Goal: Task Accomplishment & Management: Complete application form

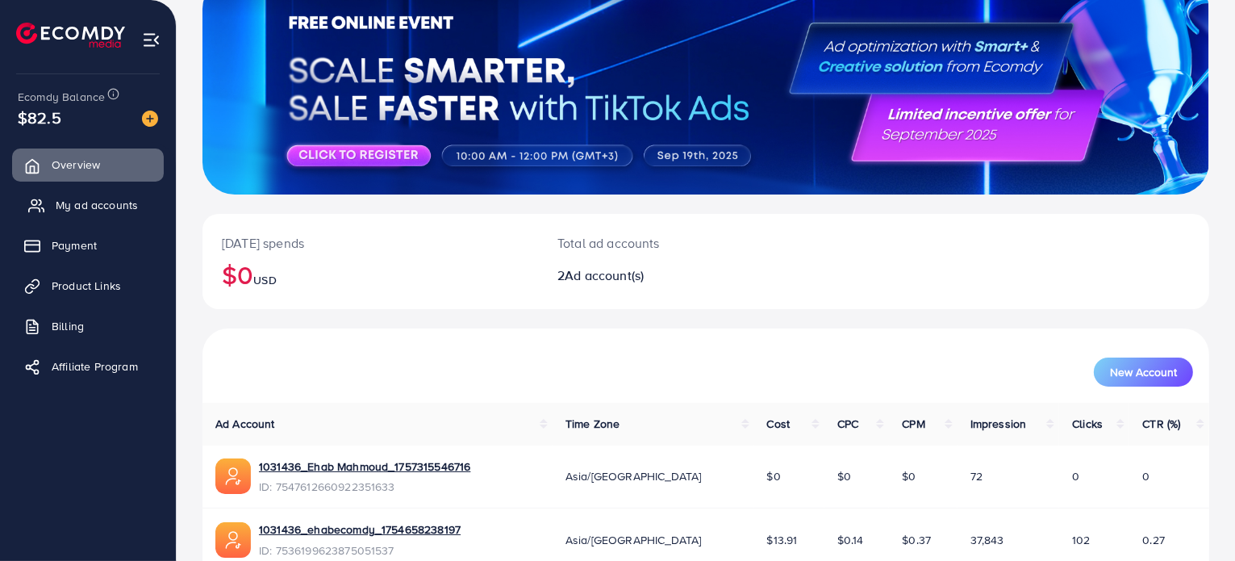
scroll to position [121, 0]
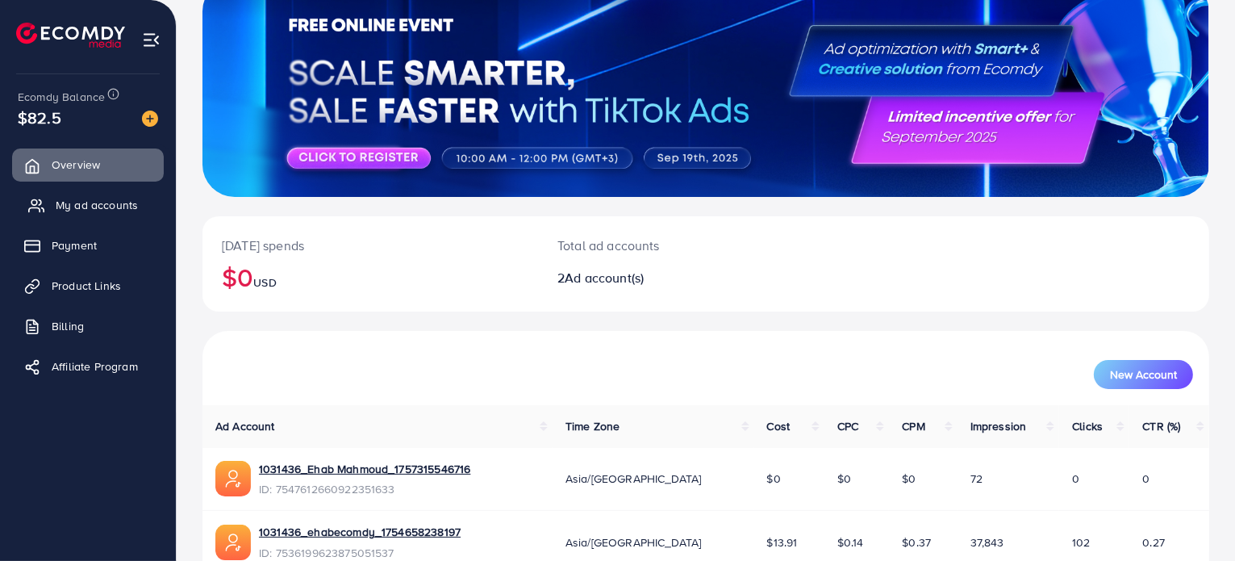
click at [91, 214] on link "My ad accounts" at bounding box center [88, 205] width 152 height 32
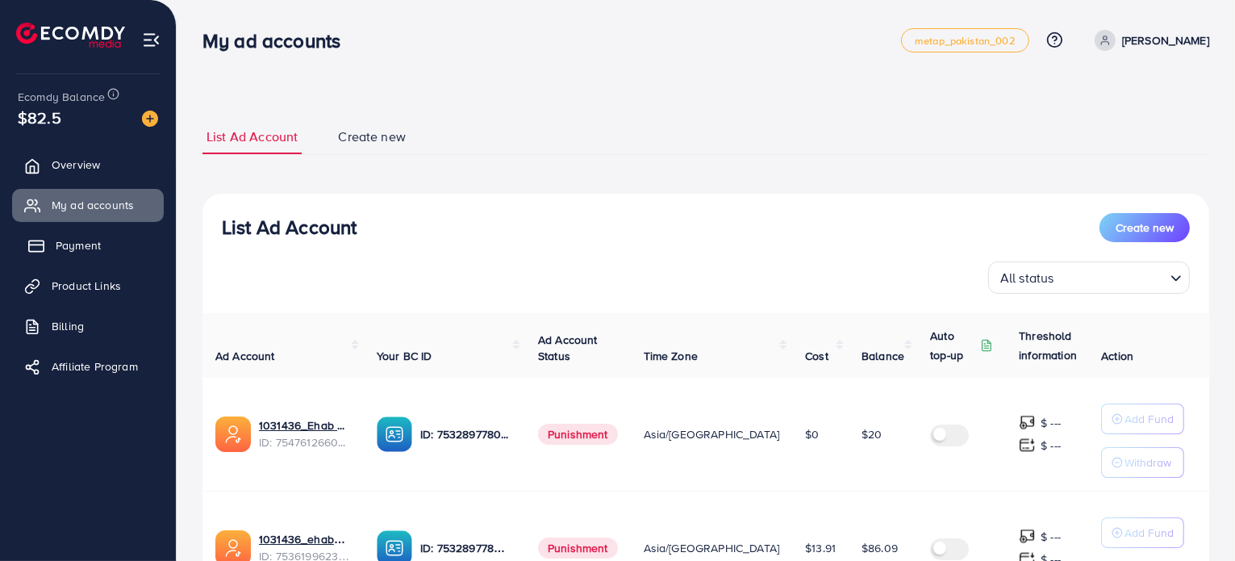
click at [77, 248] on span "Payment" at bounding box center [78, 245] width 45 height 16
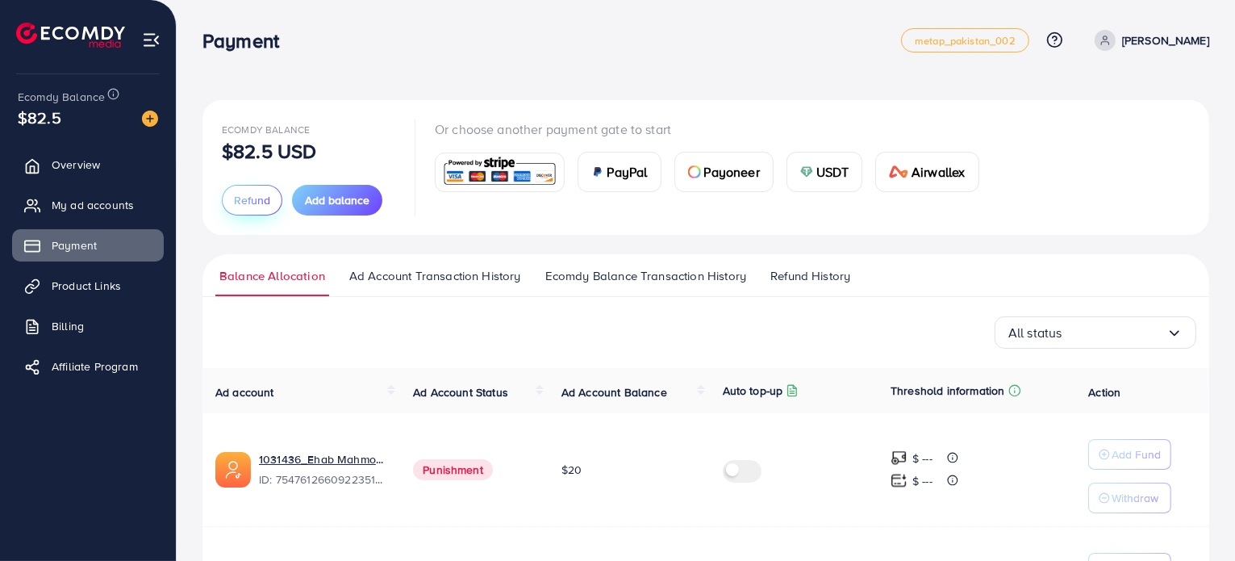
click at [247, 208] on button "Refund" at bounding box center [252, 200] width 61 height 31
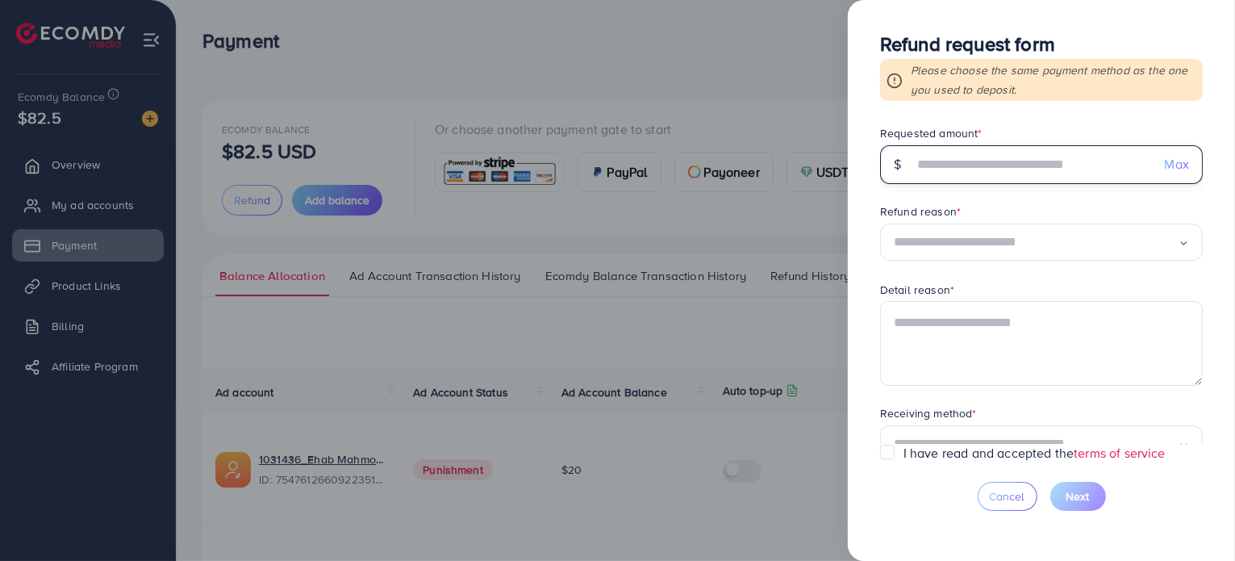
click at [1031, 160] on input "text" at bounding box center [1032, 164] width 239 height 39
type input "****"
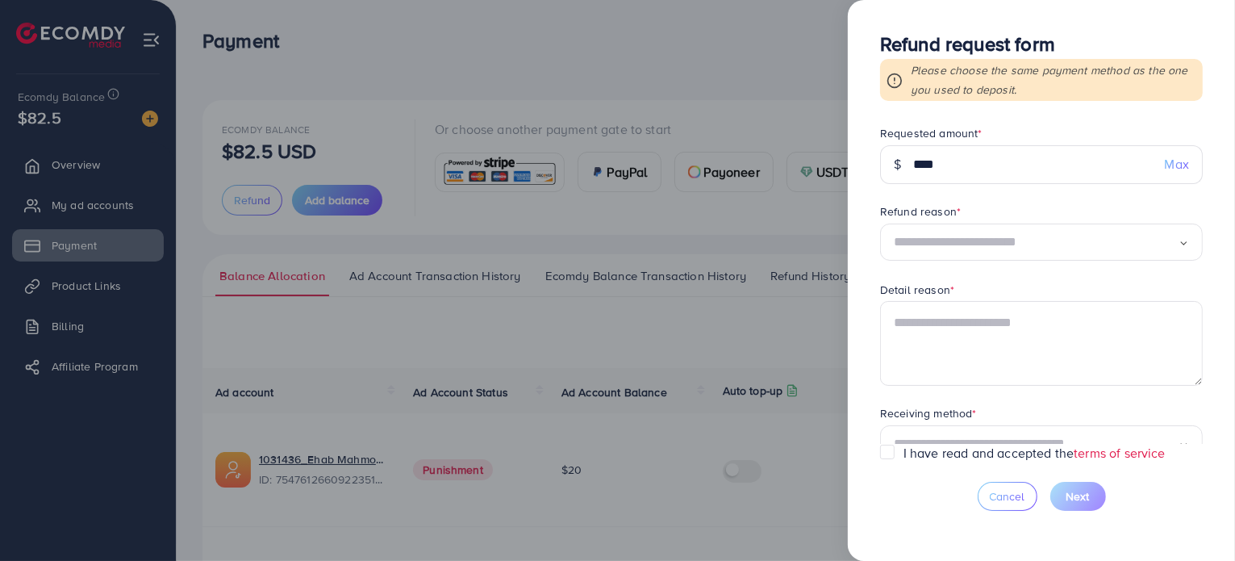
click at [1185, 240] on icon "Search for option" at bounding box center [1184, 243] width 10 height 10
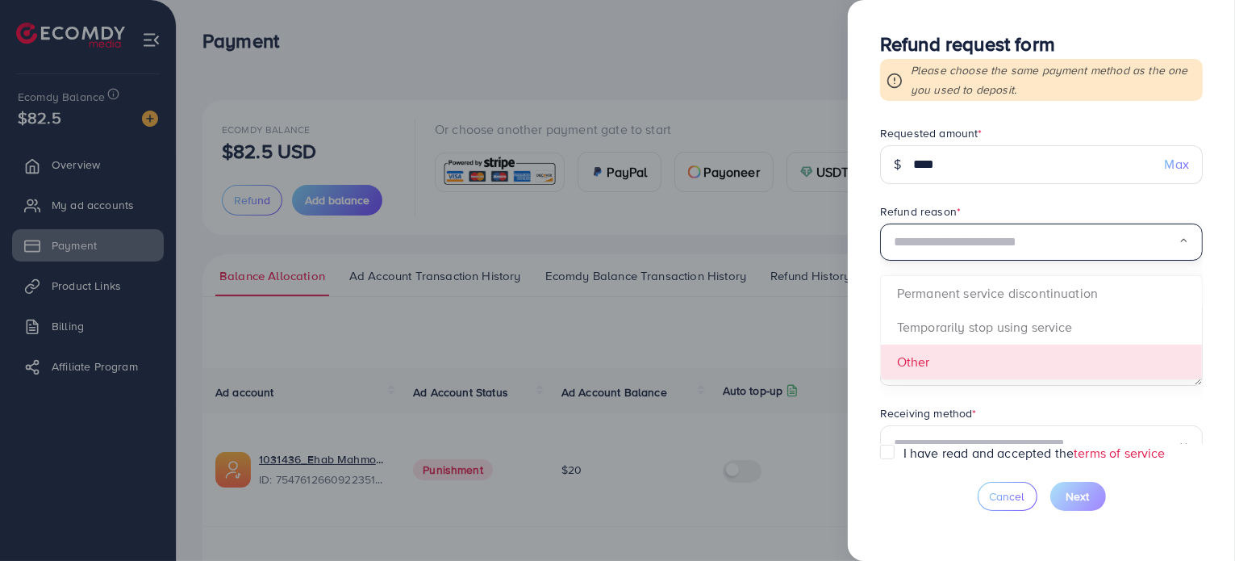
click at [941, 361] on form "Requested amount * $ **** Max Refund reason * Loading... Permanent service disc…" at bounding box center [1041, 284] width 323 height 319
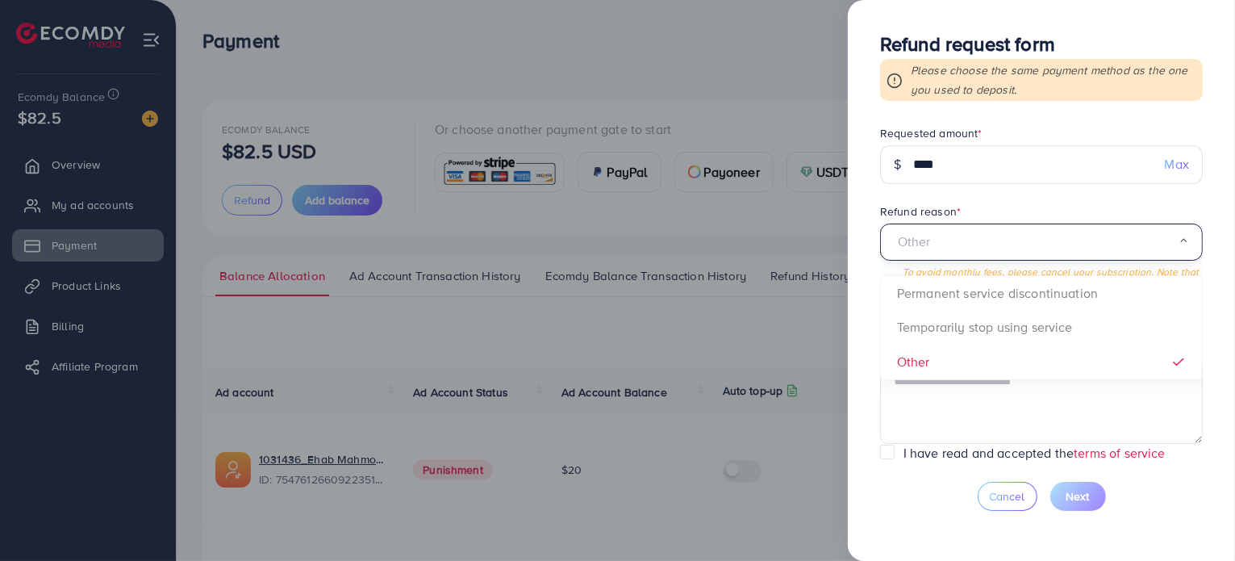
click at [1172, 236] on input "Search for option" at bounding box center [1036, 242] width 285 height 25
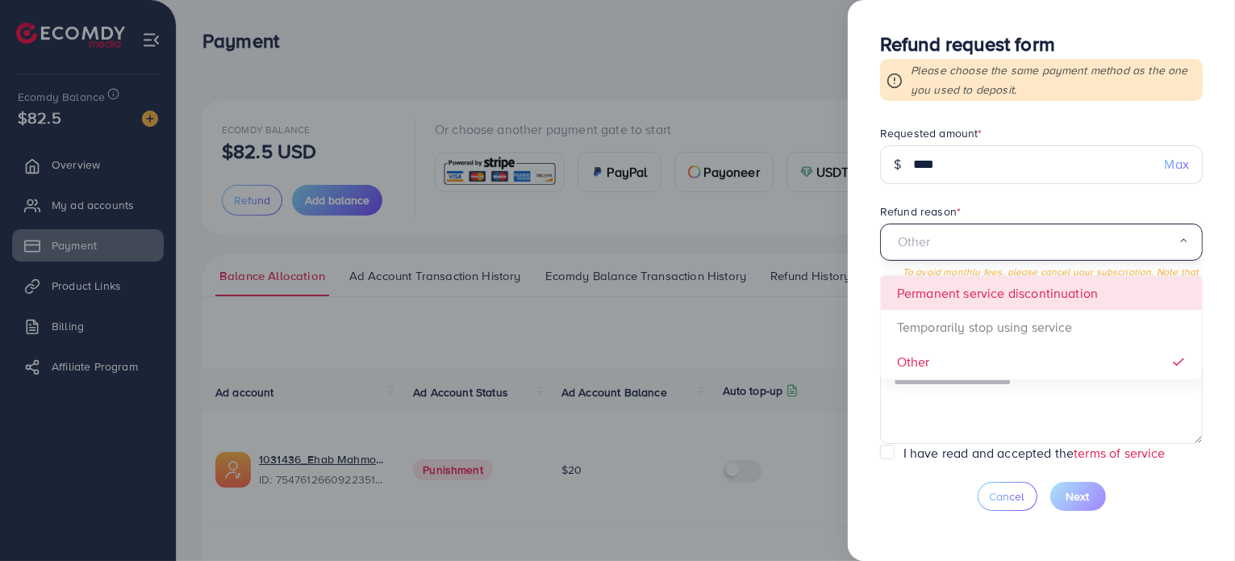
click at [963, 296] on span "Other Loading... Permanent service discontinuation Temporarily stop using servi…" at bounding box center [1041, 271] width 323 height 97
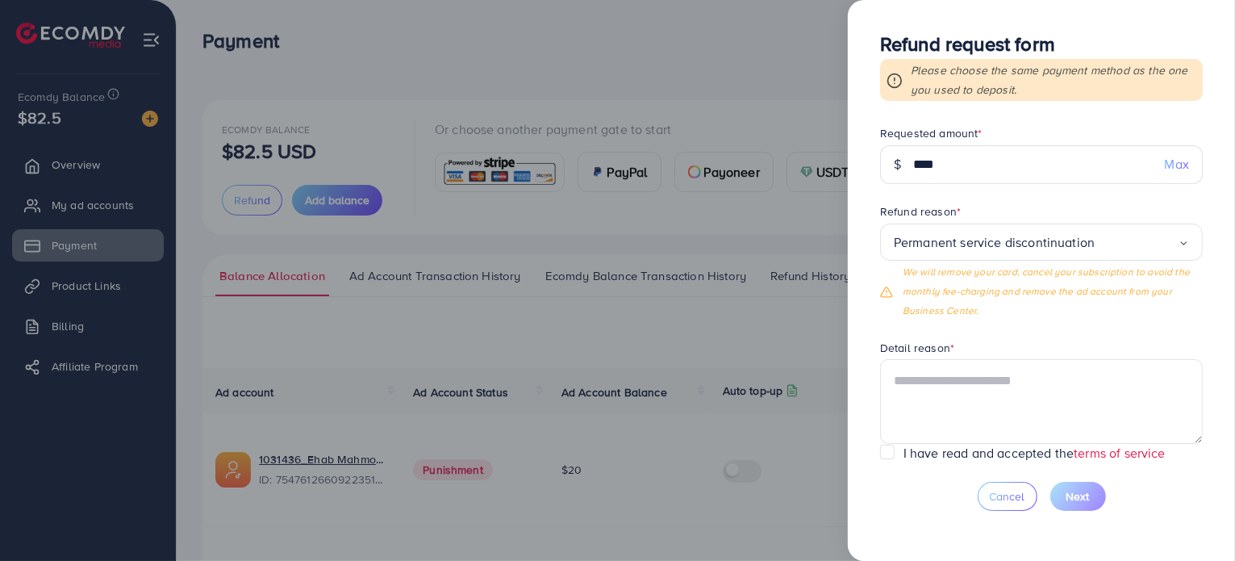
click at [1185, 242] on div "Permanent service discontinuation Loading..." at bounding box center [1041, 242] width 323 height 38
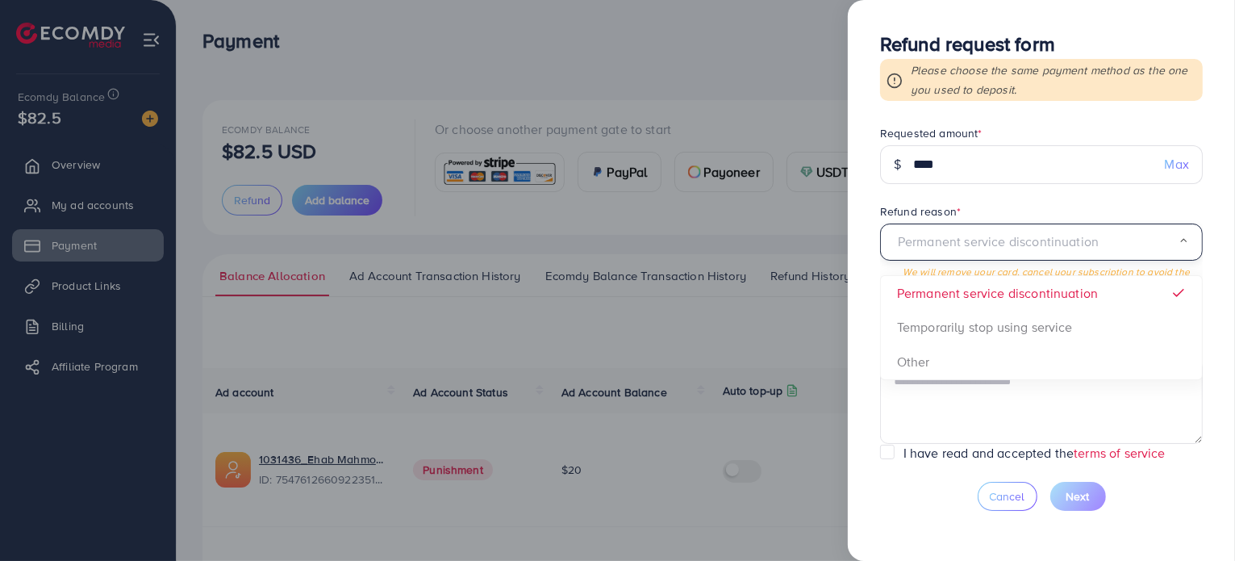
click at [1185, 242] on icon "Search for option" at bounding box center [1184, 241] width 10 height 10
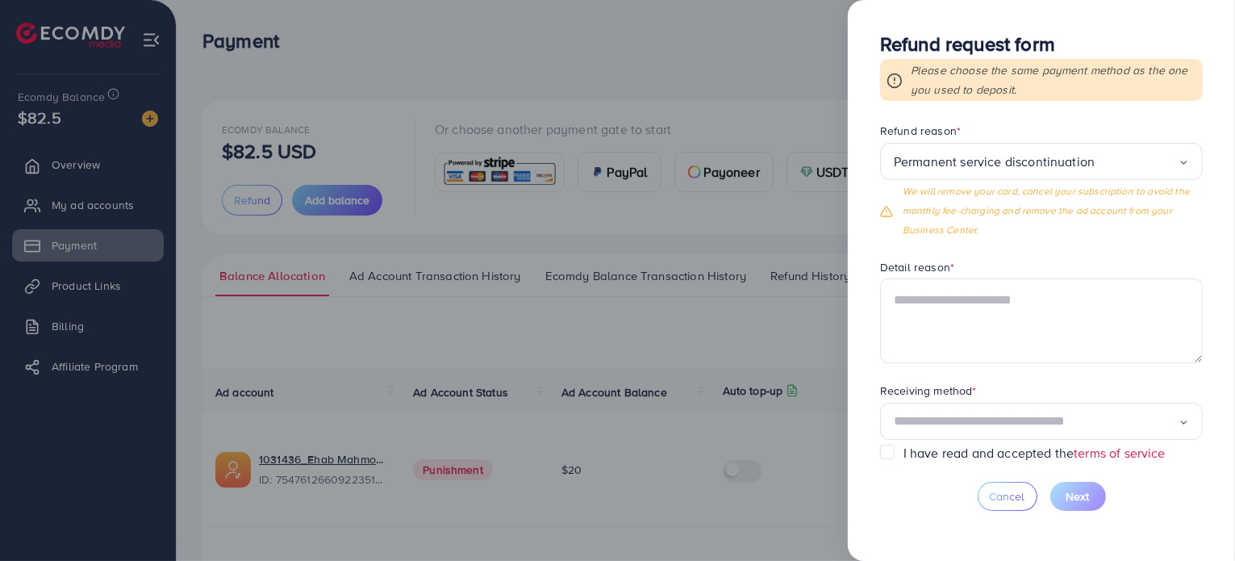
scroll to position [97, 0]
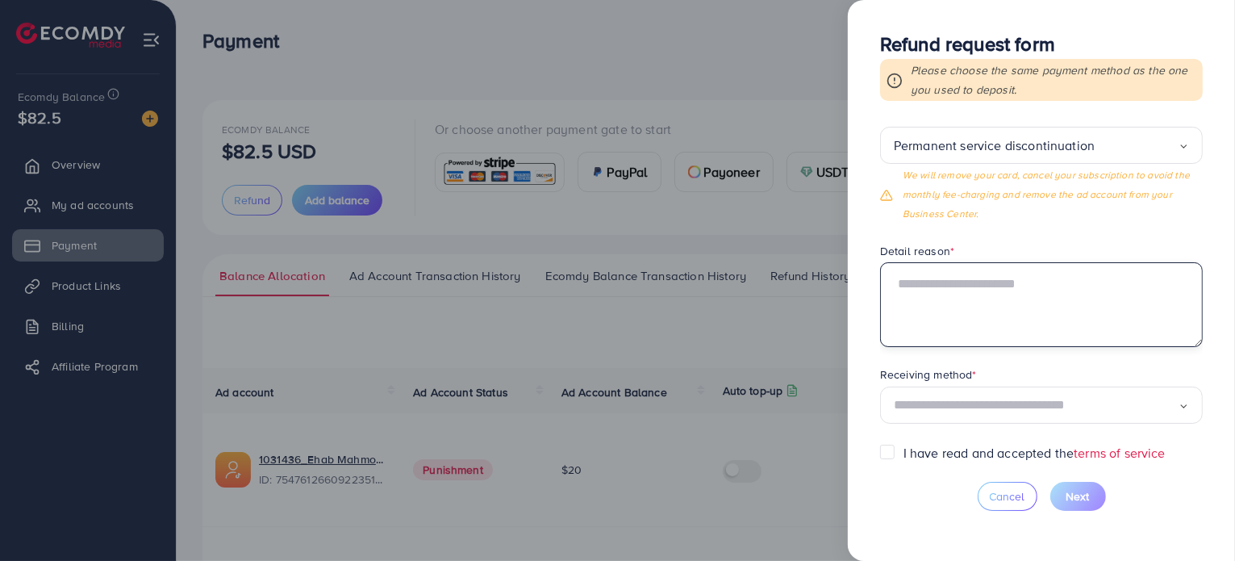
click at [991, 305] on textarea at bounding box center [1041, 304] width 323 height 84
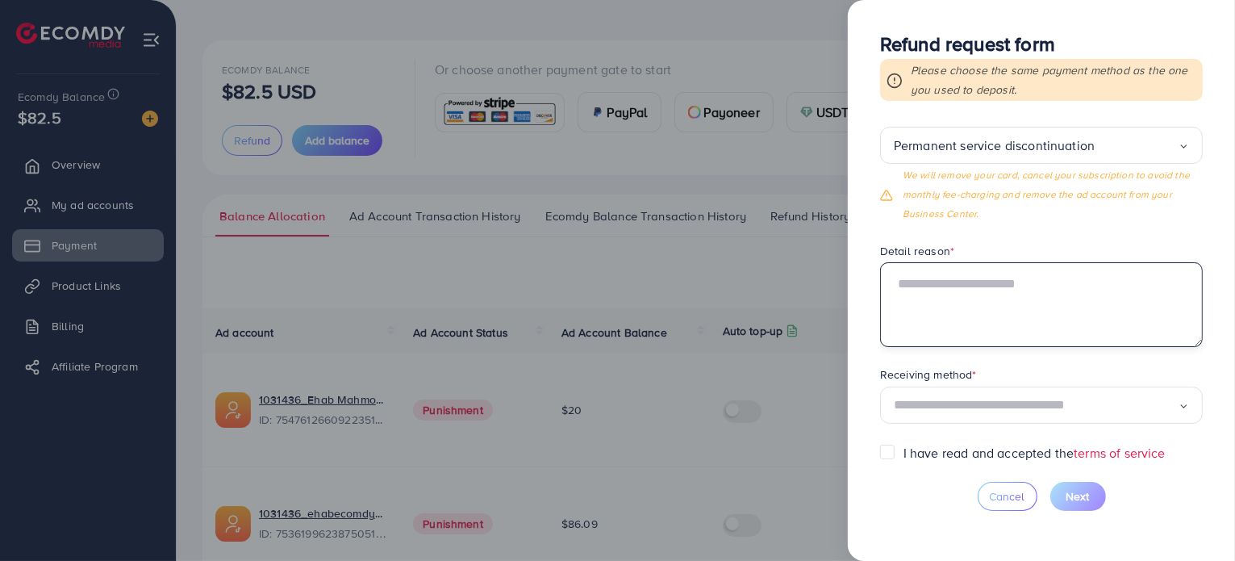
scroll to position [81, 0]
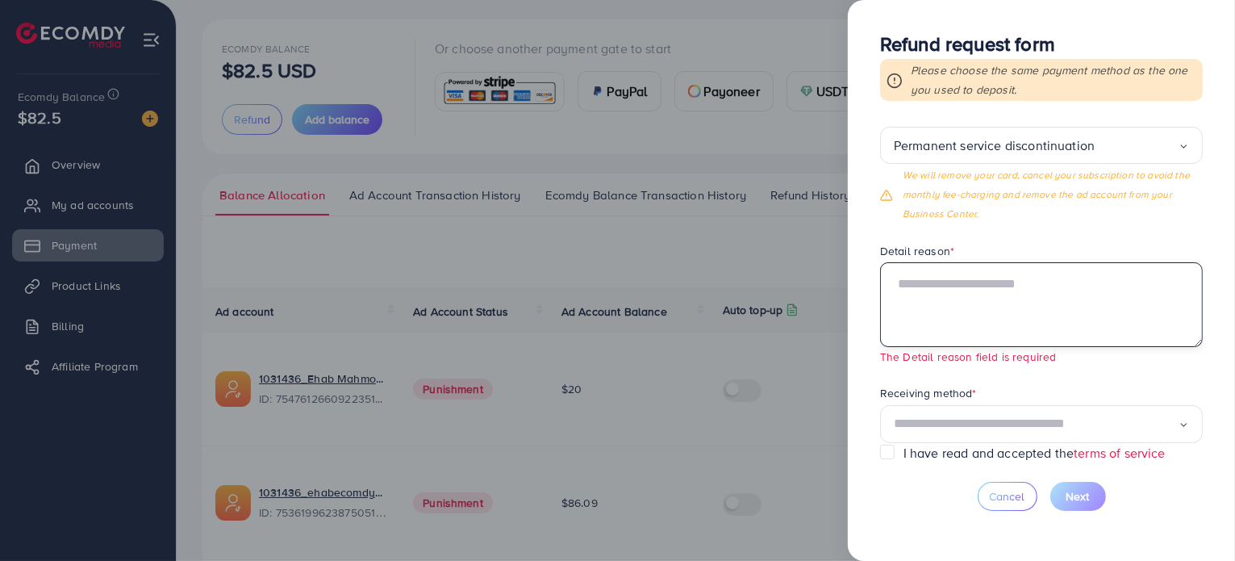
click at [929, 293] on textarea at bounding box center [1041, 304] width 323 height 84
paste textarea "**********"
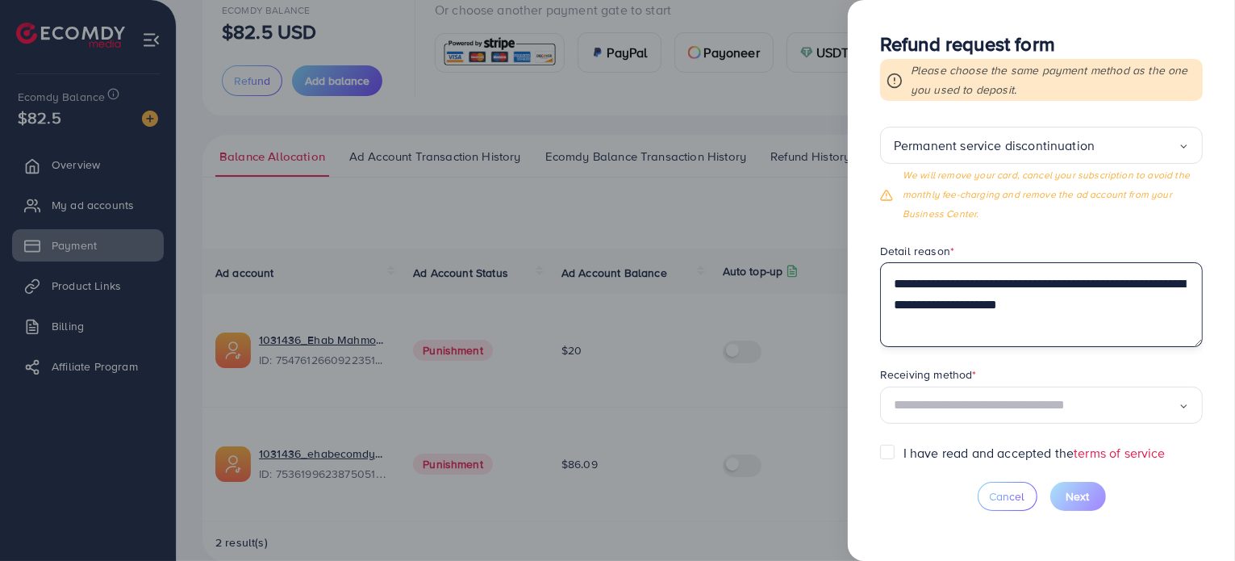
scroll to position [145, 0]
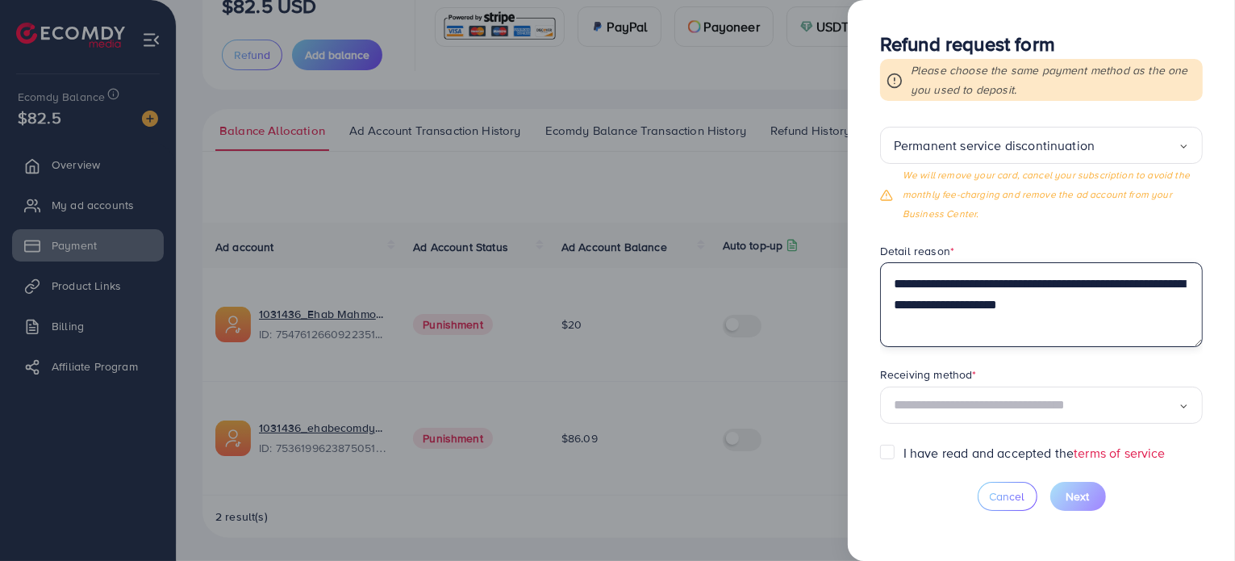
type textarea "**********"
click at [1038, 410] on input "Search for option" at bounding box center [1036, 405] width 285 height 25
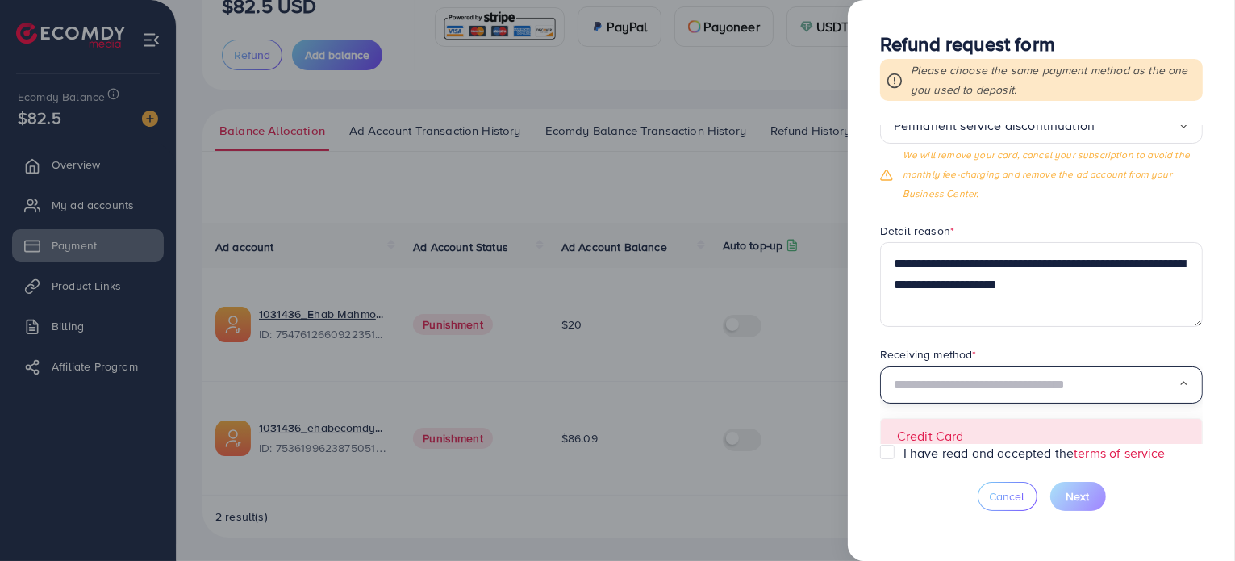
scroll to position [126, 0]
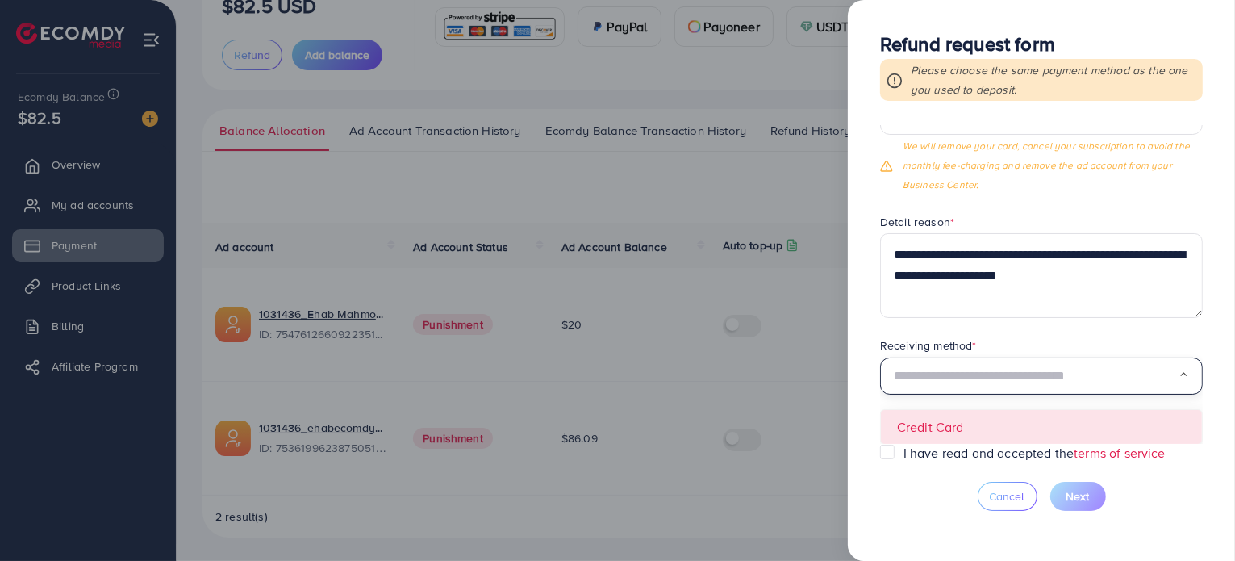
click at [984, 425] on form "**********" at bounding box center [1041, 284] width 323 height 319
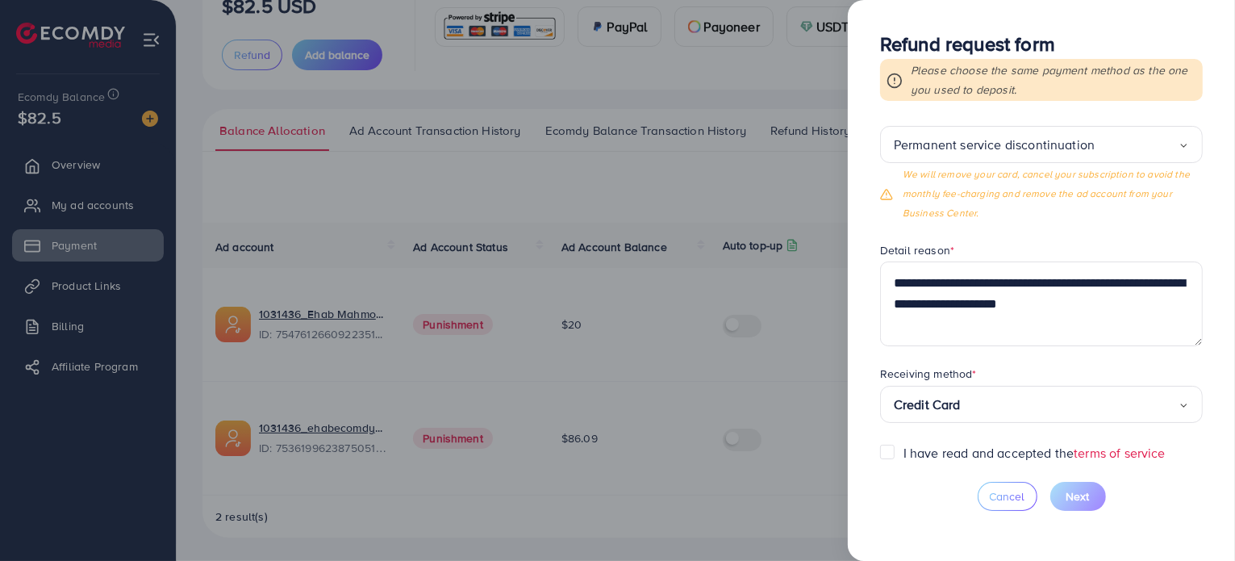
scroll to position [97, 0]
click at [904, 449] on label "I have read and accepted the terms of service" at bounding box center [1035, 453] width 262 height 19
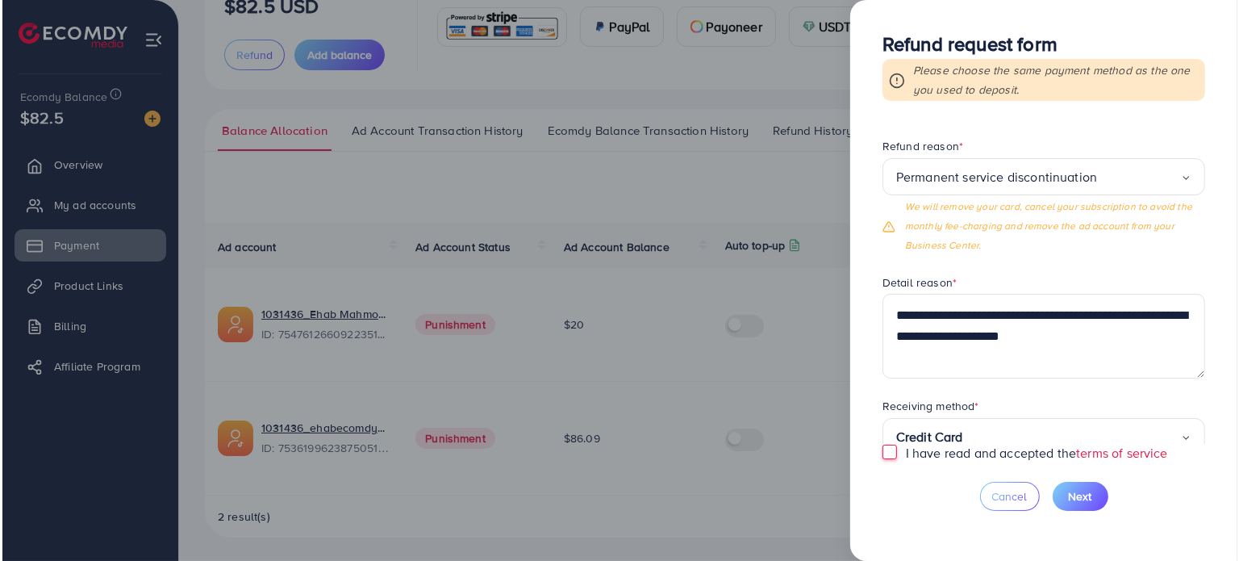
scroll to position [0, 0]
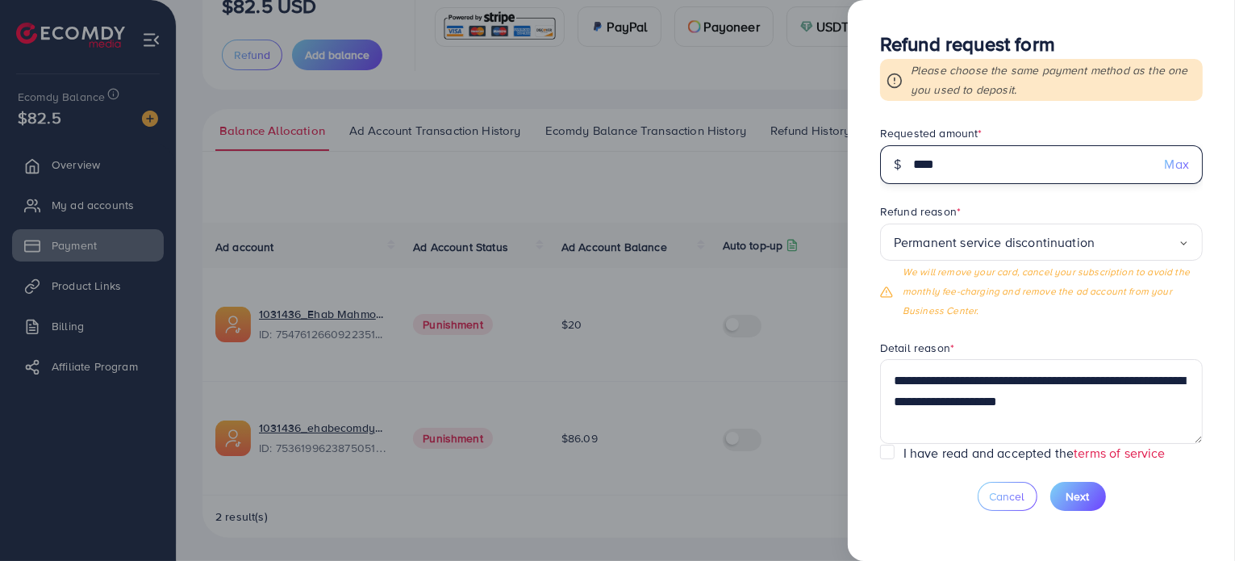
click at [948, 173] on input "****" at bounding box center [1032, 164] width 239 height 39
click at [1075, 484] on button "Next" at bounding box center [1078, 496] width 56 height 29
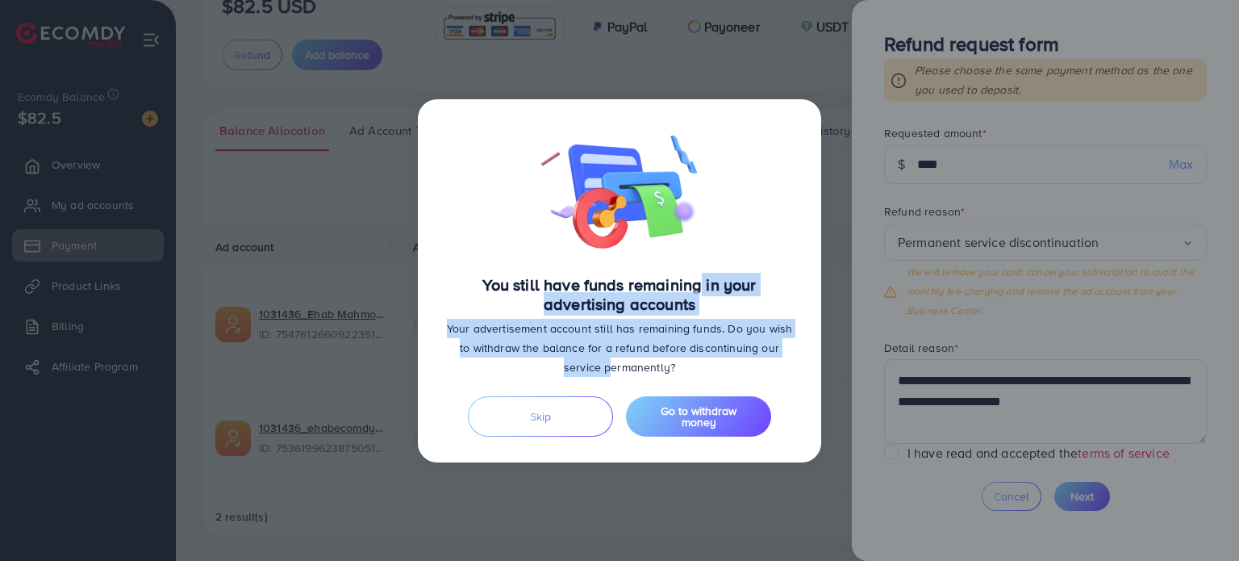
drag, startPoint x: 582, startPoint y: 377, endPoint x: 691, endPoint y: 282, distance: 144.7
click at [691, 282] on div "You still have funds remaining in your advertising accounts Your advertisement …" at bounding box center [620, 326] width 352 height 102
click at [683, 403] on button "Go to withdraw money" at bounding box center [698, 416] width 145 height 40
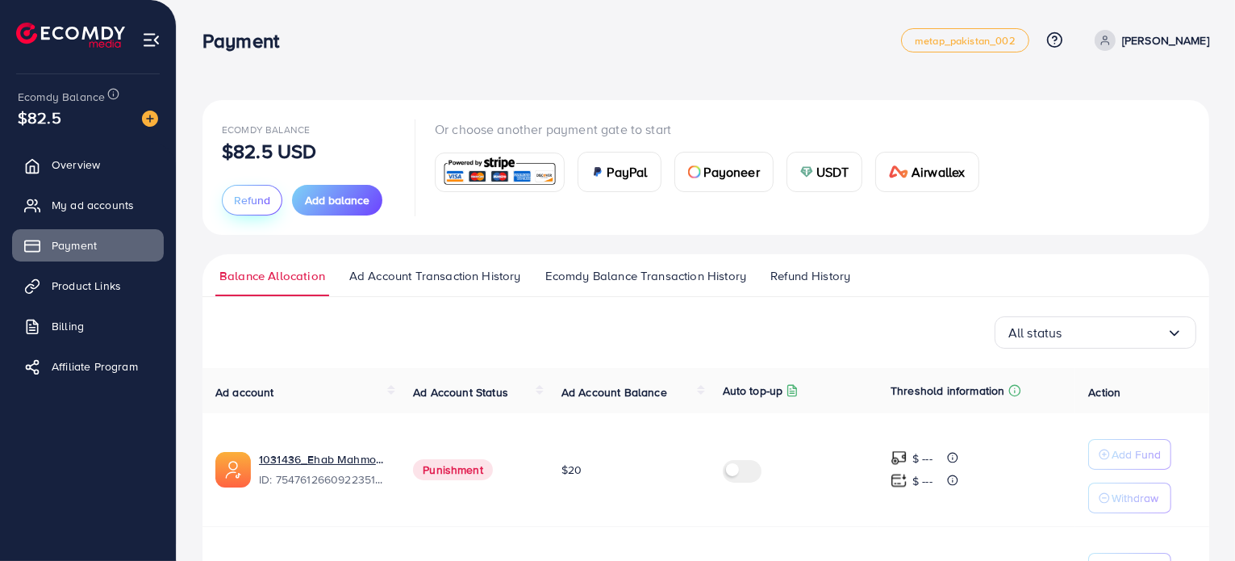
click at [253, 204] on span "Refund" at bounding box center [252, 200] width 36 height 16
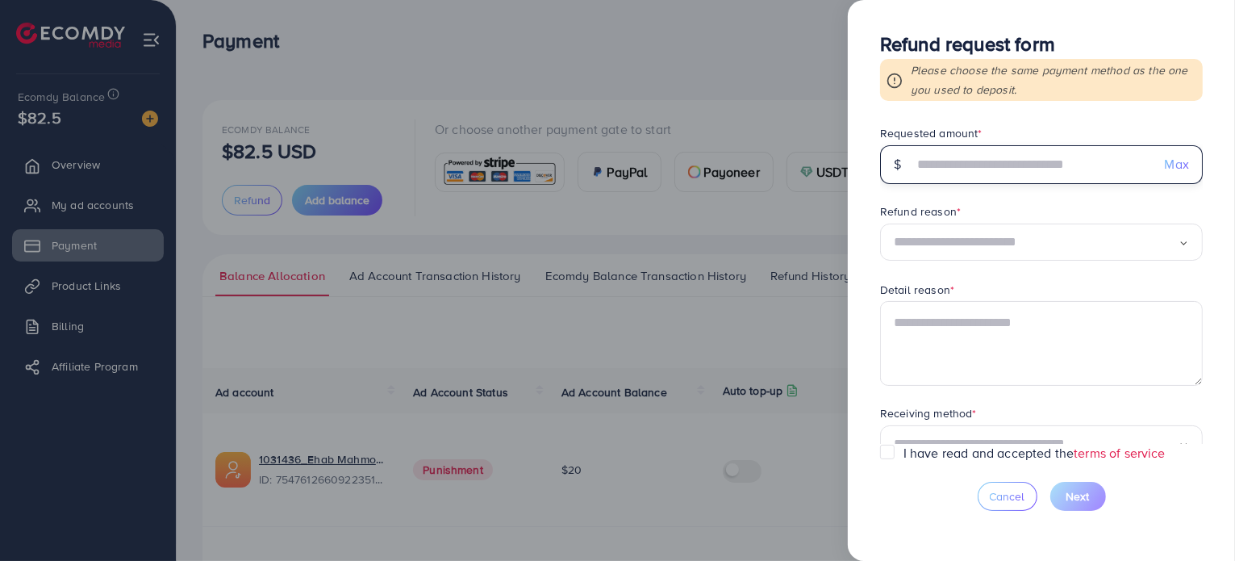
click at [1108, 172] on input "text" at bounding box center [1032, 164] width 239 height 39
type input "****"
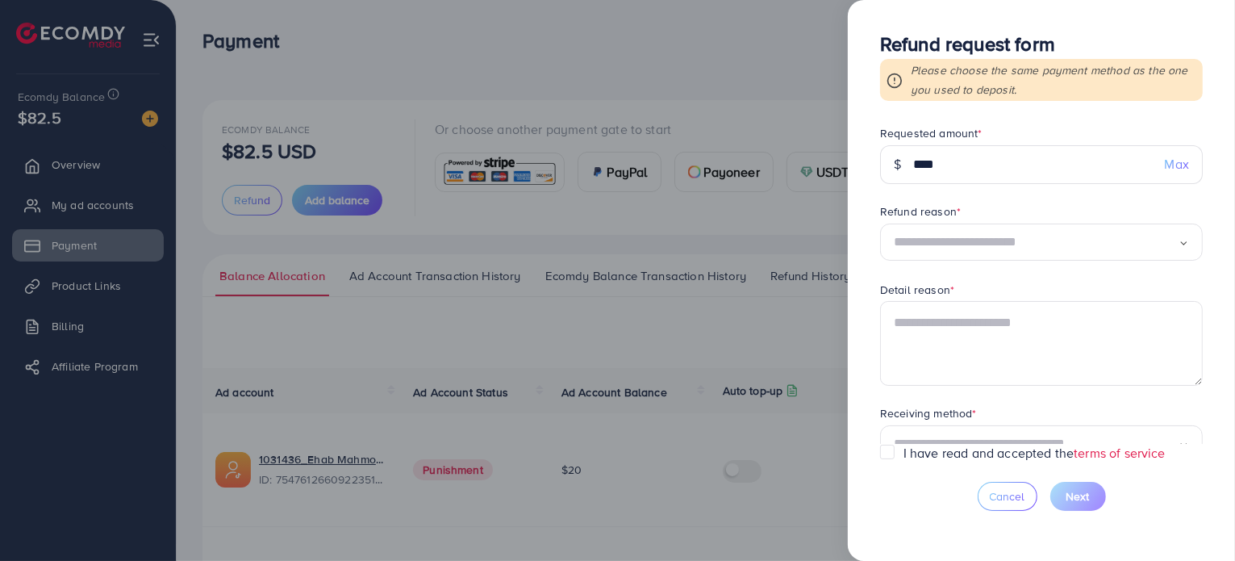
click at [1033, 239] on input "Search for option" at bounding box center [1036, 242] width 285 height 25
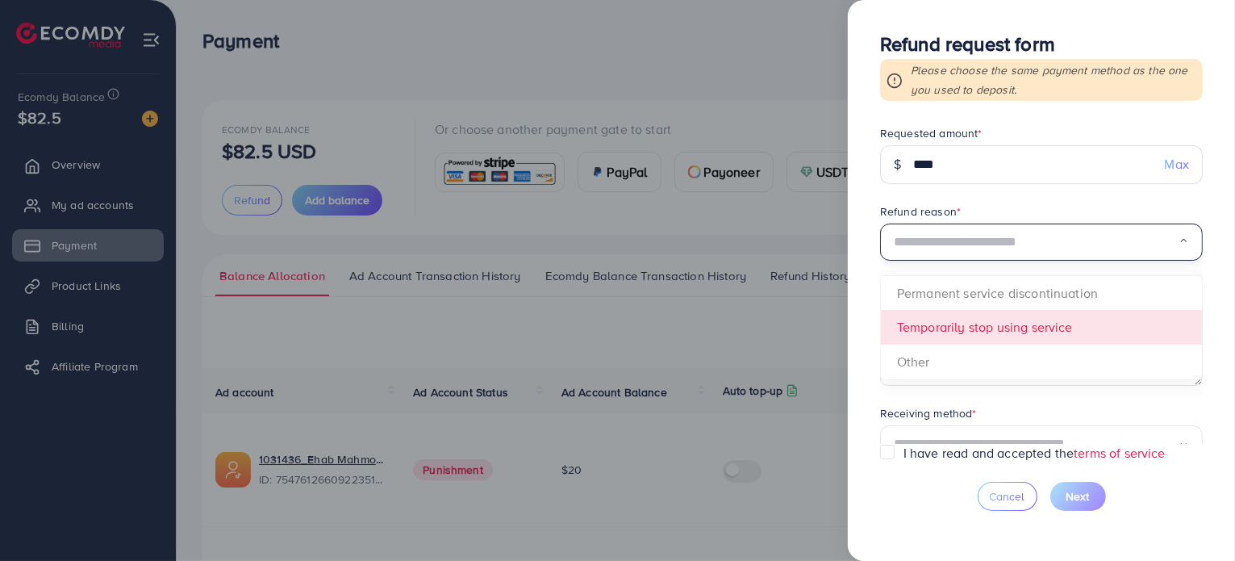
click at [962, 262] on span "Loading... Permanent service discontinuation Temporarily stop using service Oth…" at bounding box center [1041, 242] width 323 height 39
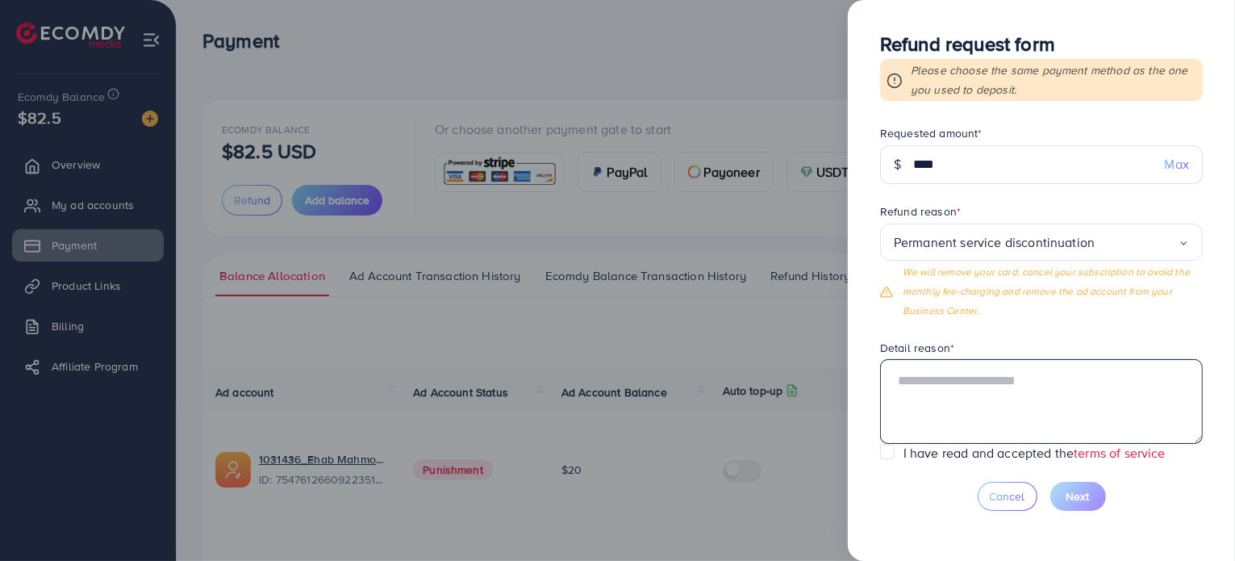
click at [953, 390] on textarea at bounding box center [1041, 401] width 323 height 84
paste textarea "**********"
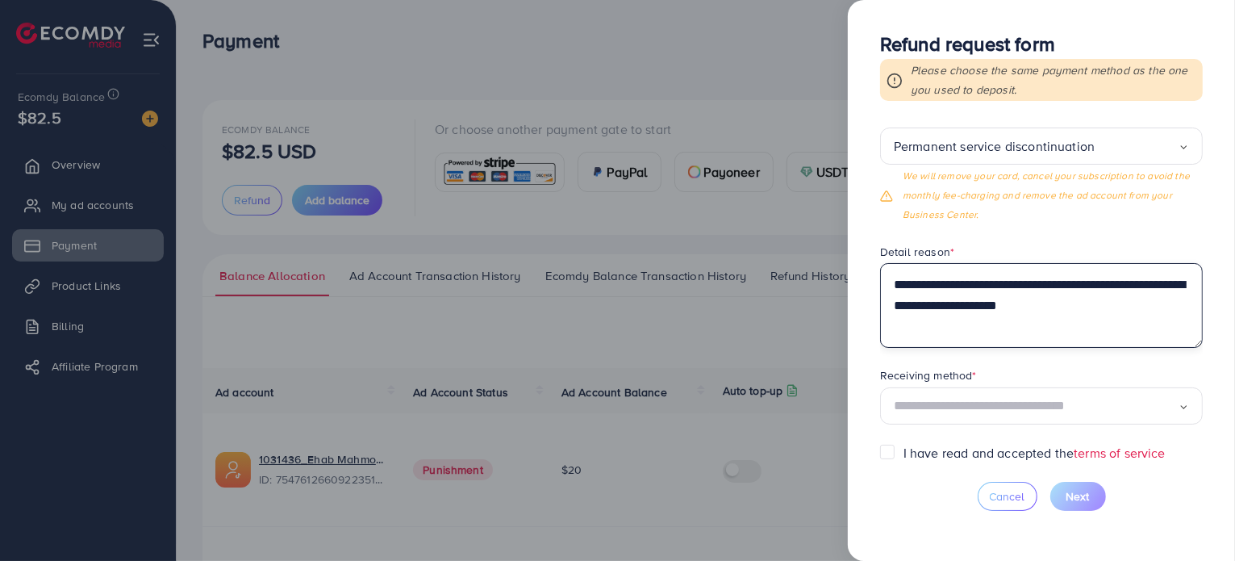
scroll to position [97, 0]
type textarea "**********"
click at [958, 415] on input "Search for option" at bounding box center [1036, 405] width 285 height 25
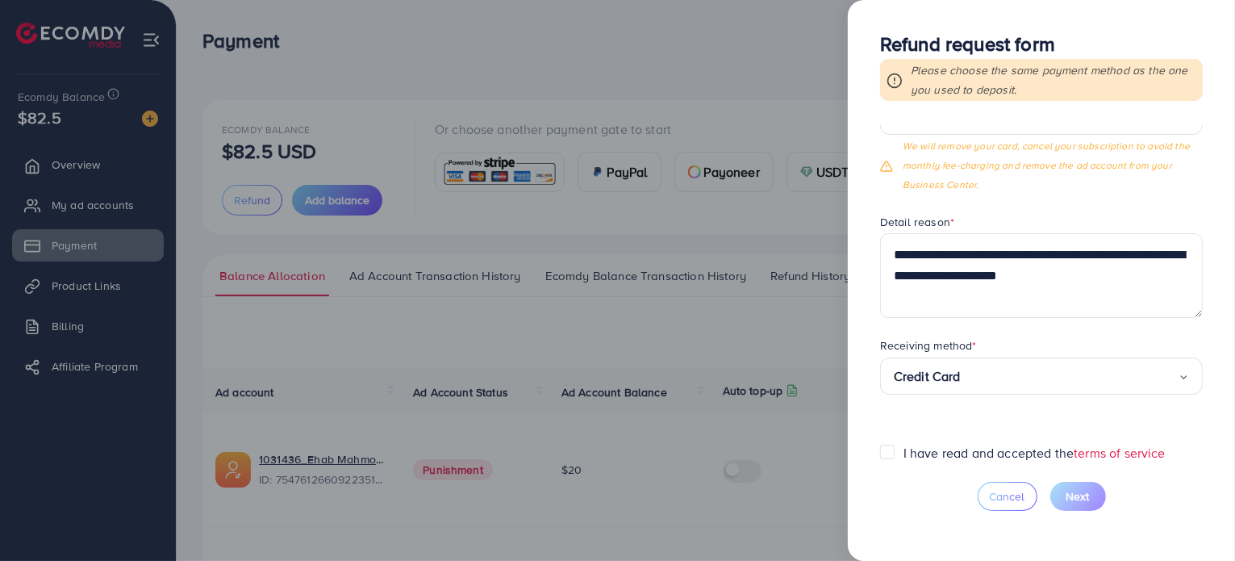
click at [1001, 418] on form "**********" at bounding box center [1041, 284] width 323 height 319
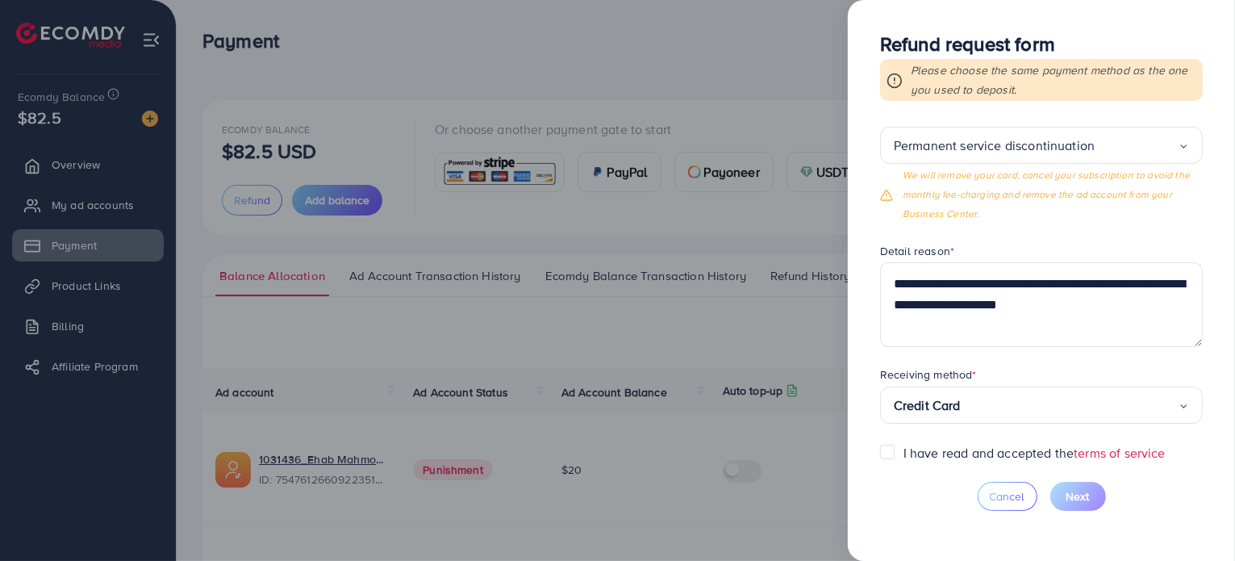
click at [904, 453] on label "I have read and accepted the terms of service" at bounding box center [1035, 453] width 262 height 19
click at [1068, 503] on span "Next" at bounding box center [1078, 496] width 23 height 16
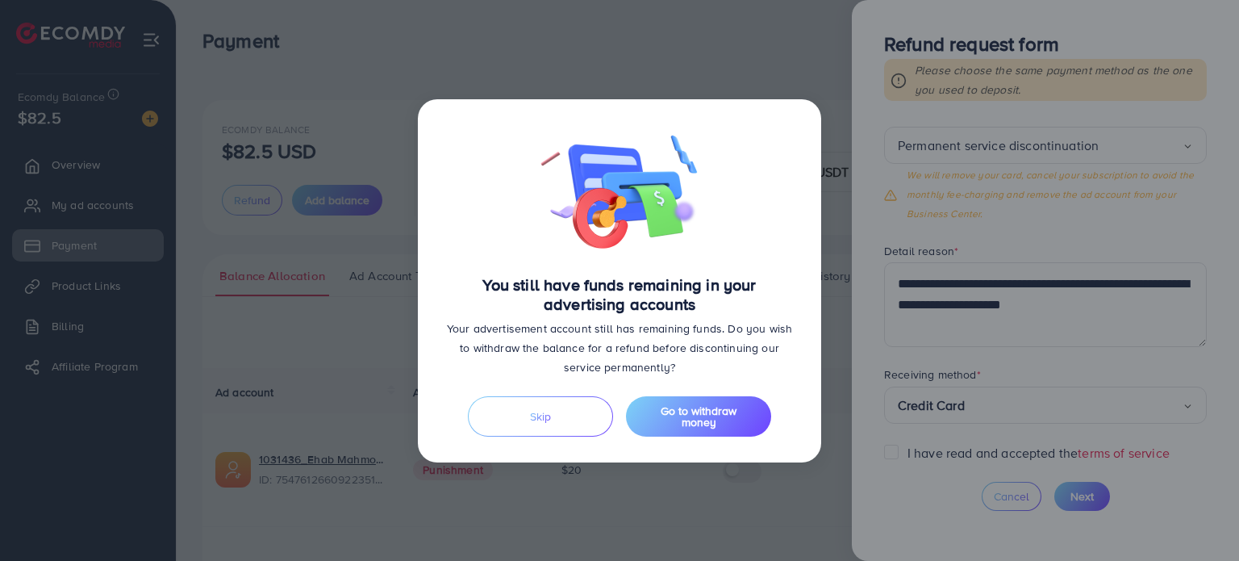
drag, startPoint x: 662, startPoint y: 377, endPoint x: 478, endPoint y: 257, distance: 219.7
click at [478, 257] on div "You still have funds remaining in your advertising accounts Your advertisement …" at bounding box center [620, 251] width 352 height 252
copy div "You still have funds remaining in your advertising accounts Your advertisement …"
click at [563, 325] on p "Your advertisement account still has remaining funds. Do you wish to withdraw t…" at bounding box center [620, 348] width 352 height 58
click at [692, 419] on span "Go to withdraw money" at bounding box center [699, 416] width 76 height 27
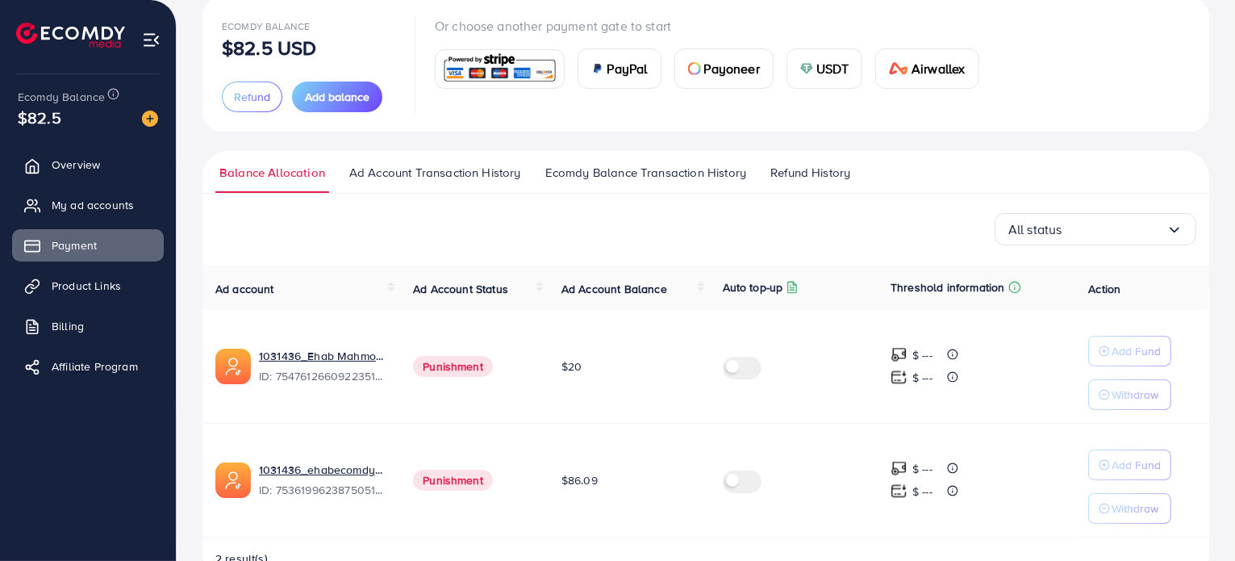
scroll to position [0, 0]
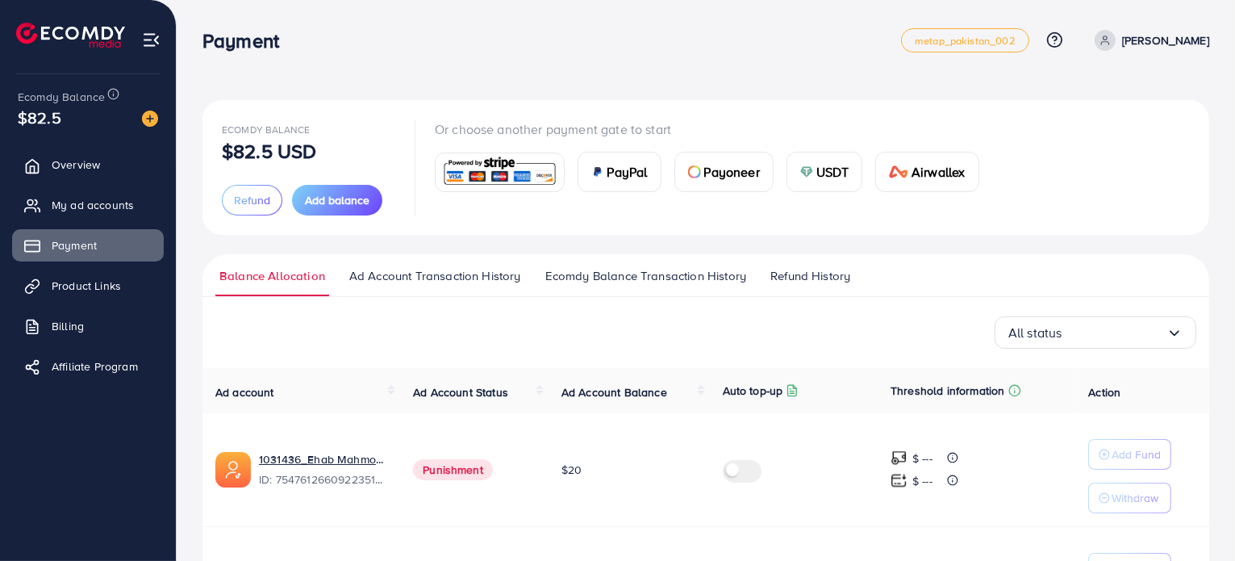
click at [510, 214] on div "Or choose another payment gate to start PayPal Payoneer USDT Airwallex" at bounding box center [713, 167] width 557 height 96
click at [655, 248] on div "Ecomdy Balance $82.5 USD Refund Add balance Or choose another payment gate to s…" at bounding box center [705, 391] width 1007 height 582
click at [244, 198] on span "Refund" at bounding box center [252, 200] width 36 height 16
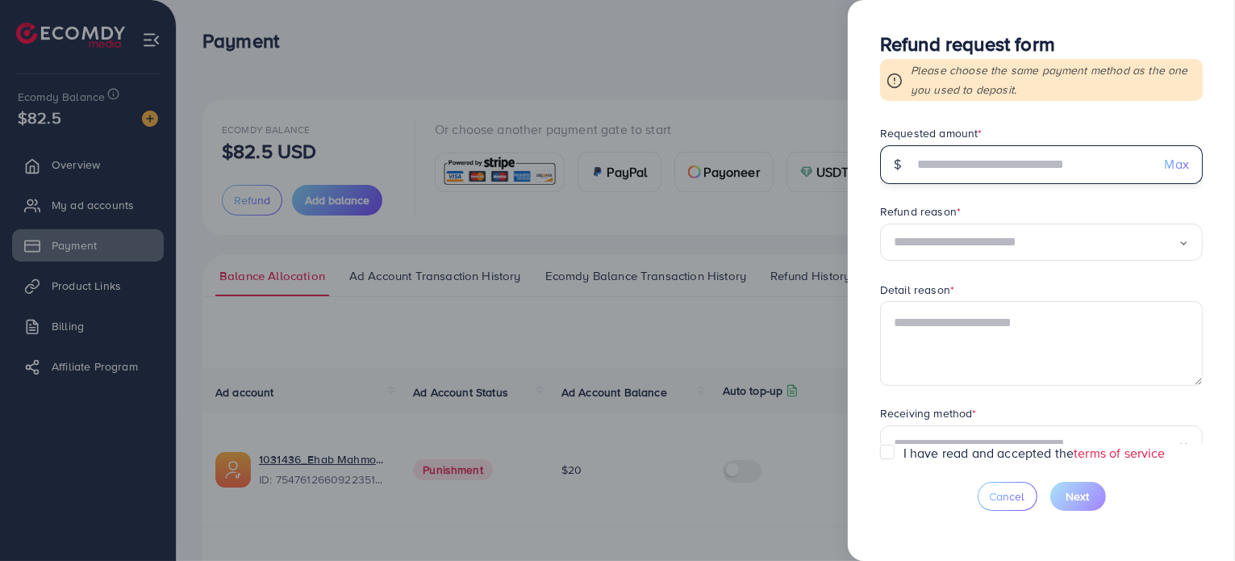
click at [1038, 166] on input "text" at bounding box center [1032, 164] width 239 height 39
type input "**"
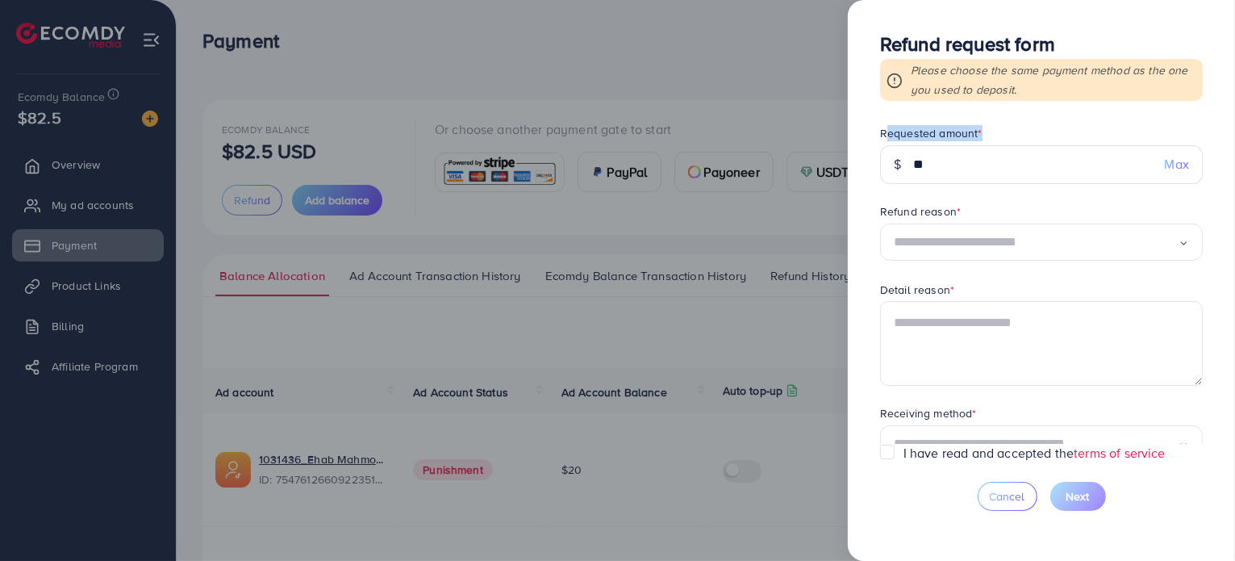
drag, startPoint x: 983, startPoint y: 133, endPoint x: 881, endPoint y: 108, distance: 105.5
click at [881, 108] on div "Refund request form Please choose the same payment method as the one you used t…" at bounding box center [1041, 280] width 387 height 561
click at [897, 128] on label "Requested amount *" at bounding box center [931, 133] width 102 height 16
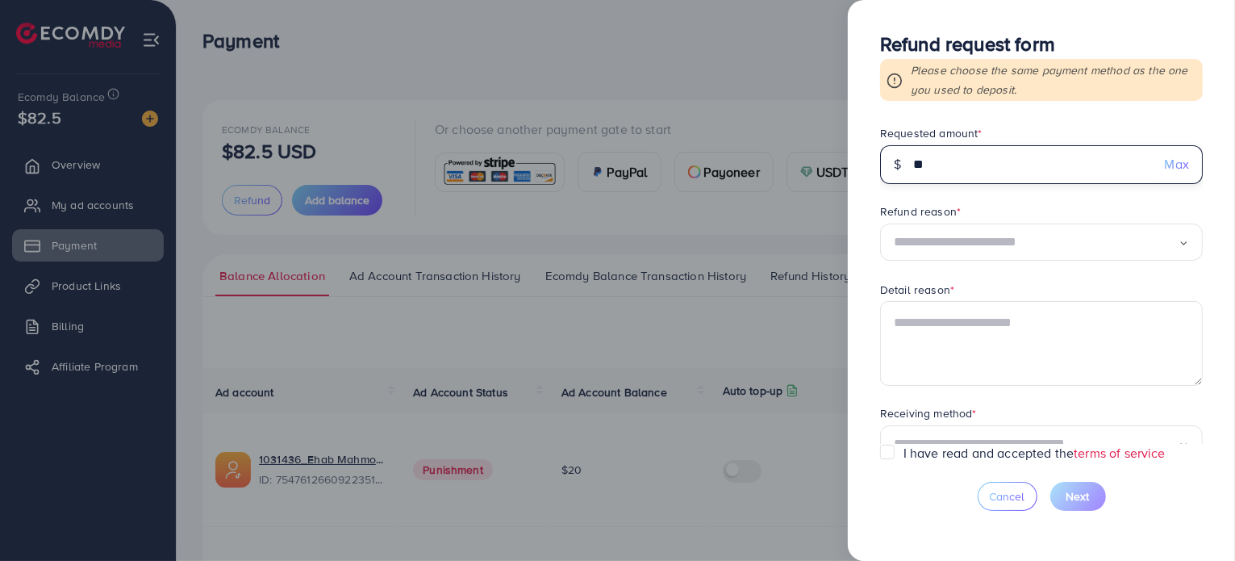
click at [982, 154] on input "**" at bounding box center [1032, 164] width 239 height 39
drag, startPoint x: 977, startPoint y: 133, endPoint x: 833, endPoint y: 141, distance: 143.8
click at [833, 0] on div "Refund request form Please choose the same payment method as the one you used t…" at bounding box center [617, 0] width 1235 height 0
drag, startPoint x: 891, startPoint y: 134, endPoint x: 864, endPoint y: 151, distance: 31.6
click at [864, 151] on div "Refund request form Please choose the same payment method as the one you used t…" at bounding box center [1041, 280] width 387 height 561
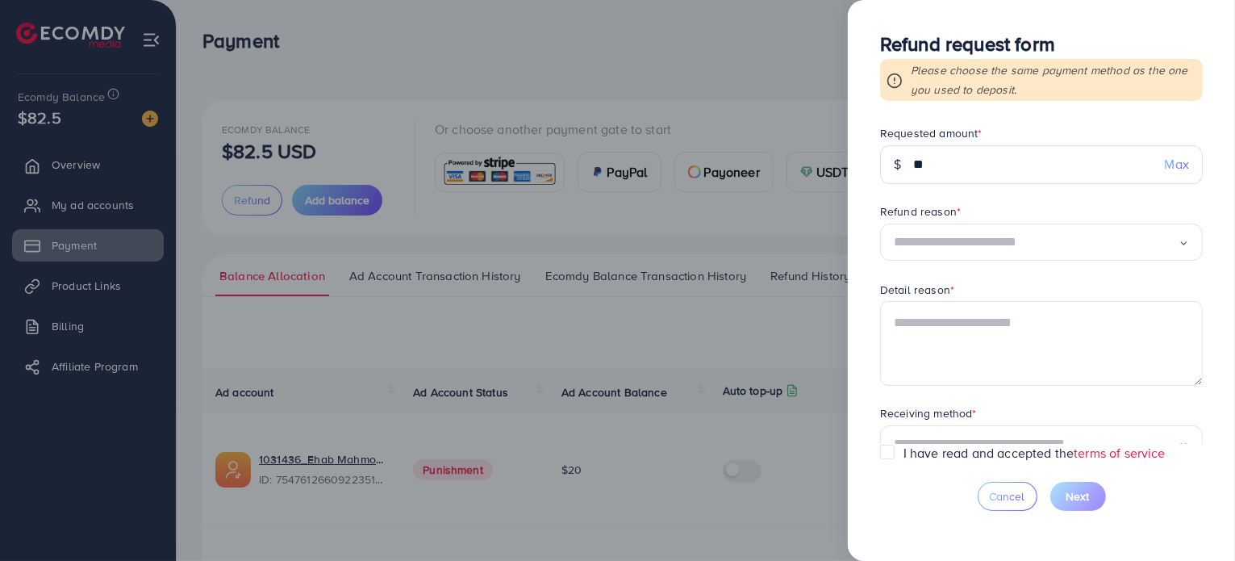
drag, startPoint x: 977, startPoint y: 132, endPoint x: 873, endPoint y: 135, distance: 104.1
click at [873, 135] on div "Refund request form Please choose the same payment method as the one you used t…" at bounding box center [1041, 280] width 387 height 561
copy label "Requested amount"
drag, startPoint x: 878, startPoint y: 214, endPoint x: 958, endPoint y: 217, distance: 79.9
click at [958, 217] on div "Refund request form Please choose the same payment method as the one you used t…" at bounding box center [1041, 280] width 387 height 561
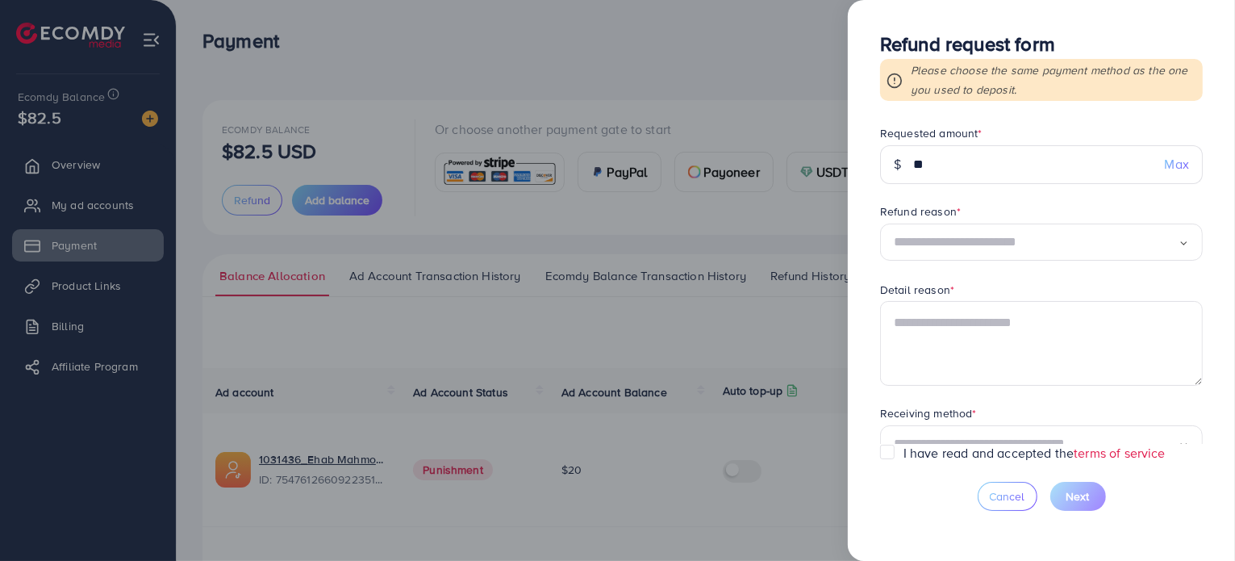
copy label "Refund reason"
click at [1188, 242] on div "Loading..." at bounding box center [1041, 242] width 323 height 38
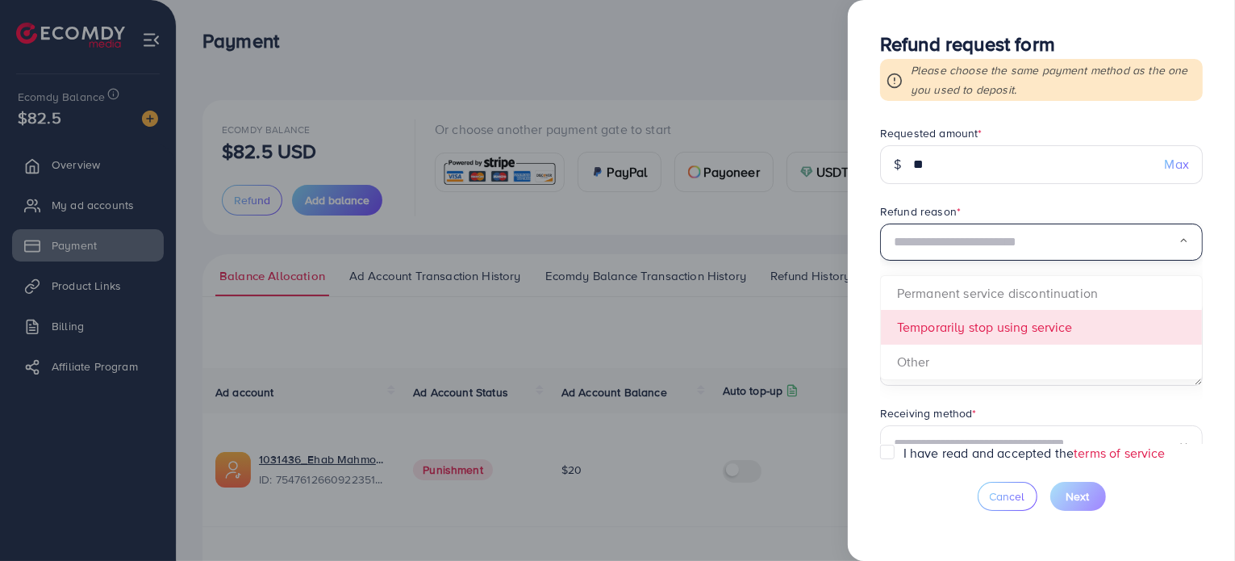
click at [955, 331] on form "Requested amount * $ ** Max Refund reason * Loading... Permanent service discon…" at bounding box center [1041, 284] width 323 height 319
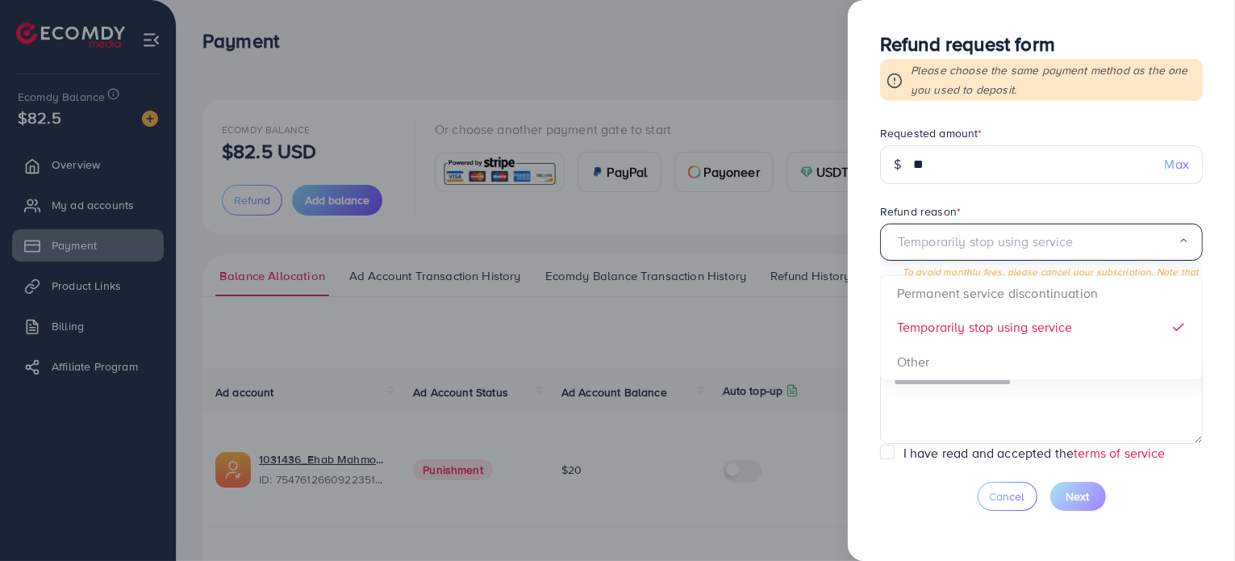
drag, startPoint x: 1076, startPoint y: 243, endPoint x: 894, endPoint y: 244, distance: 182.3
click at [894, 244] on input "Search for option" at bounding box center [1036, 242] width 285 height 25
click at [975, 328] on form "Requested amount * $ ** Max Refund reason * Temporarily stop using service Load…" at bounding box center [1041, 284] width 323 height 319
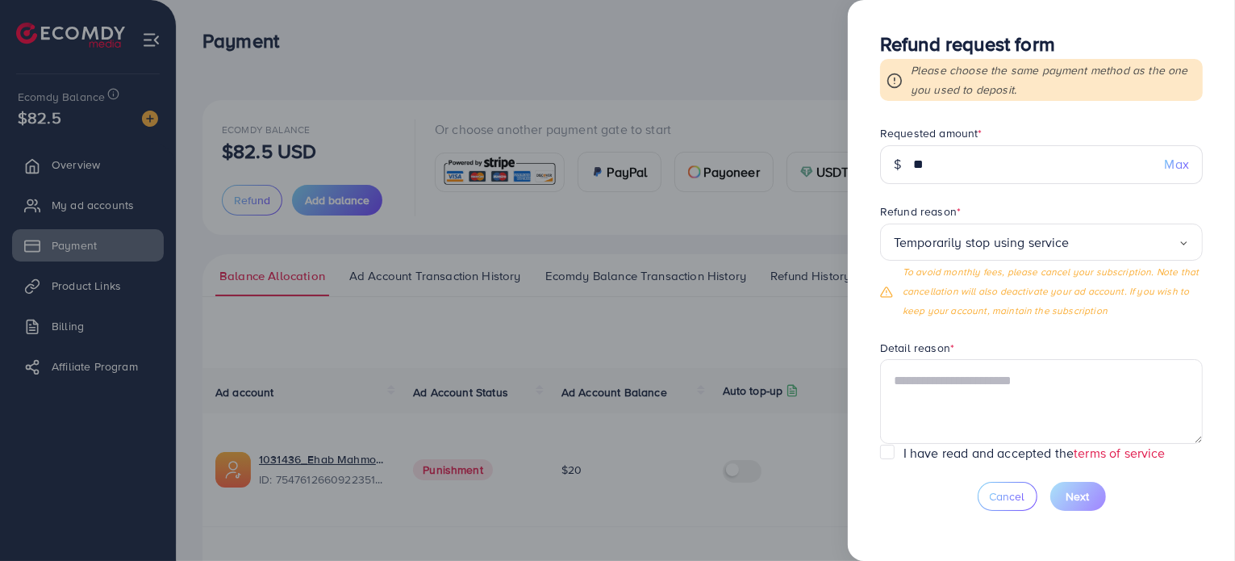
click at [1069, 253] on div "Temporarily stop using service" at bounding box center [1036, 242] width 285 height 25
click at [1097, 237] on input "Search for option" at bounding box center [1124, 242] width 109 height 25
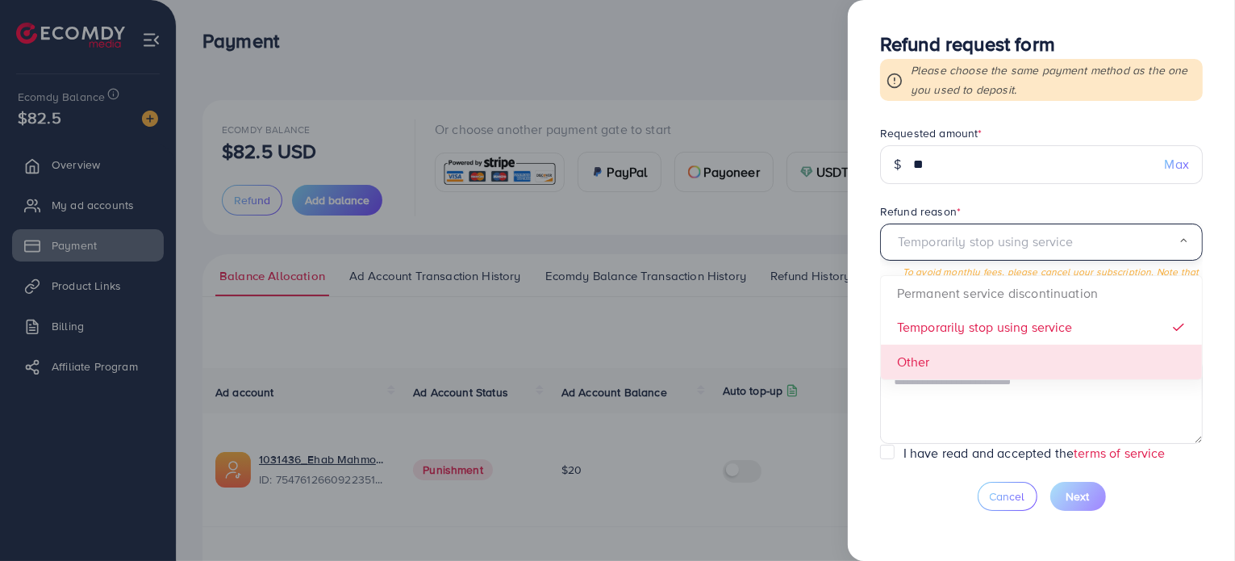
click at [900, 366] on form "Requested amount * $ ** Max Refund reason * Temporarily stop using service Load…" at bounding box center [1041, 284] width 323 height 319
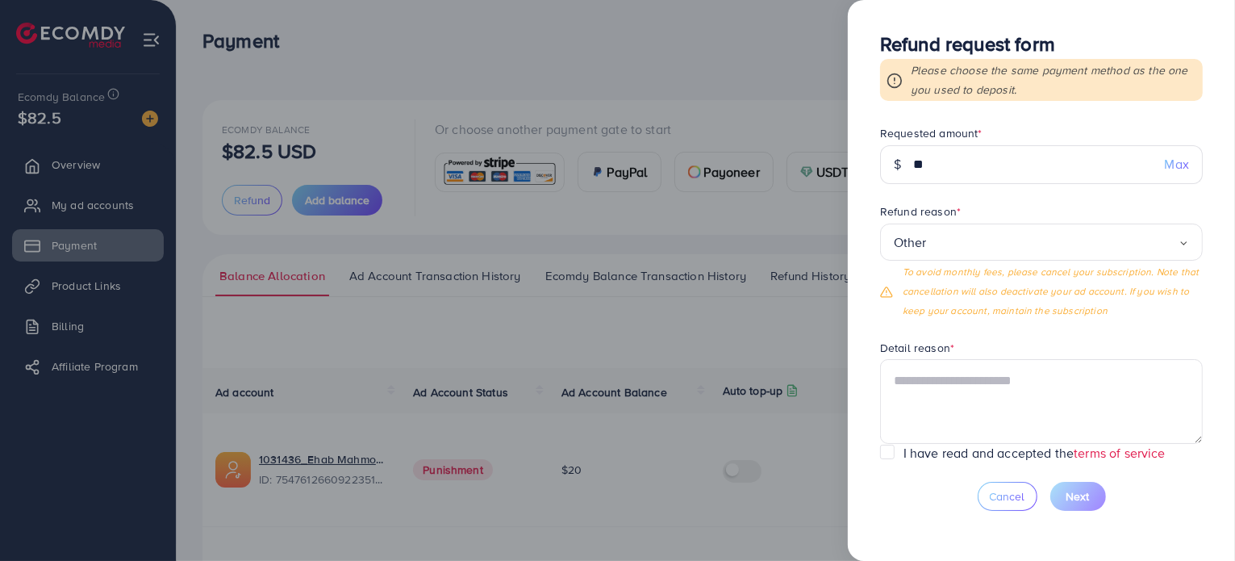
scroll to position [81, 0]
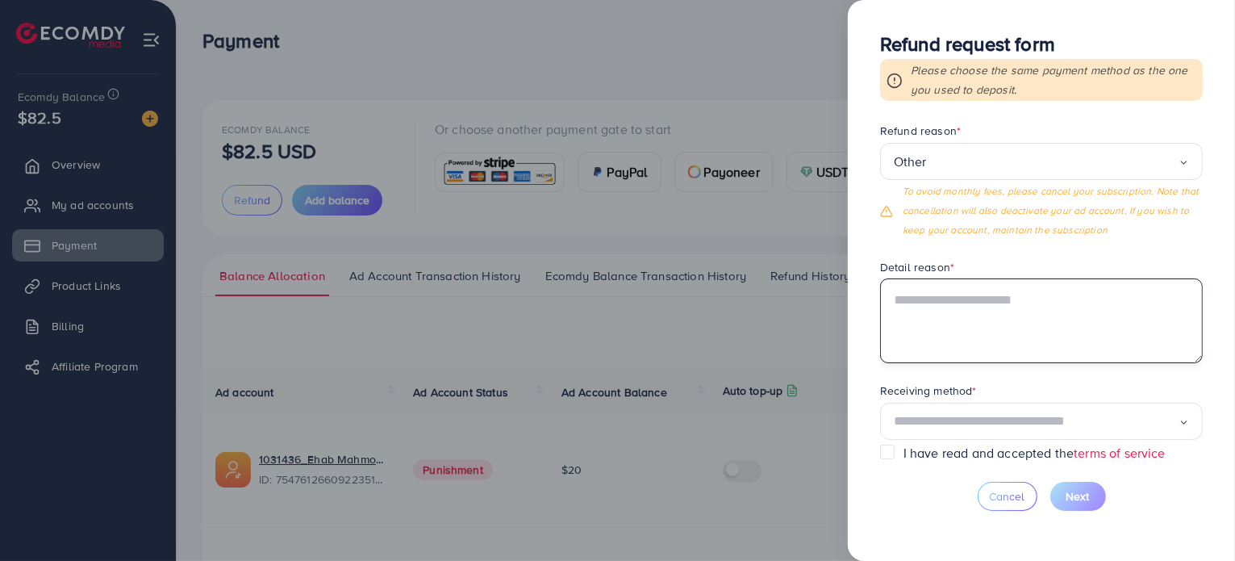
click at [968, 312] on textarea at bounding box center [1041, 320] width 323 height 84
drag, startPoint x: 968, startPoint y: 312, endPoint x: 911, endPoint y: 302, distance: 58.2
click at [911, 302] on textarea at bounding box center [1041, 320] width 323 height 84
paste textarea "**********"
type textarea "**********"
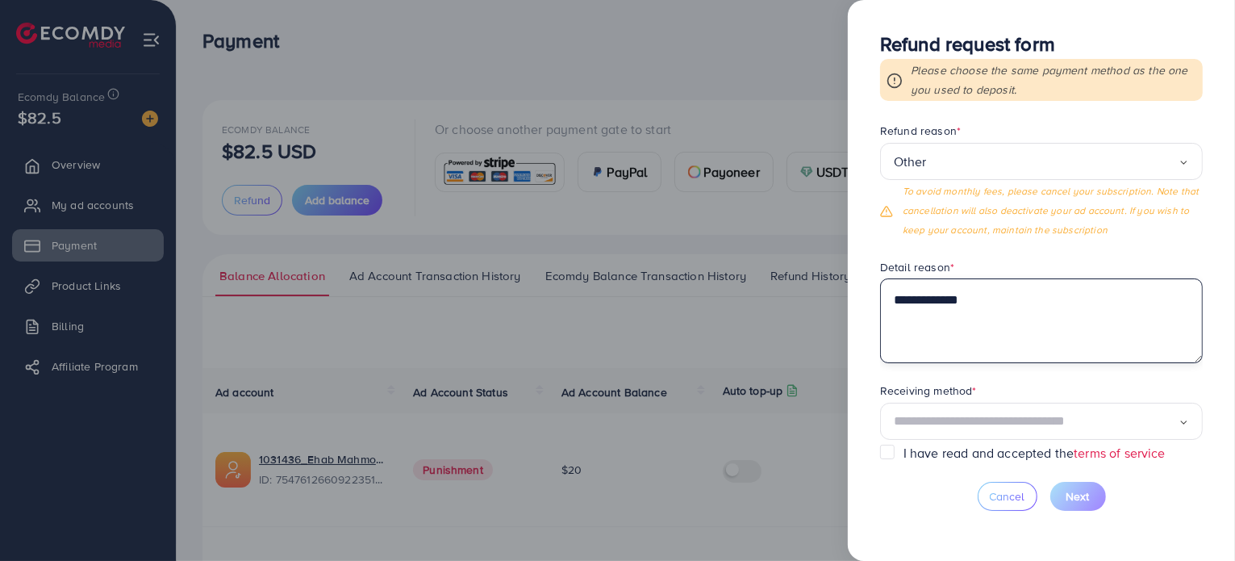
drag, startPoint x: 991, startPoint y: 303, endPoint x: 878, endPoint y: 309, distance: 113.9
click at [878, 309] on div "**********" at bounding box center [1041, 280] width 387 height 561
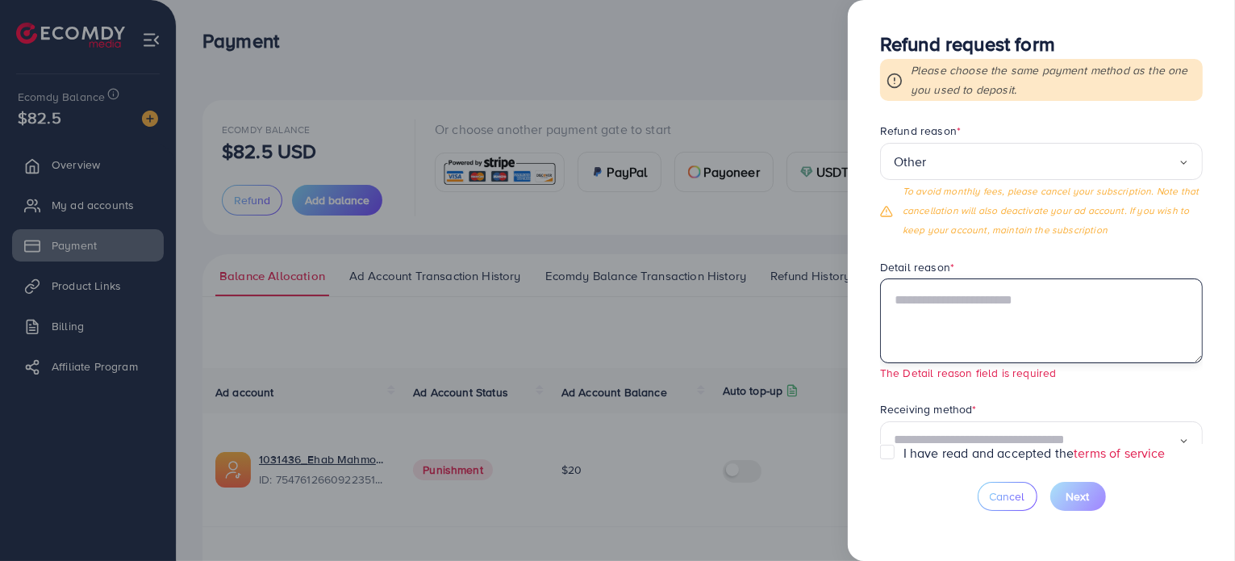
click at [973, 337] on textarea at bounding box center [1041, 320] width 323 height 84
paste textarea "**********"
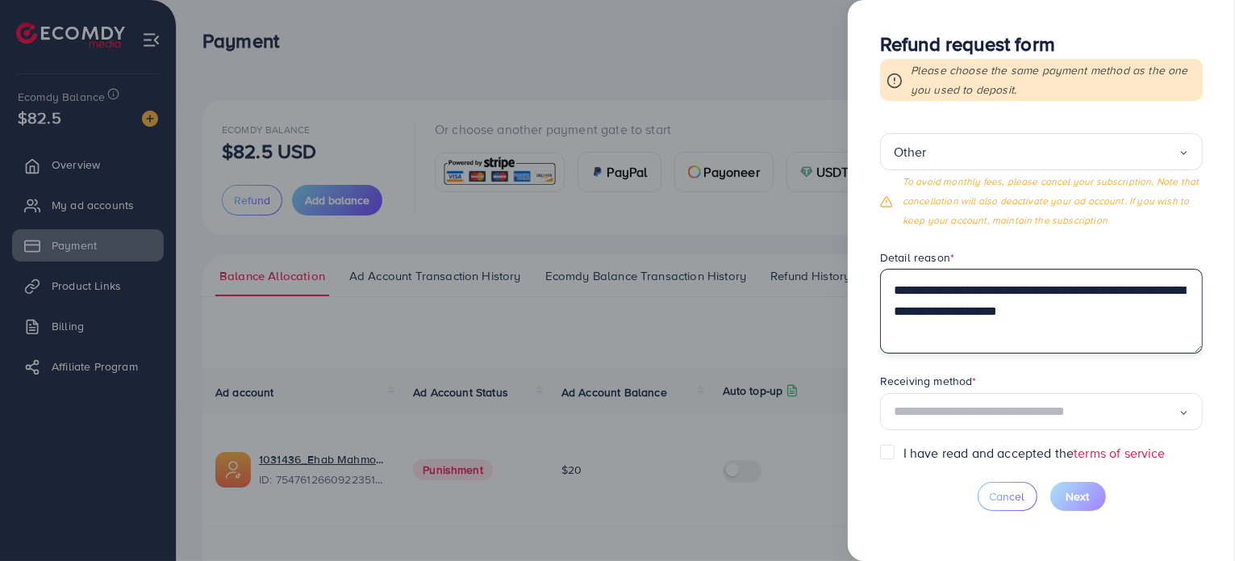
scroll to position [97, 0]
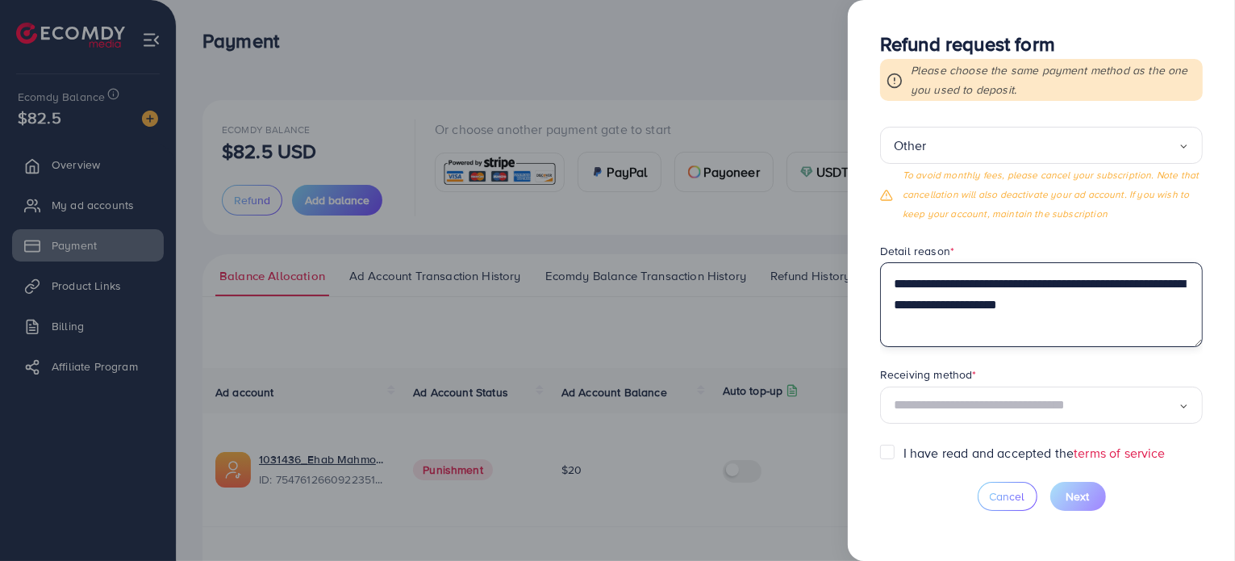
type textarea "**********"
click at [1054, 397] on input "Search for option" at bounding box center [1036, 405] width 285 height 25
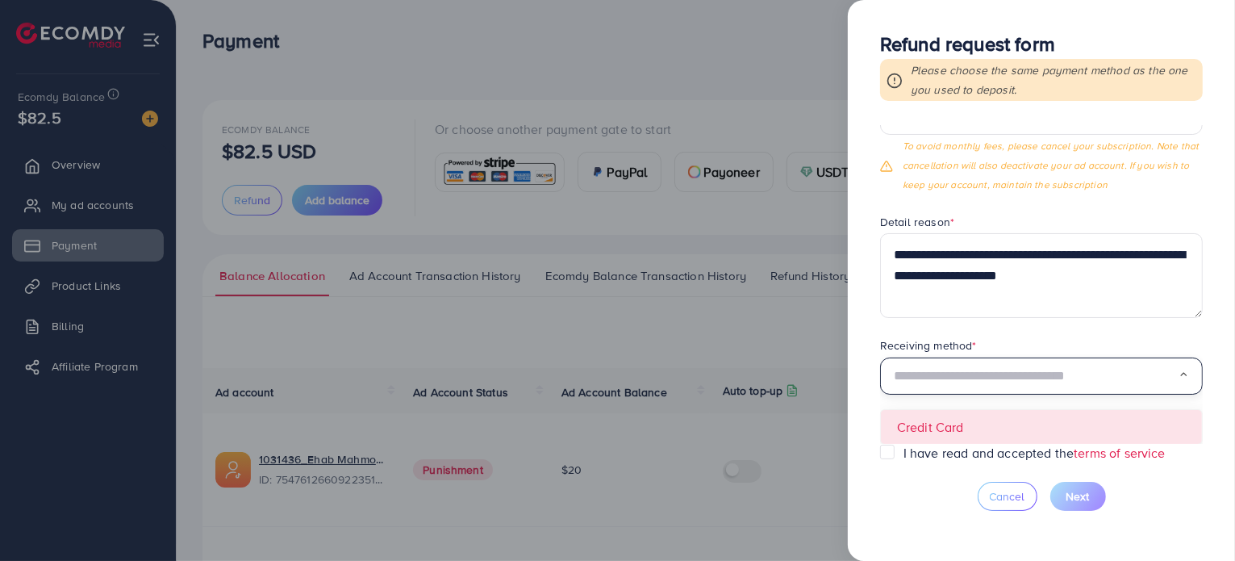
click at [1008, 422] on form "**********" at bounding box center [1041, 284] width 323 height 319
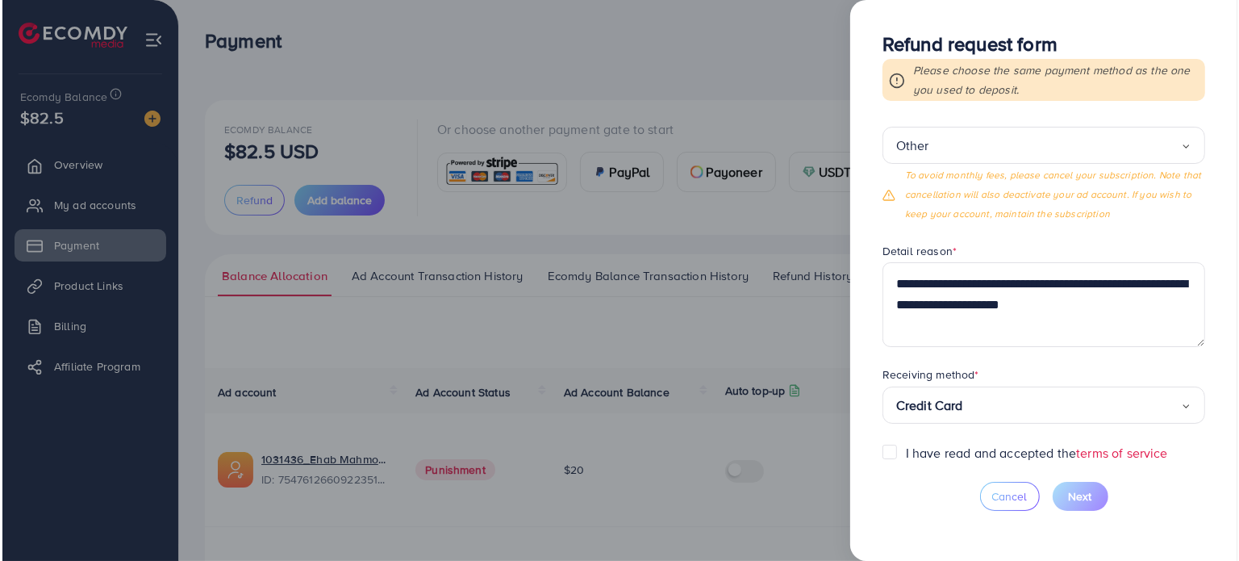
scroll to position [145, 0]
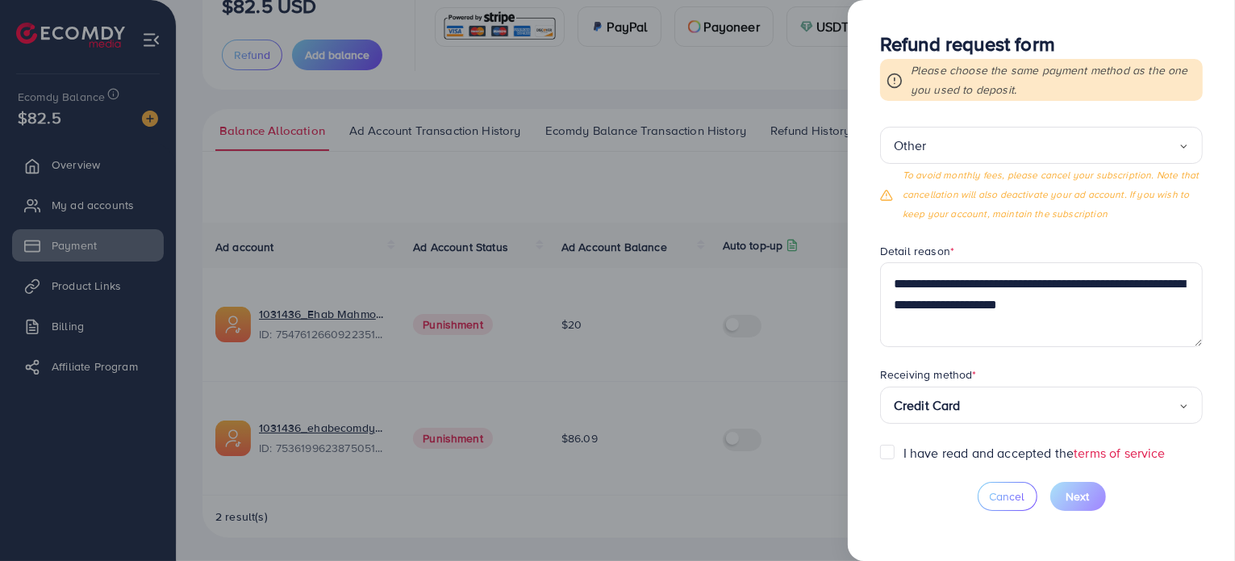
click at [898, 453] on div "I have read and accepted the terms of service" at bounding box center [1041, 453] width 323 height 19
click at [904, 456] on label "I have read and accepted the terms of service" at bounding box center [1035, 453] width 262 height 19
click at [1075, 496] on span "Next" at bounding box center [1078, 496] width 23 height 16
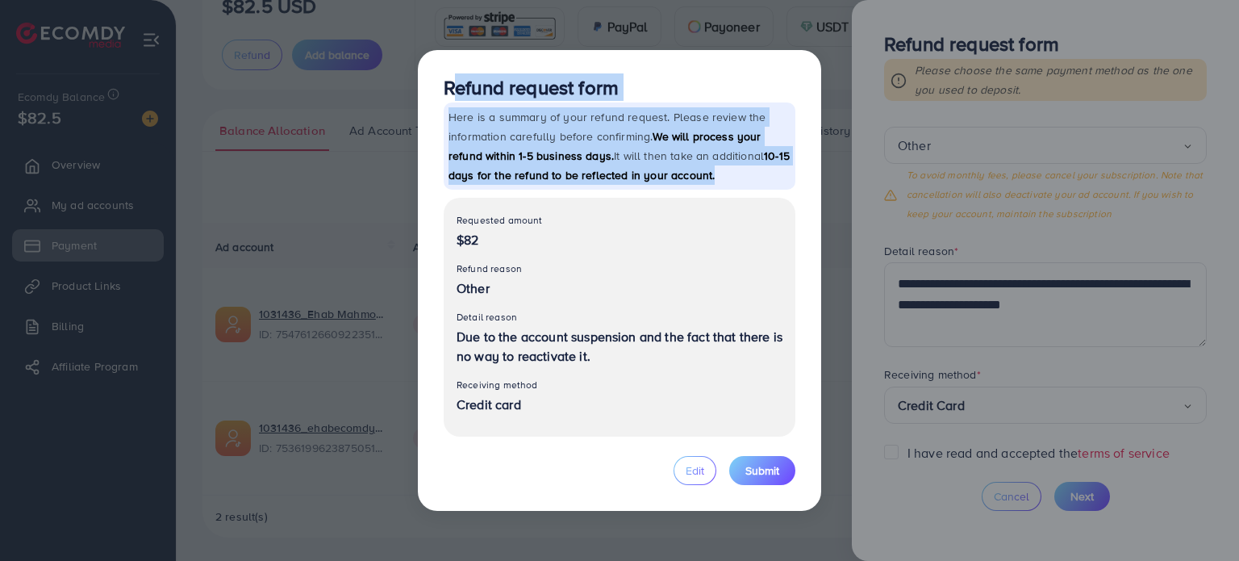
drag, startPoint x: 728, startPoint y: 180, endPoint x: 433, endPoint y: 98, distance: 305.7
click at [433, 98] on div "Refund request form Here is a summary of your refund request. Please review the…" at bounding box center [619, 280] width 403 height 461
copy div "Refund request form Here is a summary of your refund request. Please review the…"
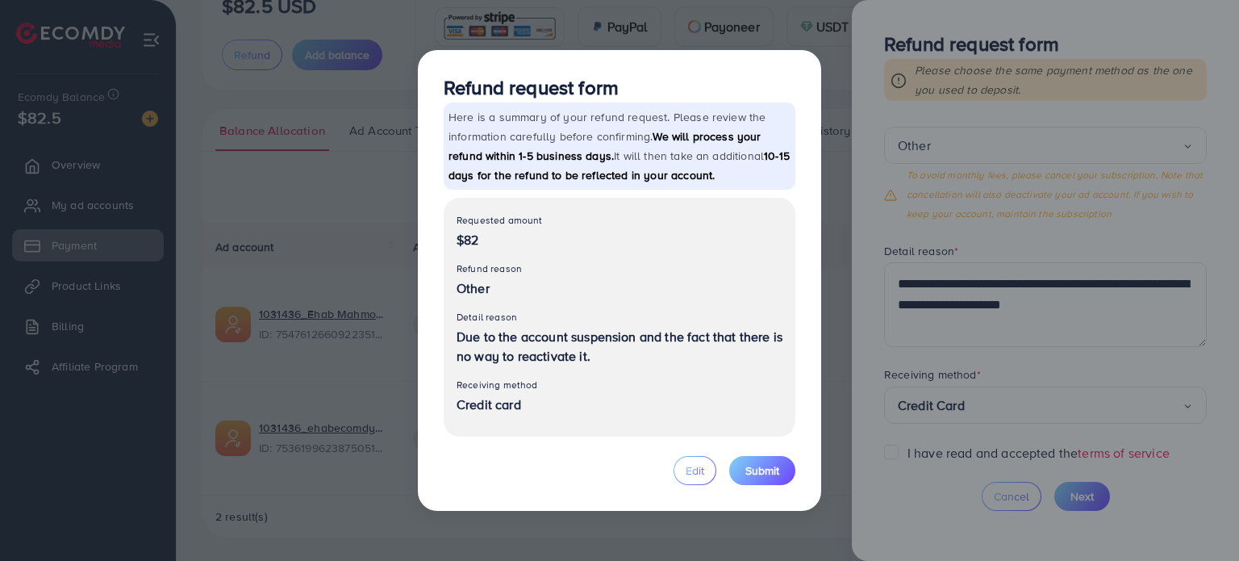
click at [559, 273] on p "Refund reason" at bounding box center [620, 268] width 326 height 19
click at [761, 478] on span "Submit" at bounding box center [762, 470] width 34 height 16
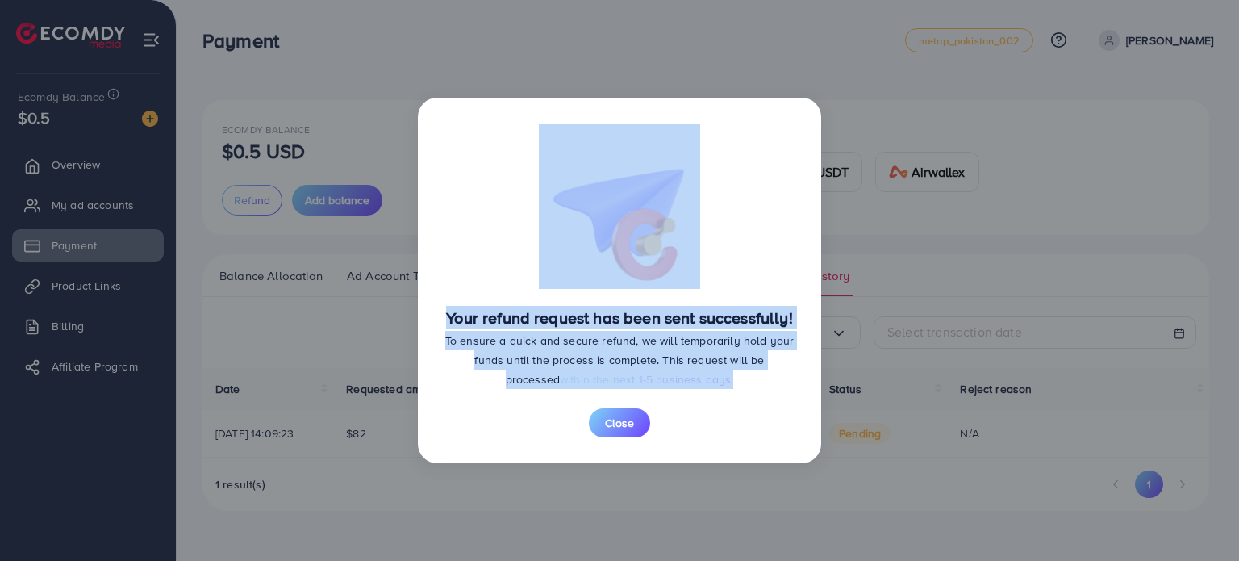
drag, startPoint x: 711, startPoint y: 382, endPoint x: 445, endPoint y: 267, distance: 289.8
click at [445, 267] on div "Your refund request has been sent successfully! To ensure a quick and secure re…" at bounding box center [620, 255] width 352 height 265
copy div "Your refund request has been sent successfully! To ensure a quick and secure re…"
click at [526, 72] on div "Your refund request has been sent successfully! To ensure a quick and secure re…" at bounding box center [619, 280] width 1239 height 561
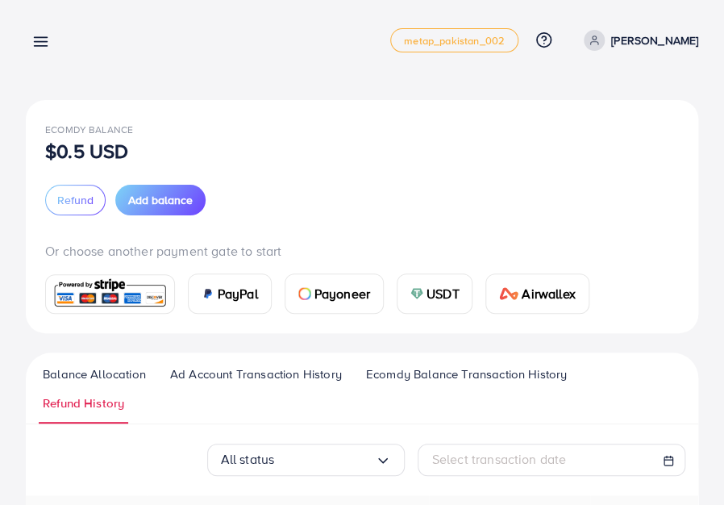
click at [662, 40] on p "ehab mahmoud" at bounding box center [655, 40] width 87 height 19
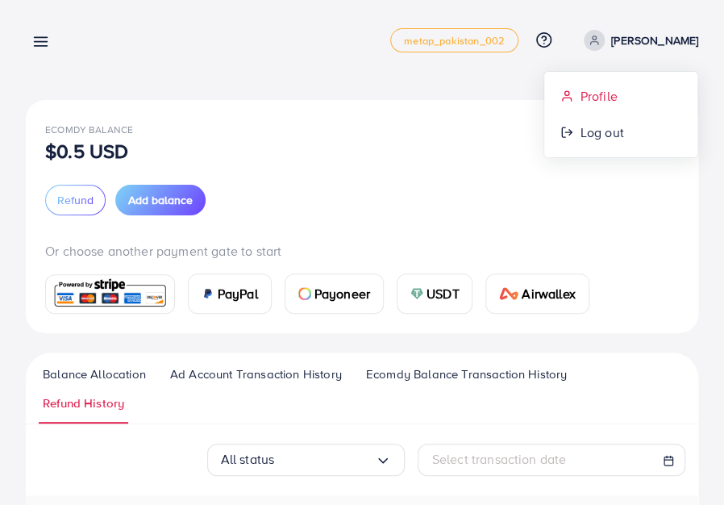
click at [620, 86] on link "Profile" at bounding box center [621, 96] width 153 height 36
select select "****"
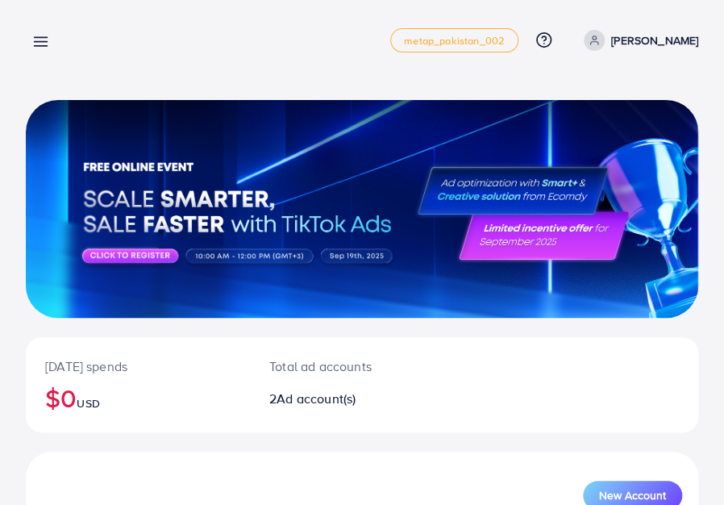
click at [646, 33] on p "[PERSON_NAME]" at bounding box center [655, 40] width 87 height 19
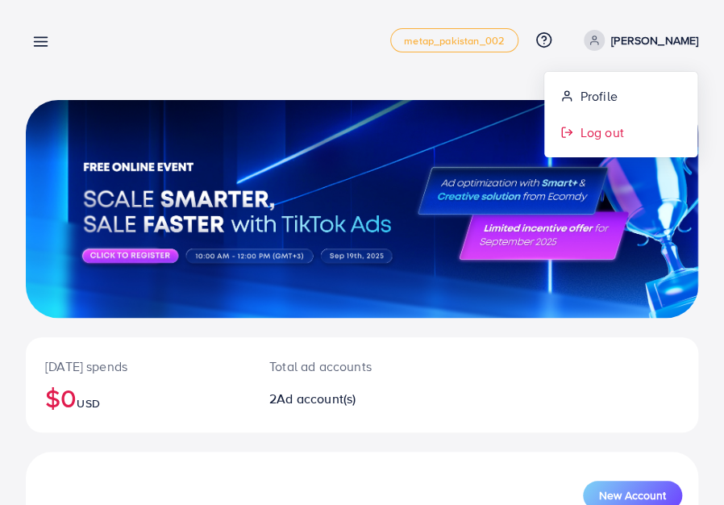
click at [587, 137] on span "Log out" at bounding box center [602, 132] width 44 height 19
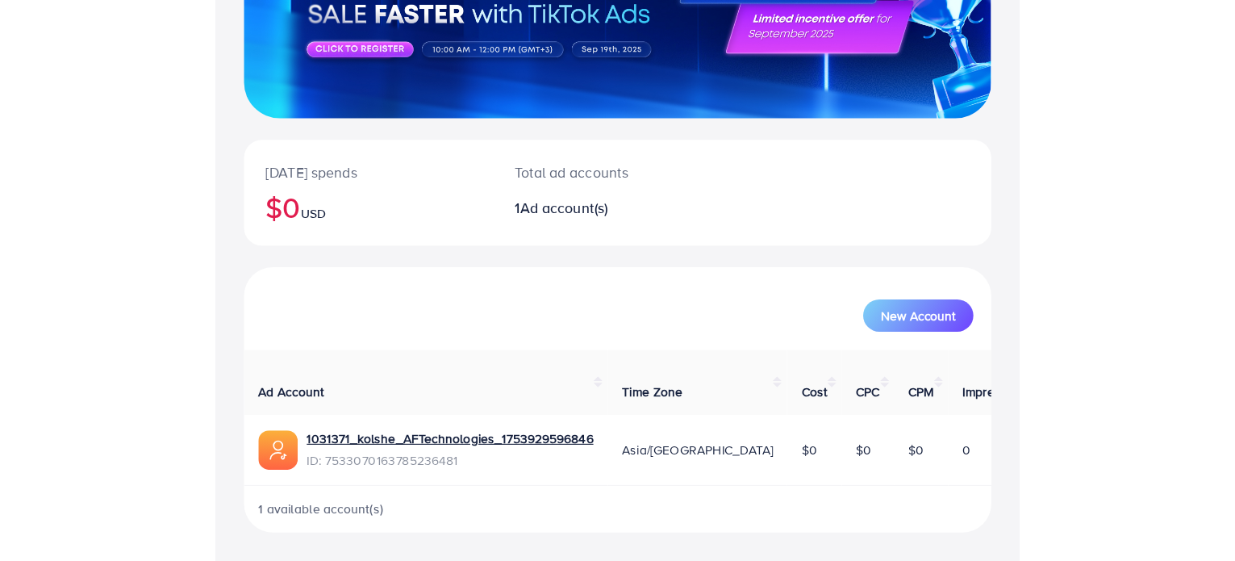
scroll to position [139, 0]
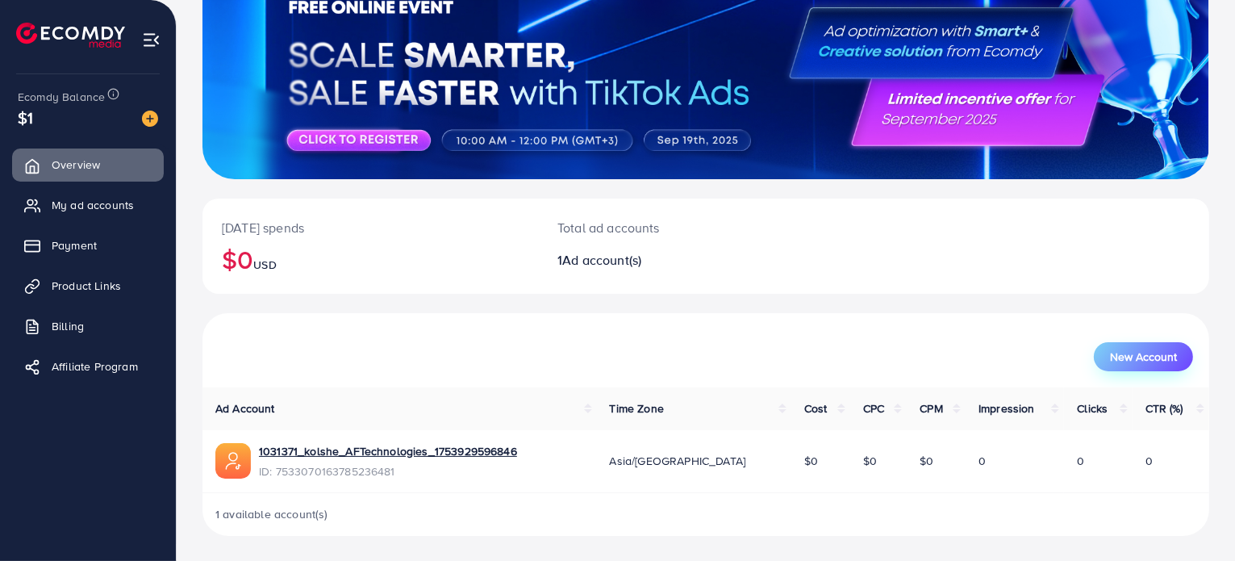
click at [727, 360] on span "New Account" at bounding box center [1143, 356] width 67 height 11
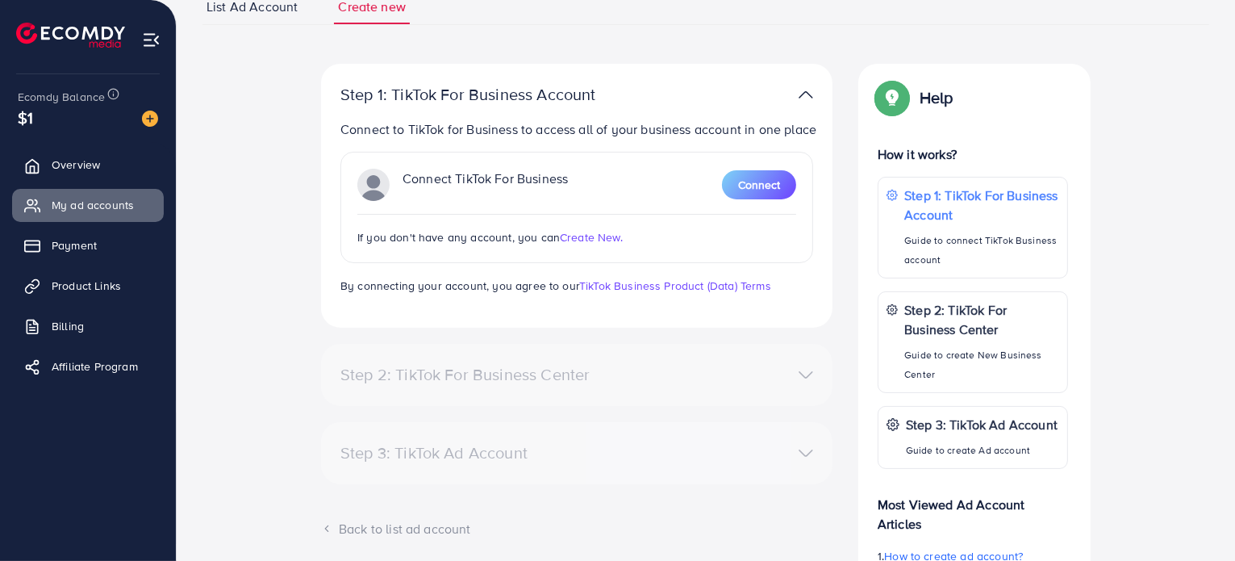
scroll to position [100, 0]
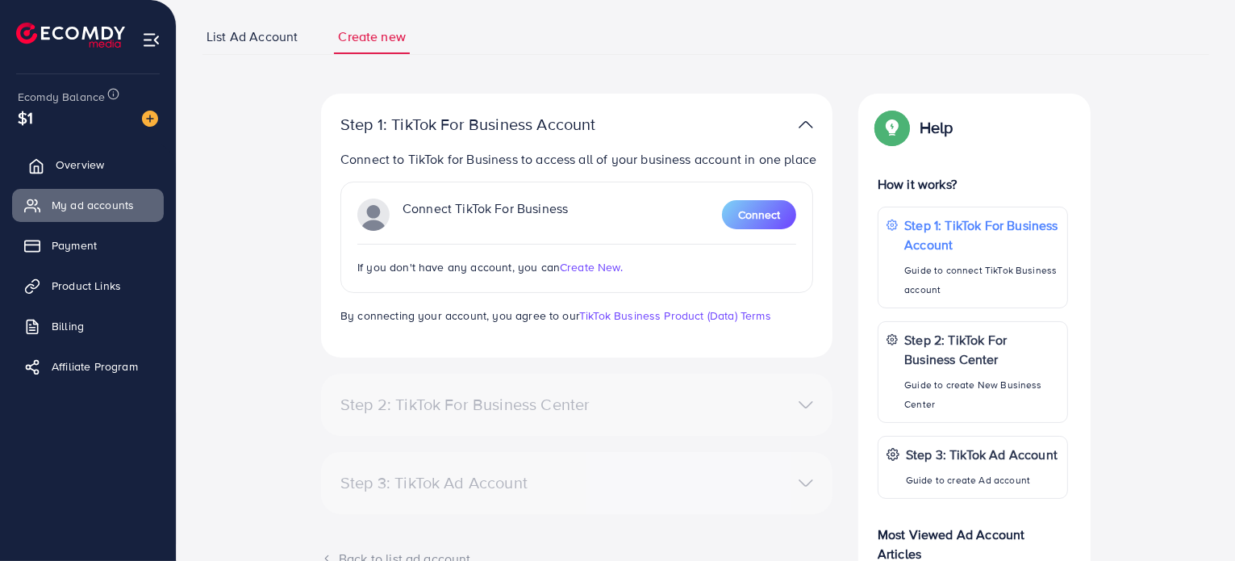
click at [61, 170] on span "Overview" at bounding box center [80, 165] width 48 height 16
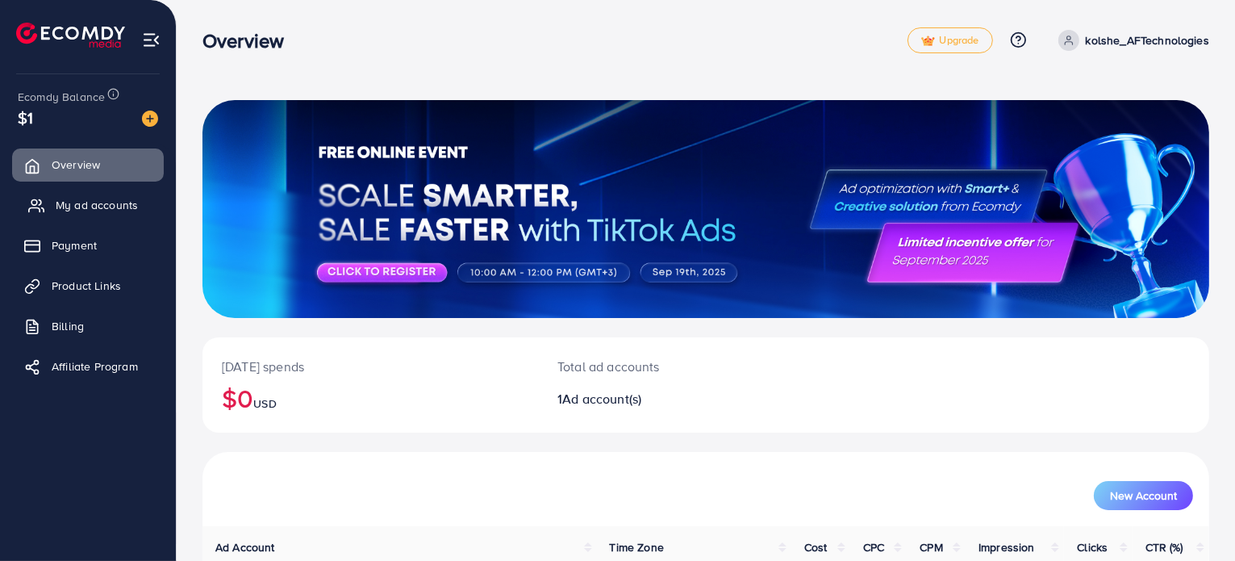
click at [65, 199] on span "My ad accounts" at bounding box center [97, 205] width 82 height 16
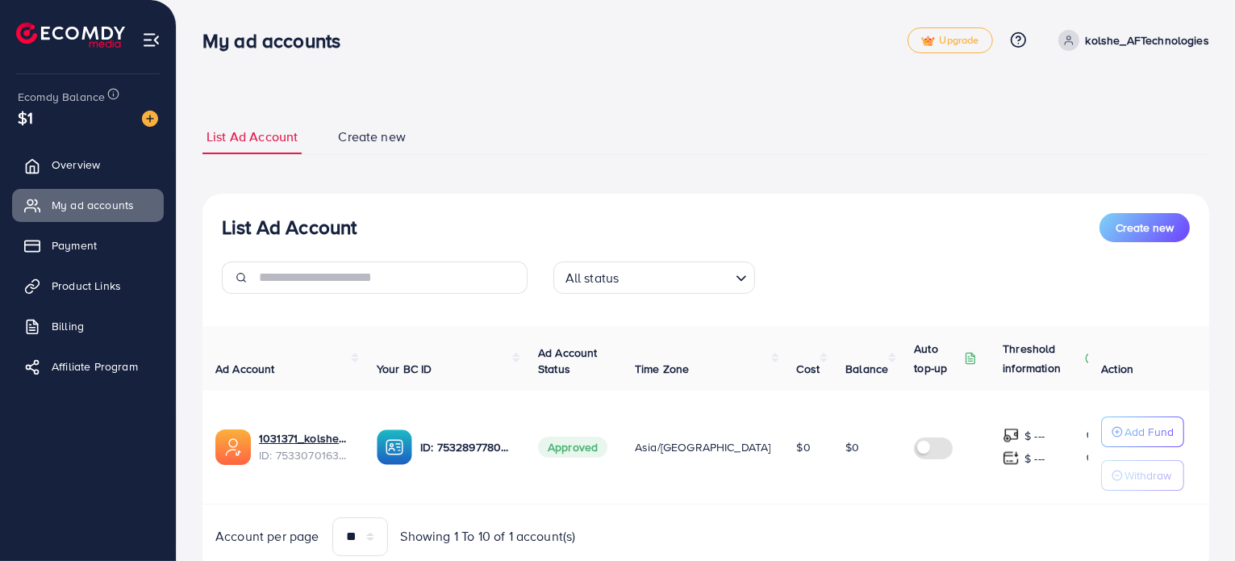
scroll to position [58, 0]
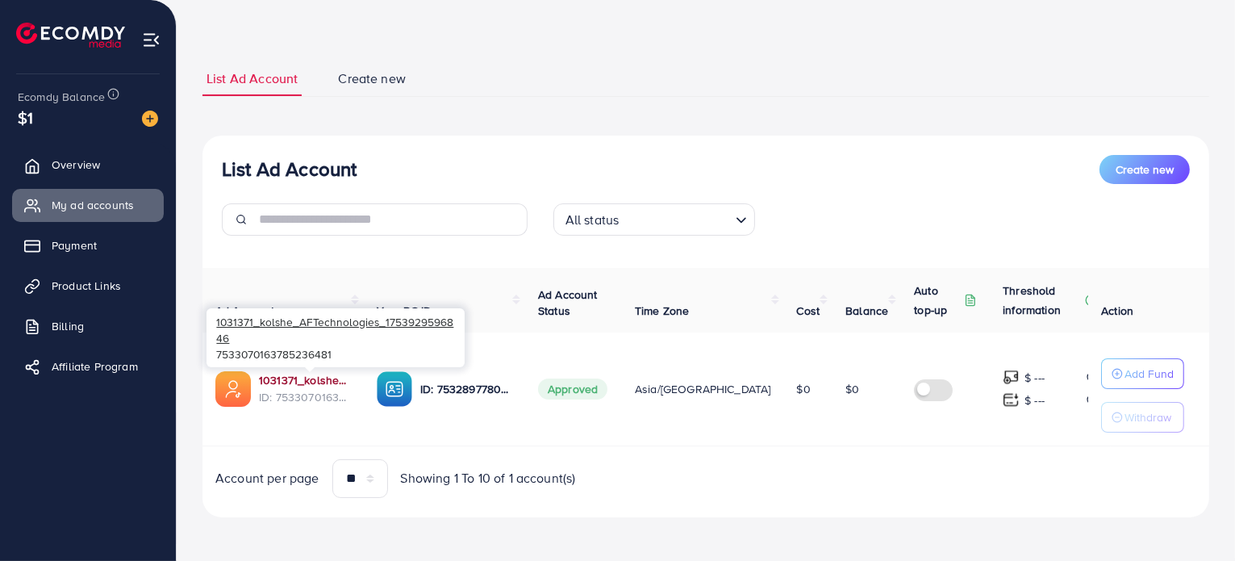
click at [295, 383] on link "1031371_kolshe_AFTechnologies_1753929596846" at bounding box center [305, 380] width 92 height 16
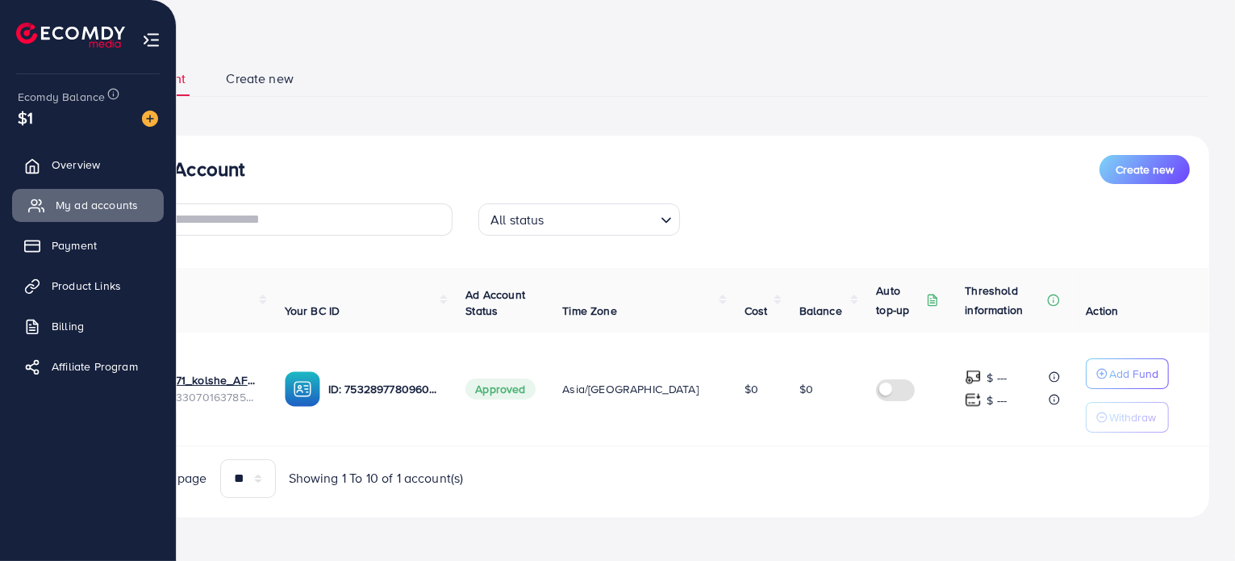
click at [55, 197] on link "My ad accounts" at bounding box center [88, 205] width 152 height 32
click at [159, 38] on img at bounding box center [151, 40] width 19 height 19
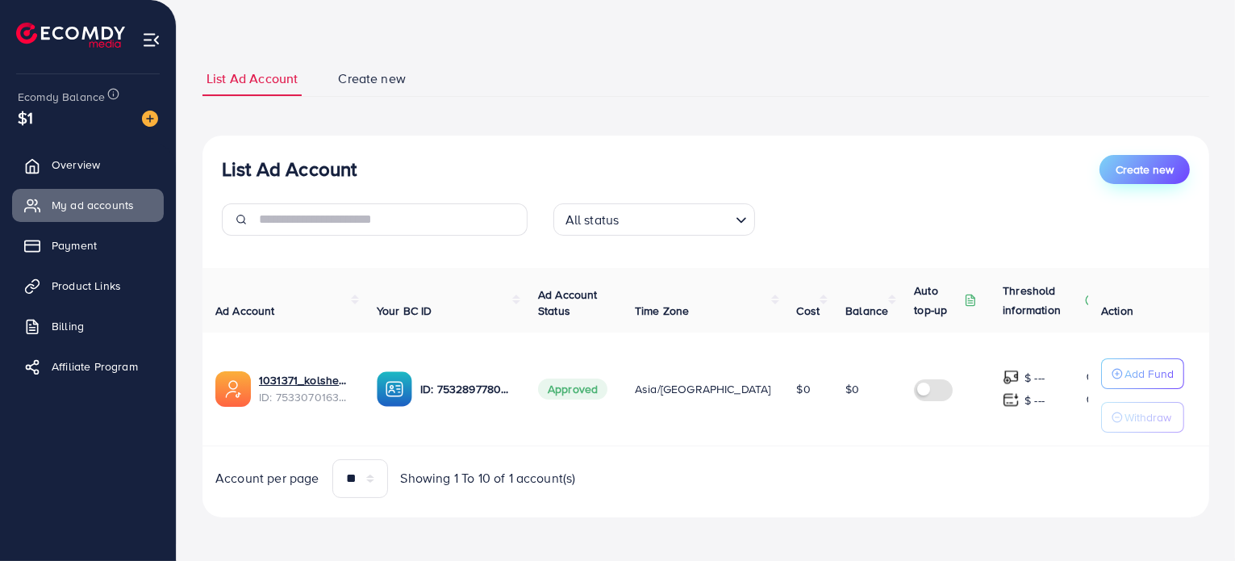
click at [727, 175] on span "Create new" at bounding box center [1145, 169] width 58 height 16
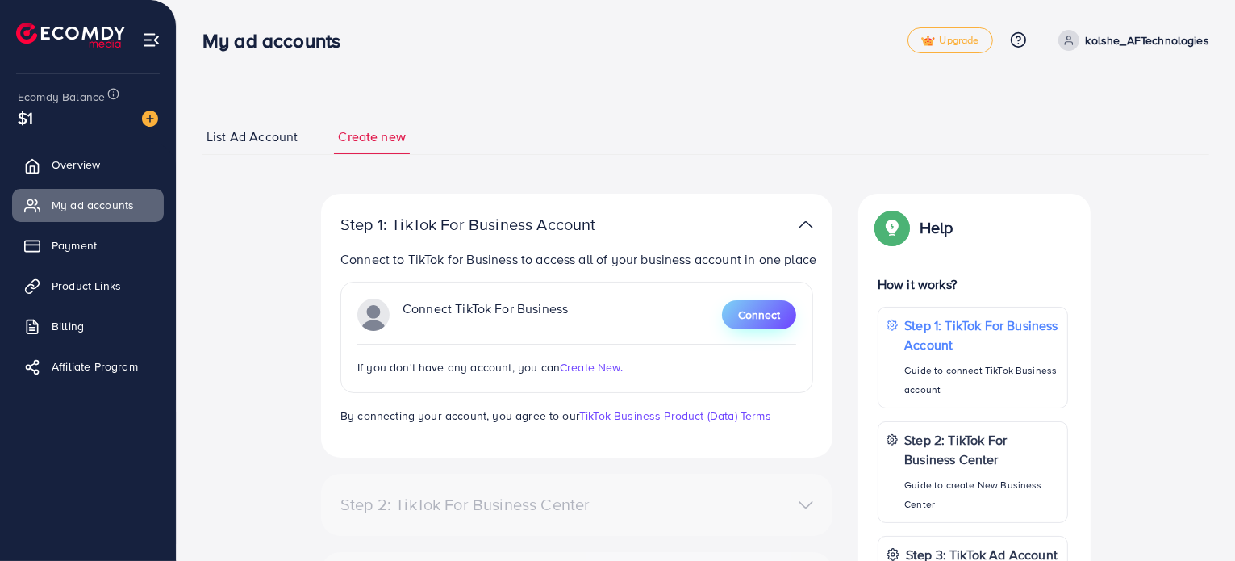
click at [727, 329] on button "Connect" at bounding box center [759, 314] width 74 height 29
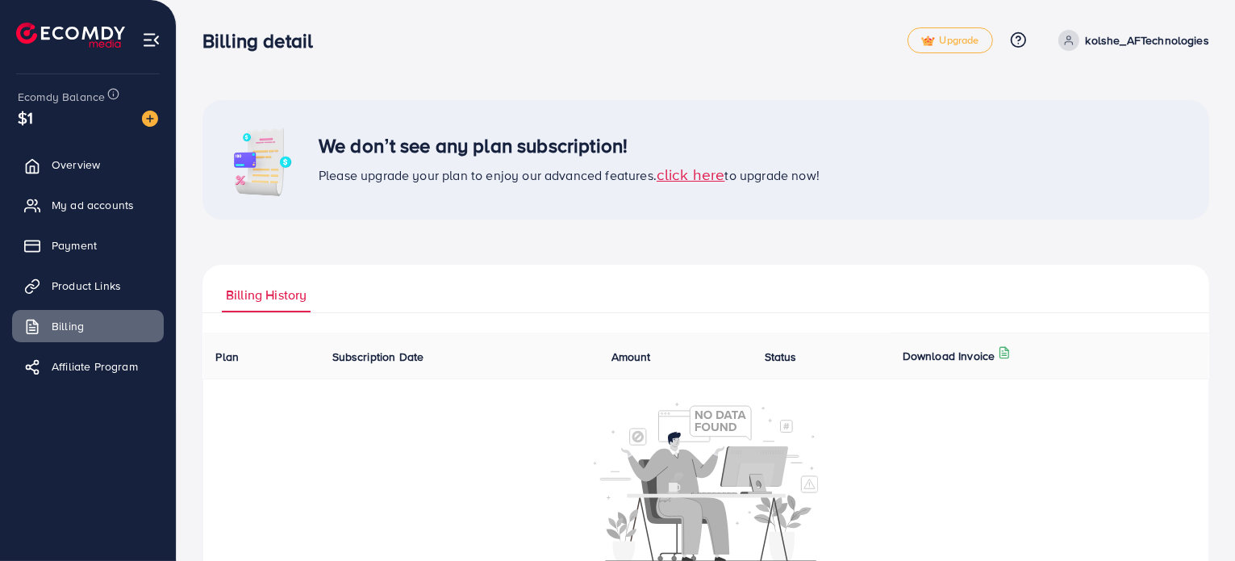
click at [710, 178] on span "click here" at bounding box center [691, 174] width 69 height 22
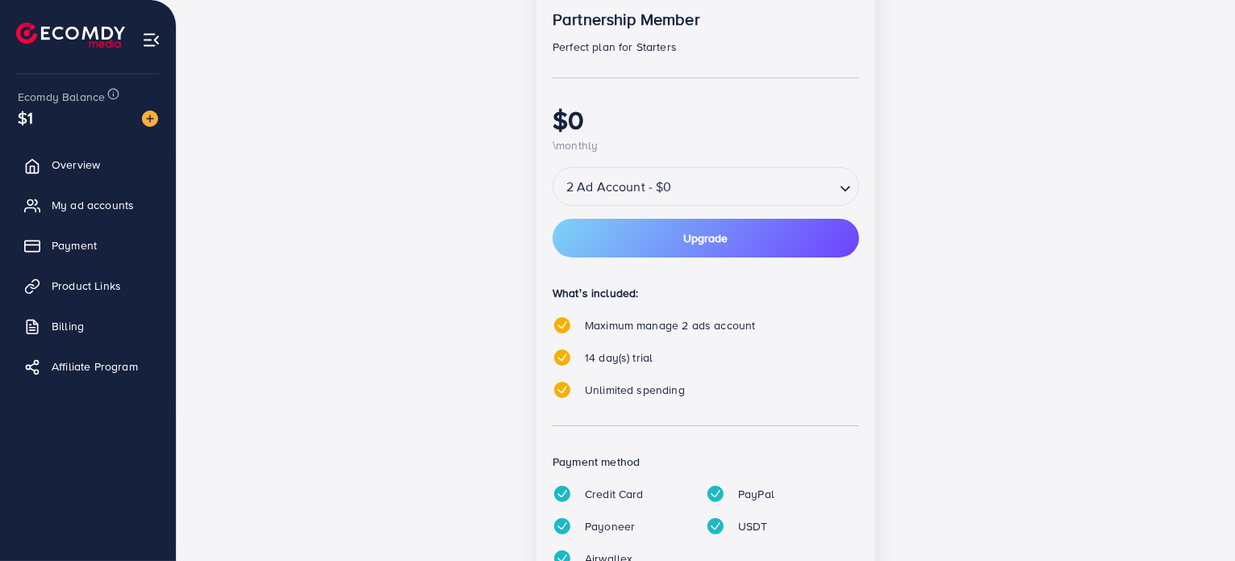
scroll to position [371, 0]
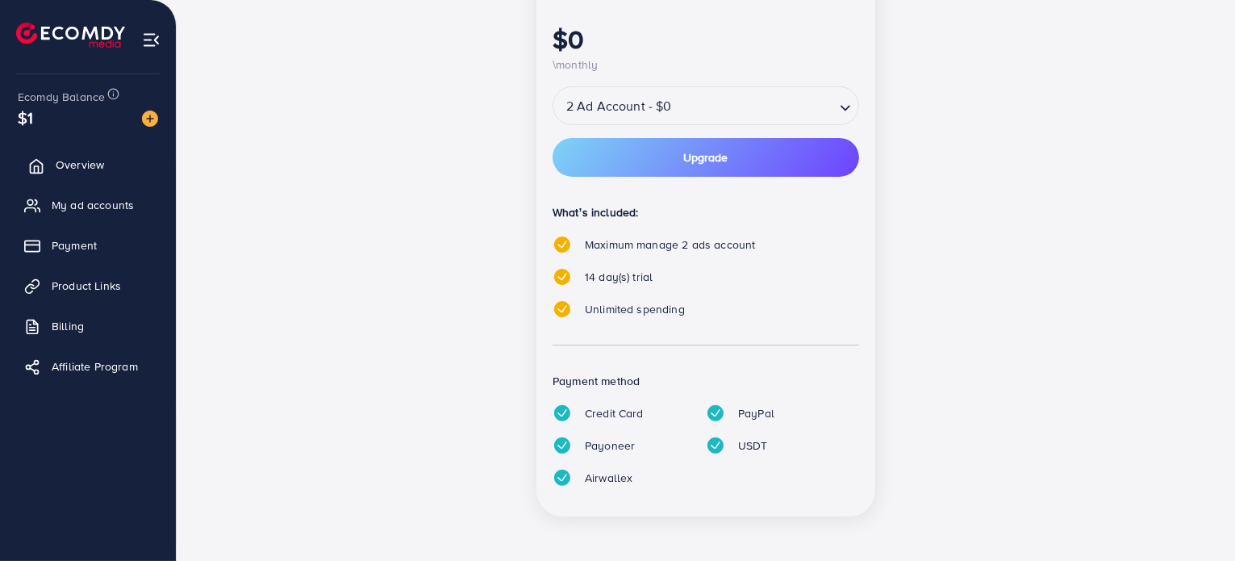
click at [67, 165] on span "Overview" at bounding box center [80, 165] width 48 height 16
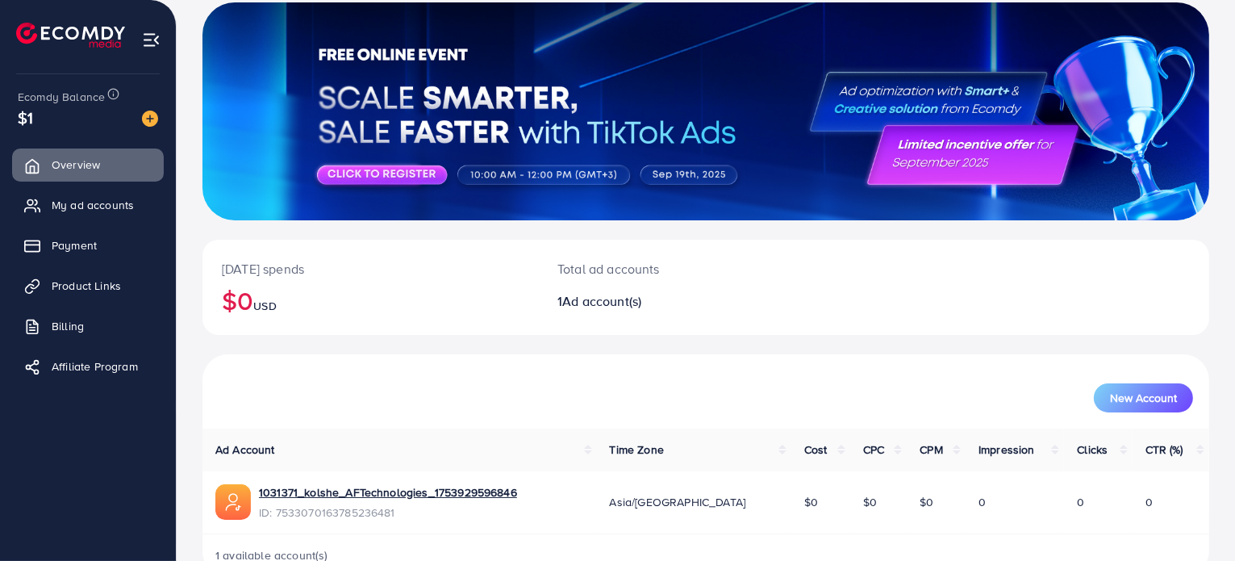
scroll to position [139, 0]
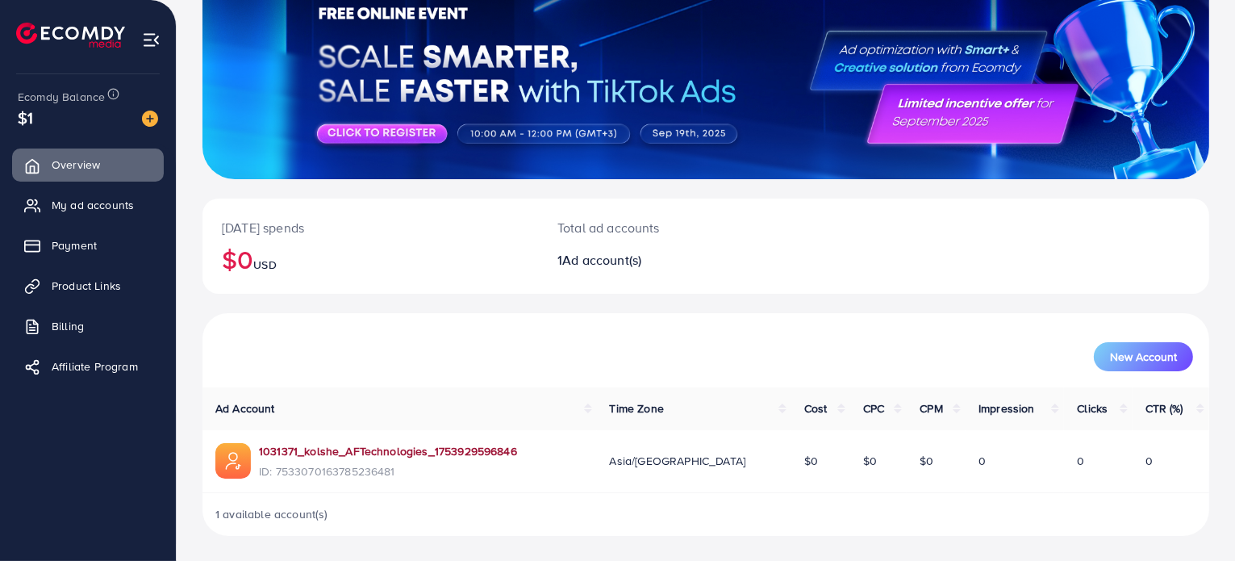
click at [332, 453] on link "1031371_kolshe_AFTechnologies_1753929596846" at bounding box center [388, 451] width 258 height 16
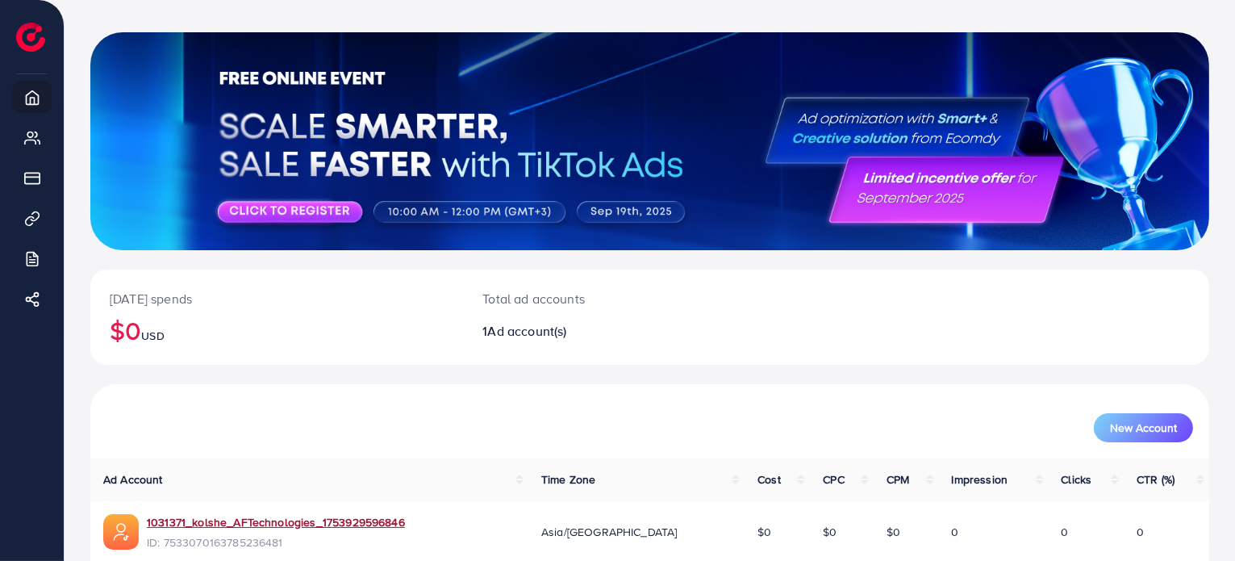
scroll to position [0, 0]
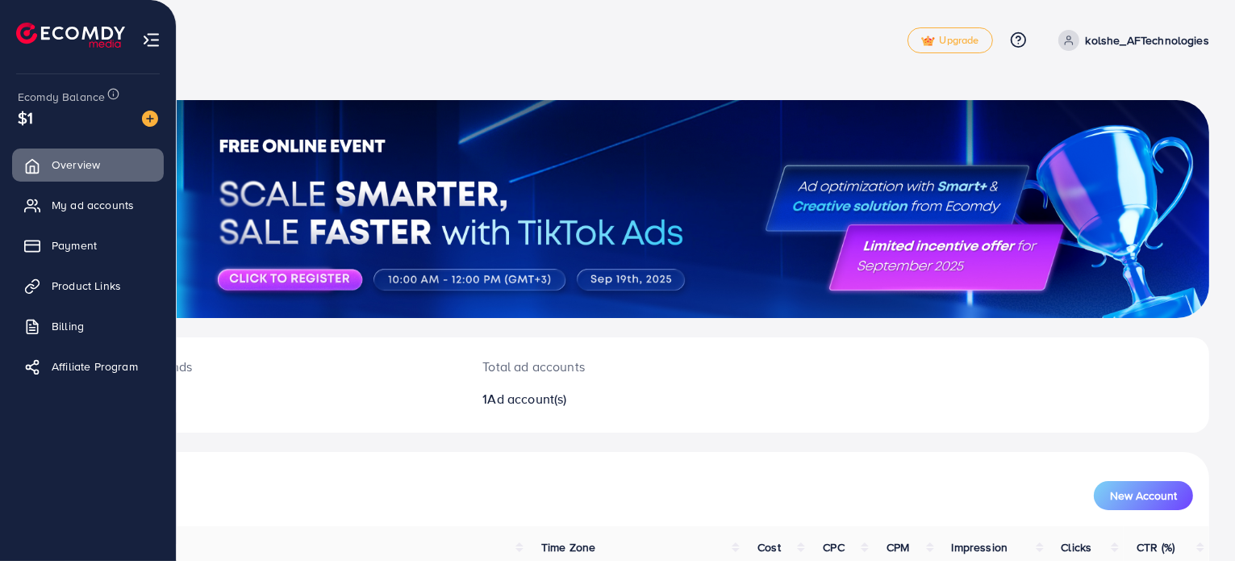
click at [147, 34] on img at bounding box center [151, 40] width 19 height 19
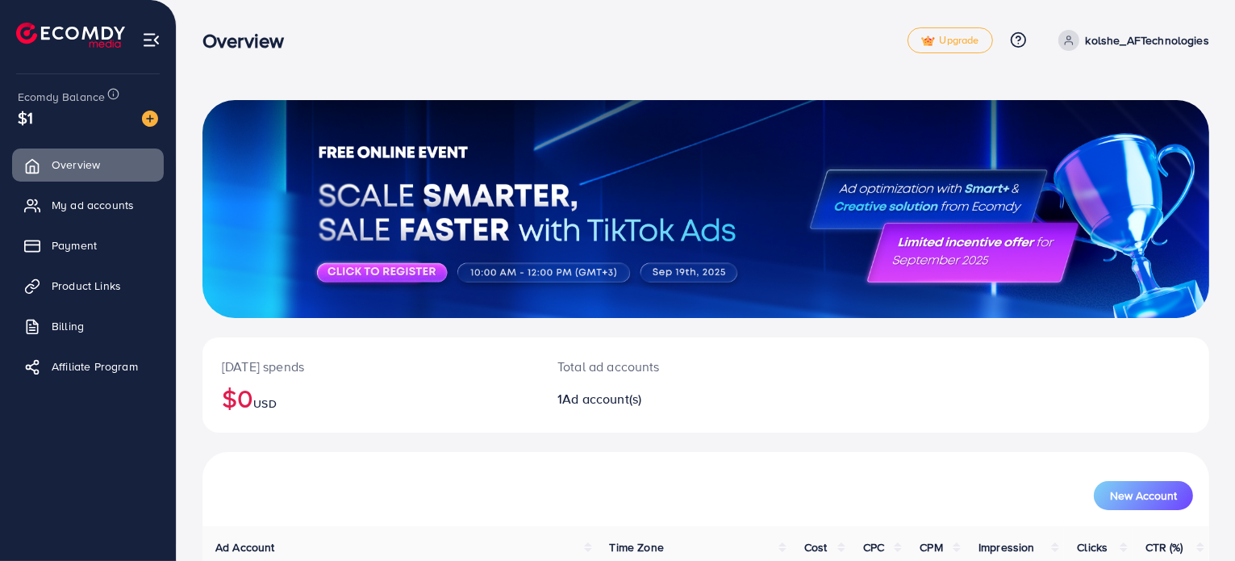
click at [727, 38] on span at bounding box center [1068, 40] width 21 height 21
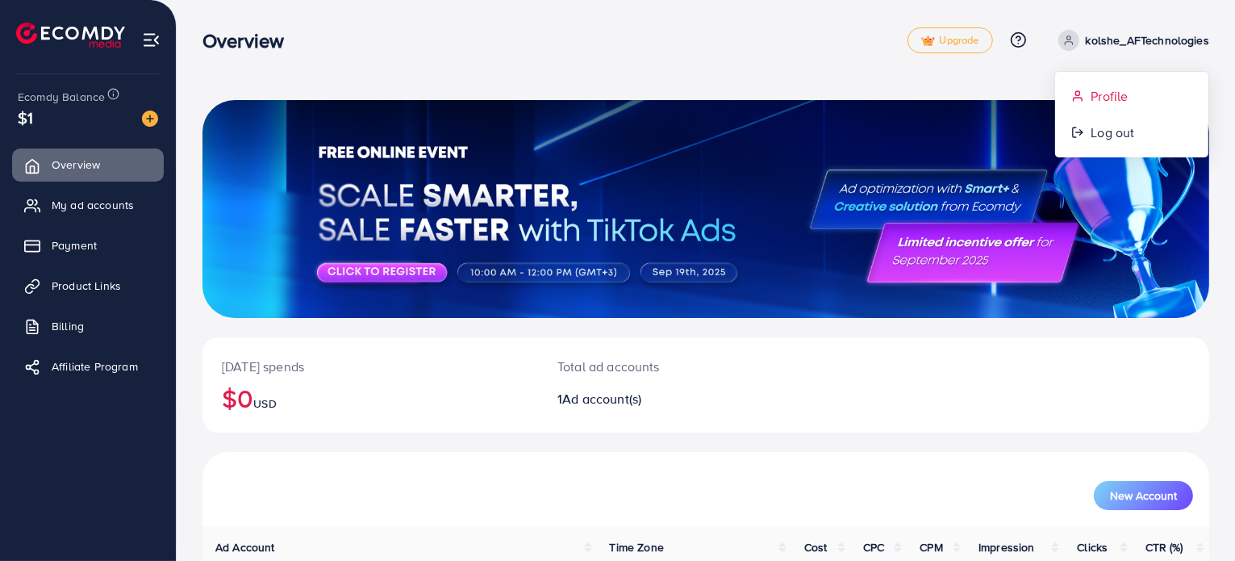
click at [727, 102] on span "Profile" at bounding box center [1109, 95] width 37 height 19
select select "*******"
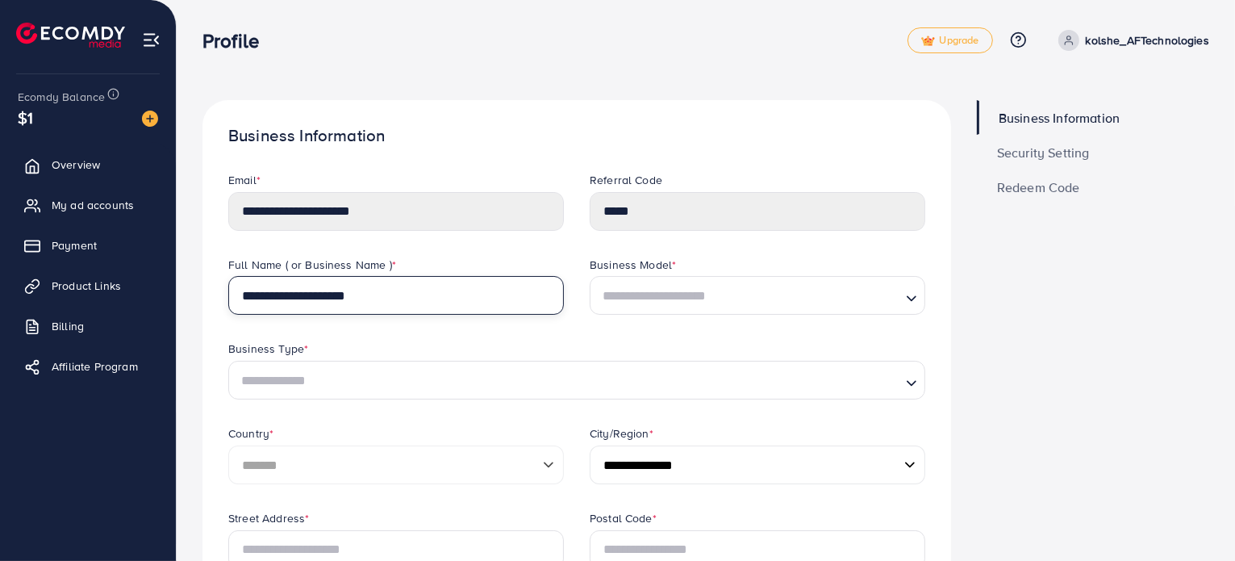
click at [454, 287] on input "**********" at bounding box center [396, 295] width 336 height 39
drag, startPoint x: 481, startPoint y: 299, endPoint x: 223, endPoint y: 299, distance: 257.4
click at [223, 299] on div "**********" at bounding box center [395, 299] width 361 height 85
drag, startPoint x: 665, startPoint y: 177, endPoint x: 584, endPoint y: 181, distance: 80.8
click at [584, 181] on div "Referral Code *****" at bounding box center [757, 214] width 361 height 85
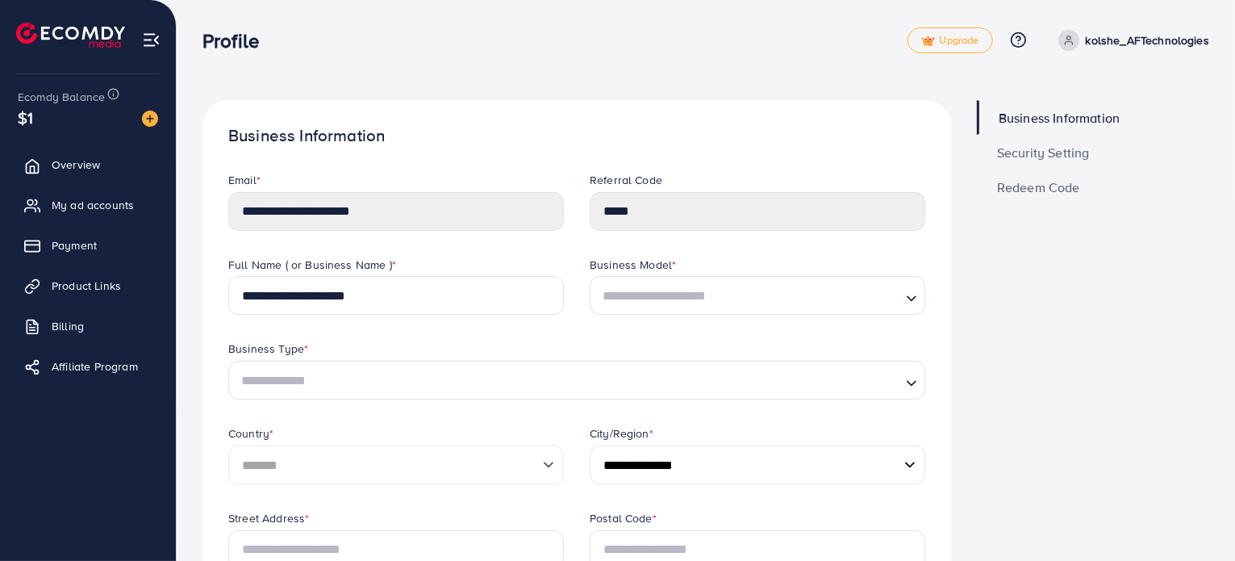
copy label "Referral Code"
click at [727, 152] on span "Security Setting" at bounding box center [1043, 152] width 93 height 13
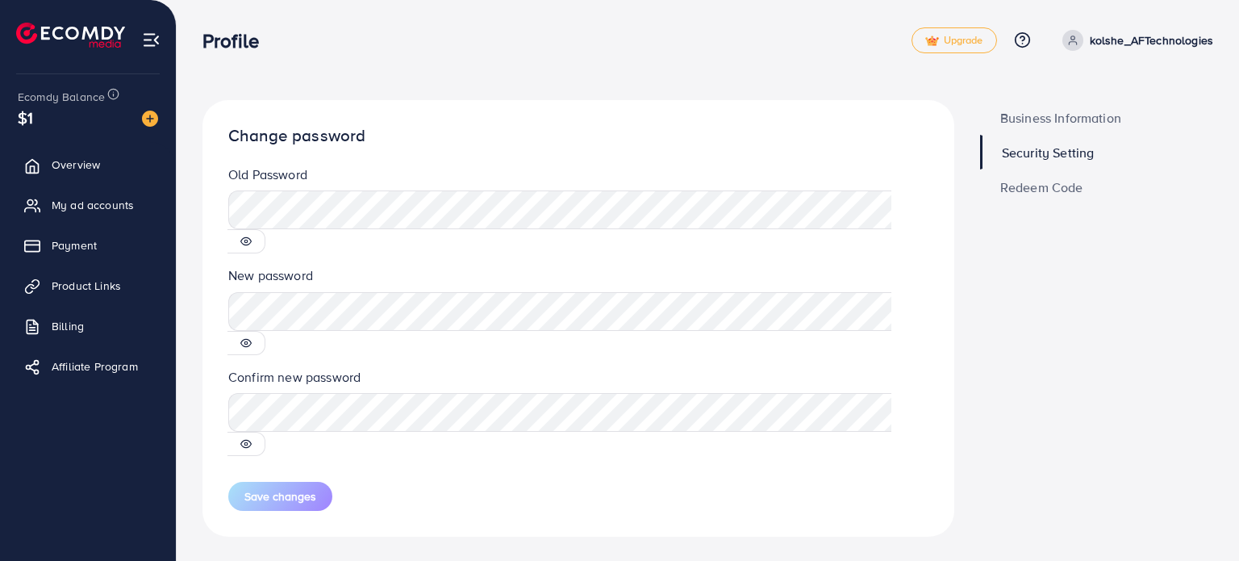
click at [727, 185] on span "Redeem Code" at bounding box center [1041, 187] width 83 height 13
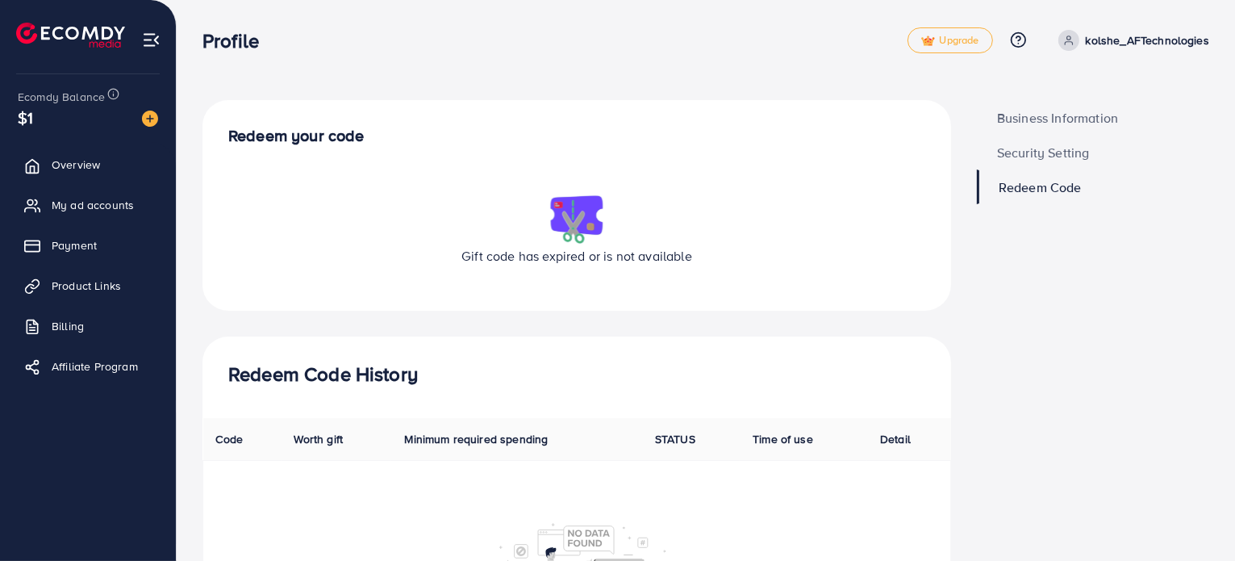
click at [727, 119] on span "Business Information" at bounding box center [1057, 117] width 121 height 13
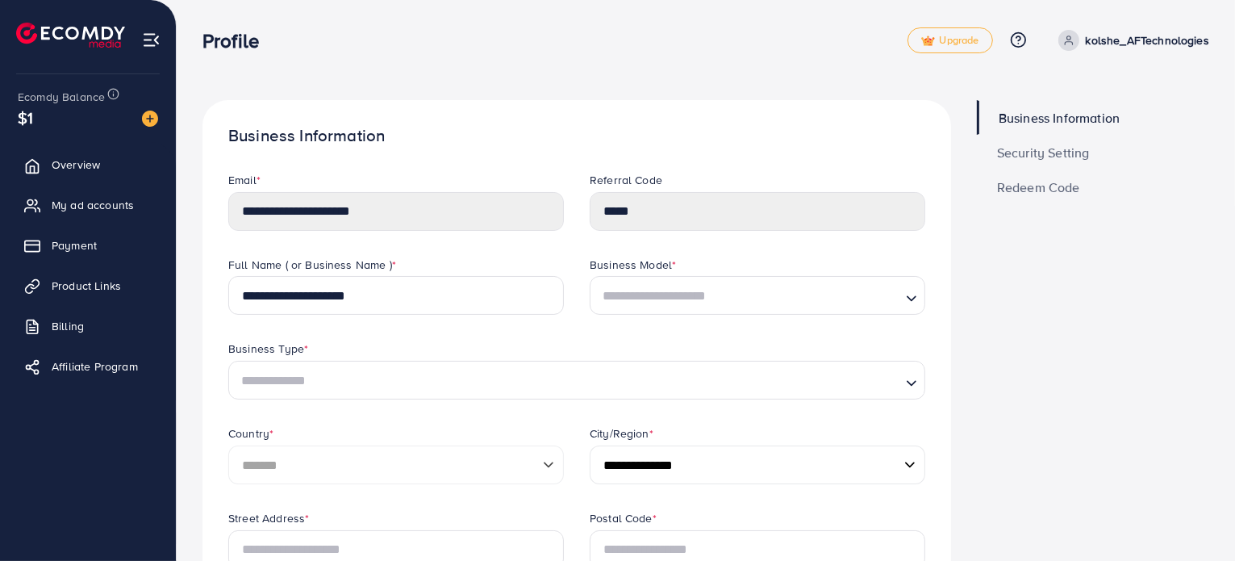
click at [78, 342] on ul "Overview My ad accounts Payment Product Links Billing Affiliate Program" at bounding box center [88, 270] width 176 height 257
click at [69, 332] on span "Billing" at bounding box center [72, 326] width 32 height 16
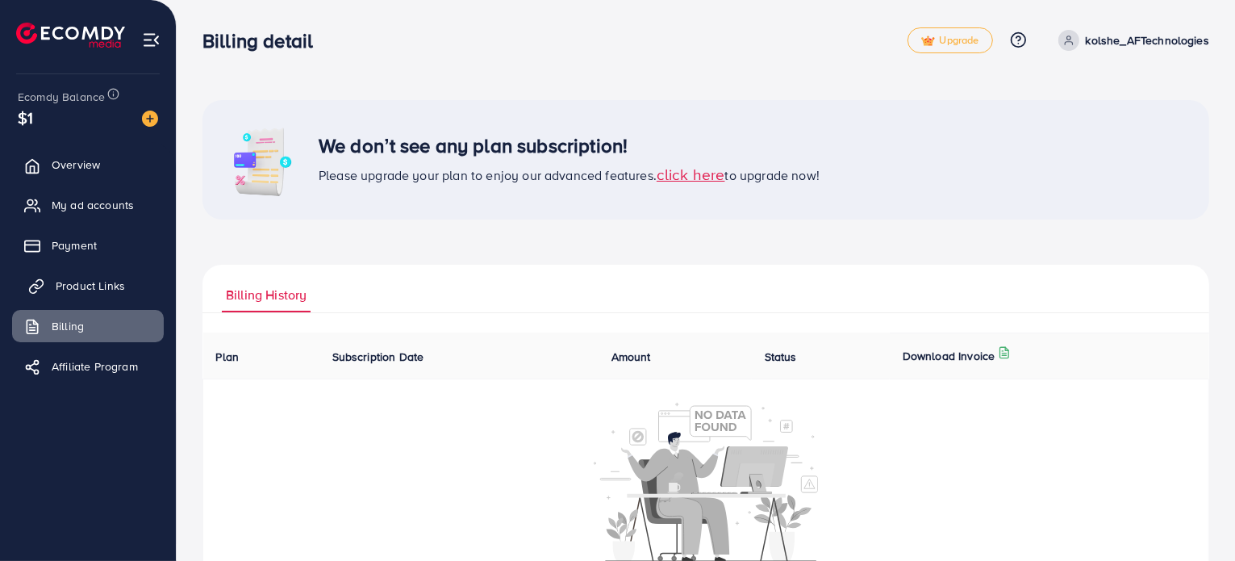
click at [67, 293] on span "Product Links" at bounding box center [90, 286] width 69 height 16
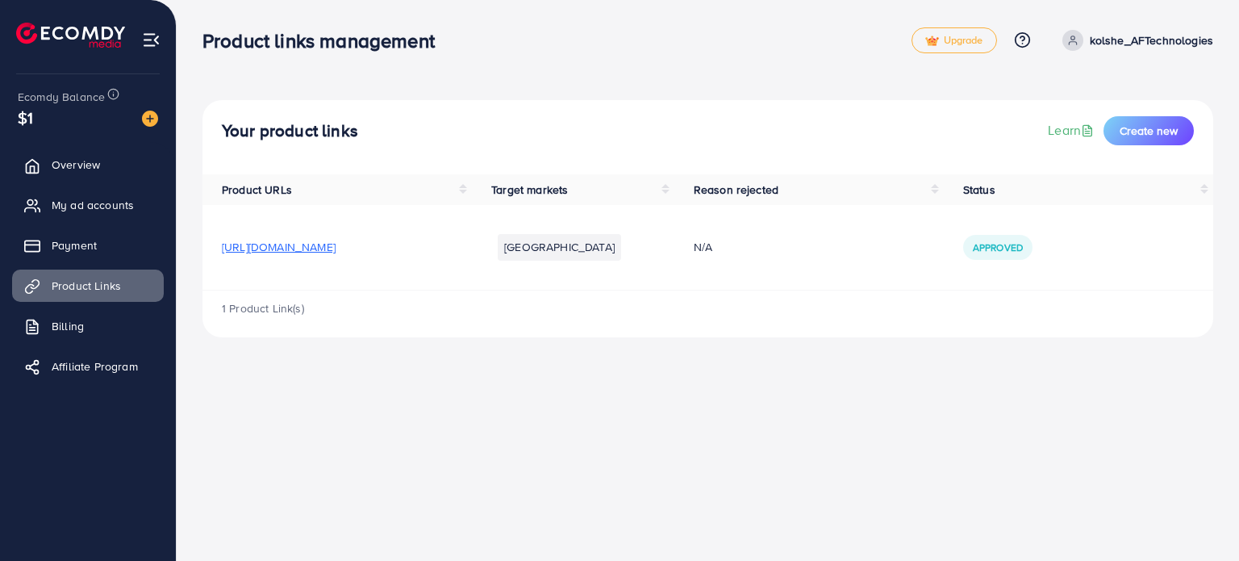
click at [336, 250] on span "[URL][DOMAIN_NAME]" at bounding box center [279, 247] width 114 height 16
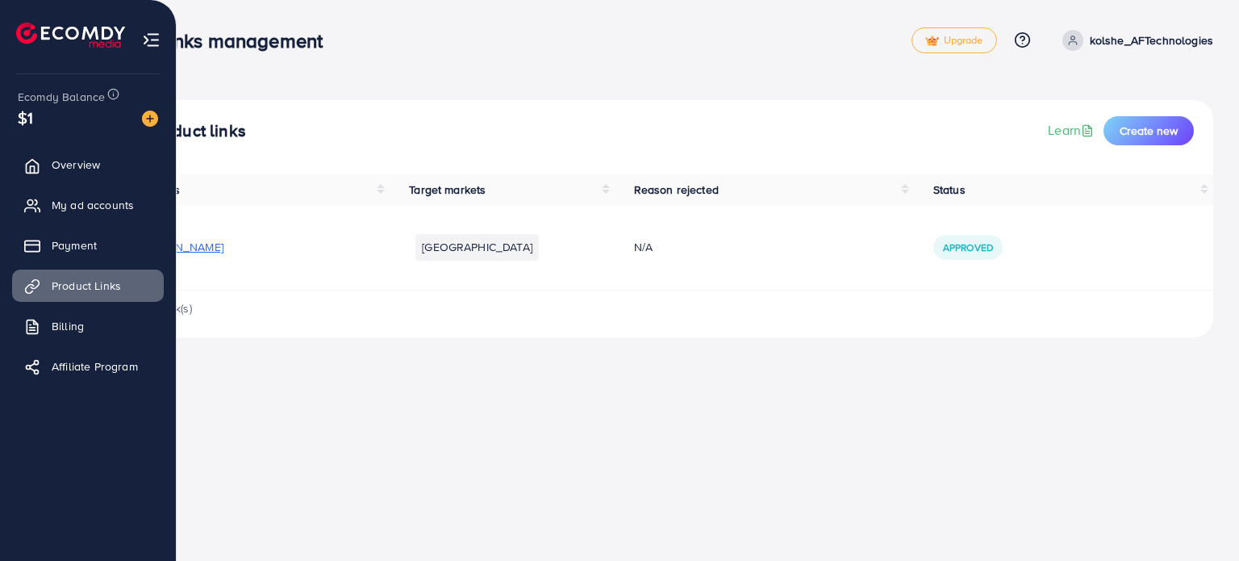
click at [153, 35] on img at bounding box center [151, 40] width 19 height 19
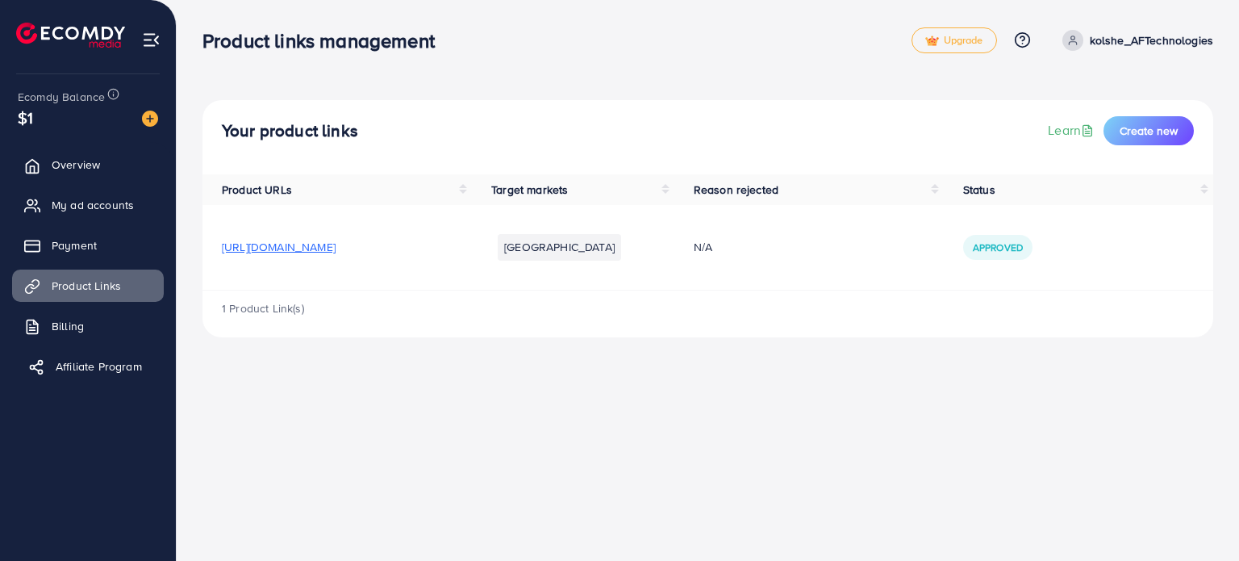
click at [97, 362] on span "Affiliate Program" at bounding box center [99, 366] width 86 height 16
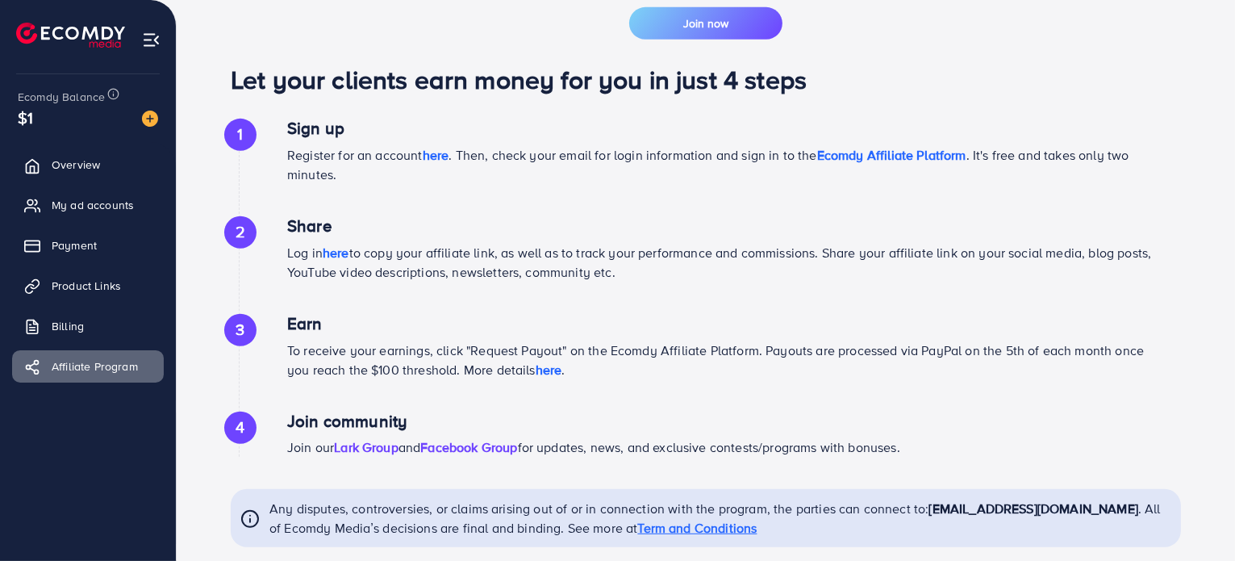
scroll to position [807, 0]
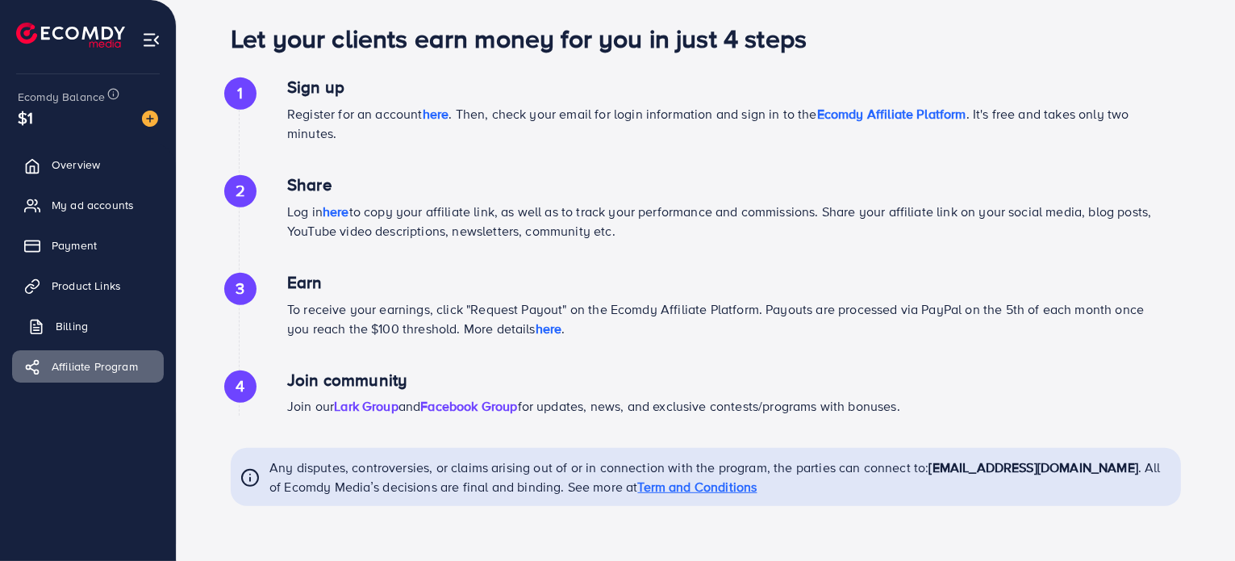
click at [70, 314] on link "Billing" at bounding box center [88, 326] width 152 height 32
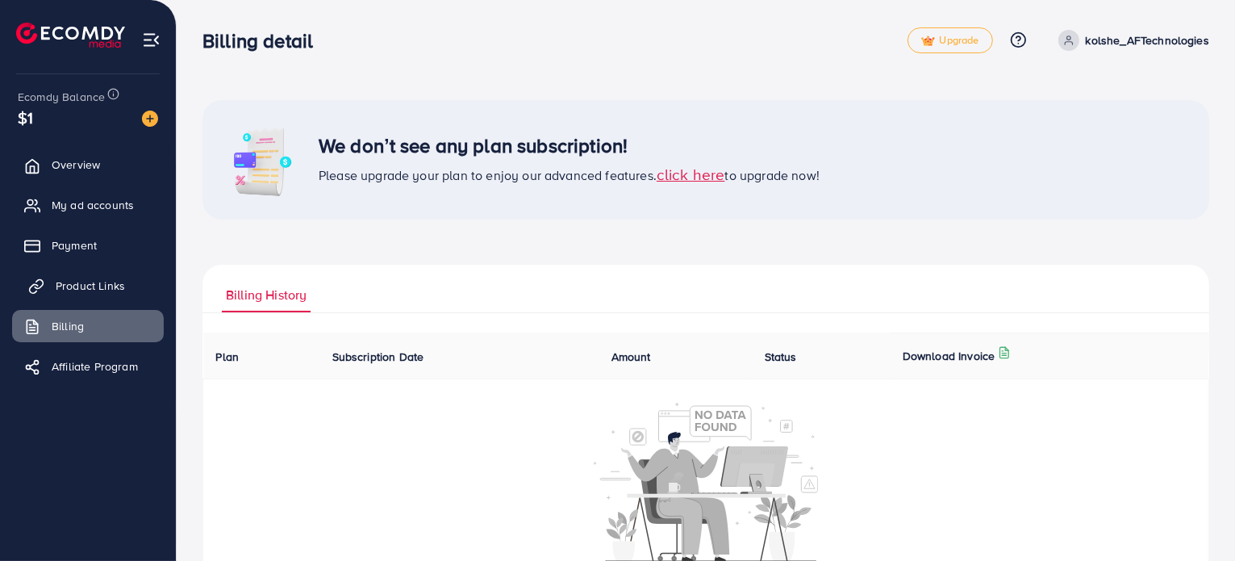
click at [74, 288] on span "Product Links" at bounding box center [90, 286] width 69 height 16
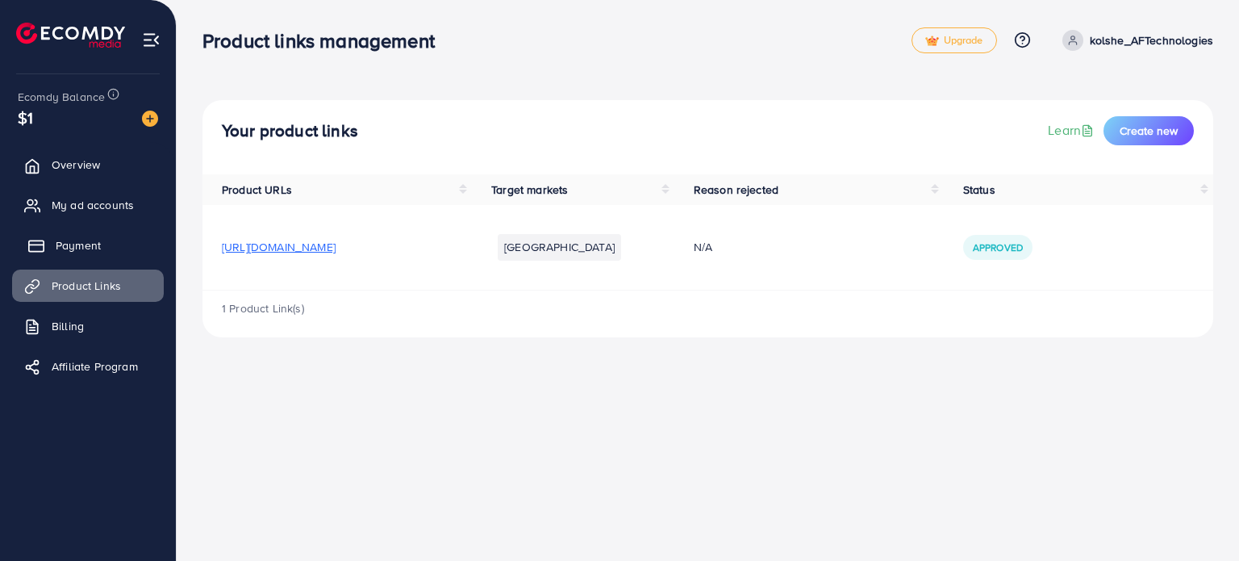
click at [58, 230] on link "Payment" at bounding box center [88, 245] width 152 height 32
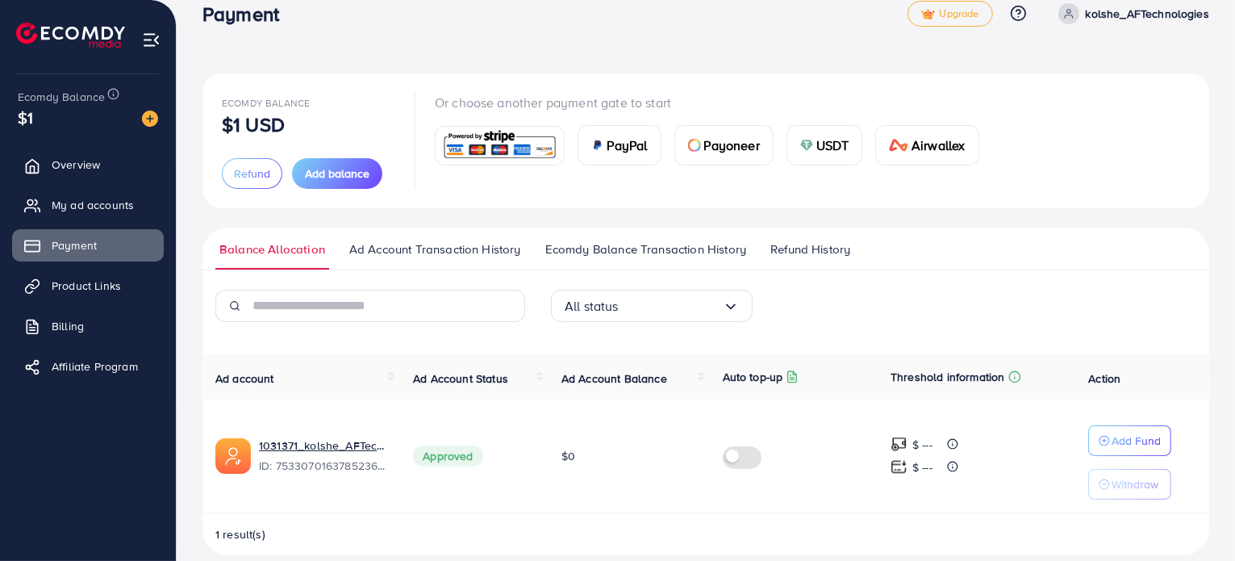
scroll to position [45, 0]
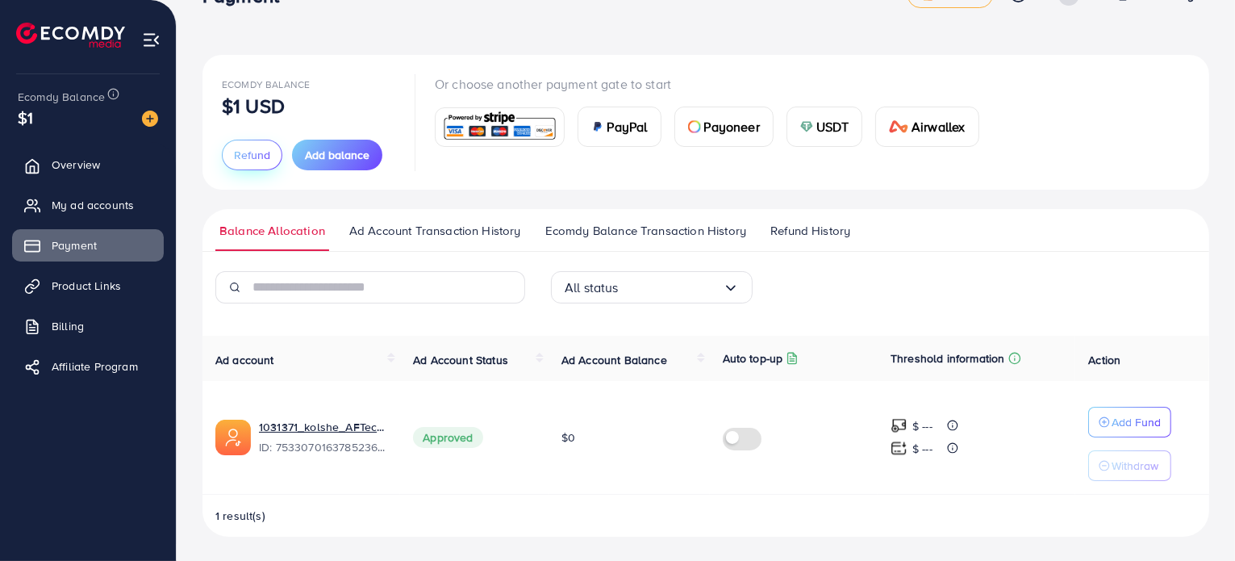
click at [246, 143] on button "Refund" at bounding box center [252, 155] width 61 height 31
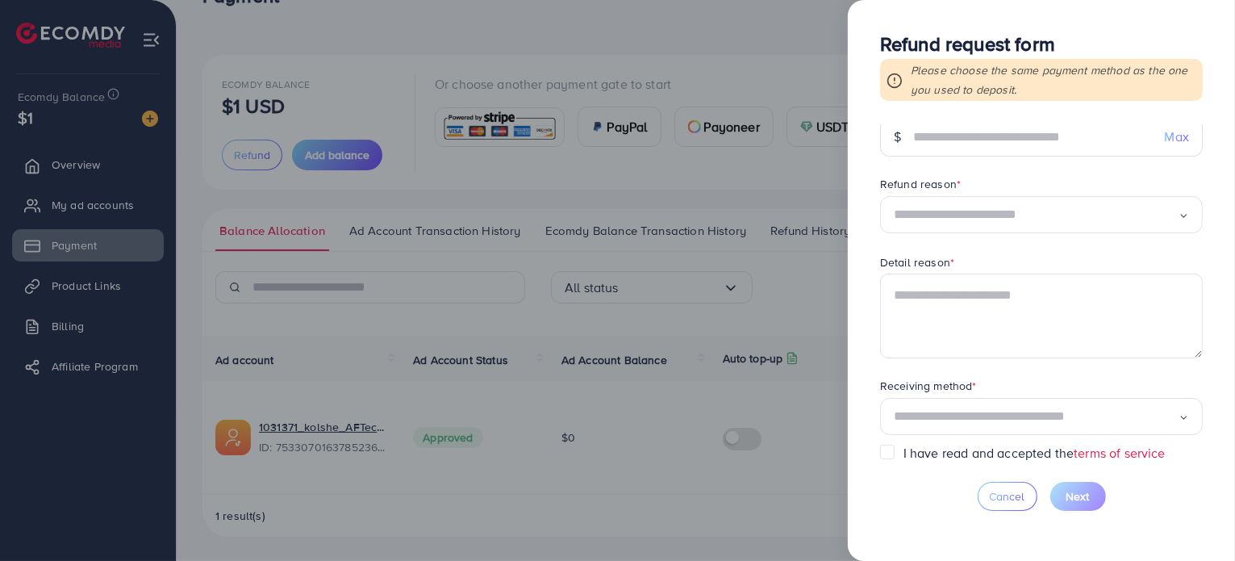
scroll to position [39, 0]
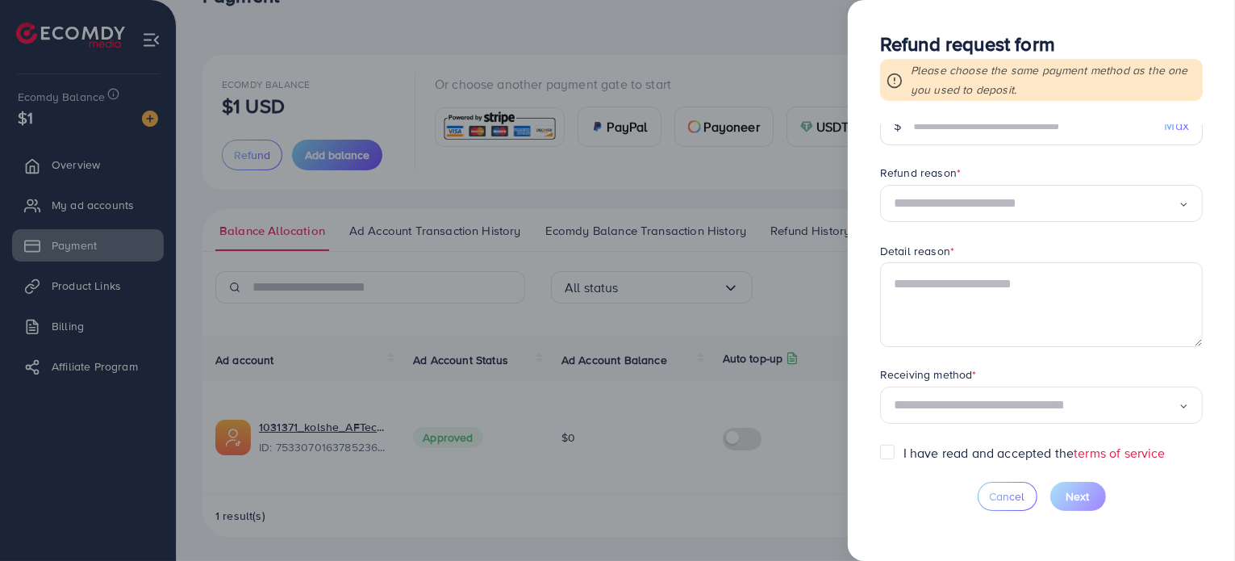
click at [727, 412] on input "Search for option" at bounding box center [1036, 405] width 285 height 25
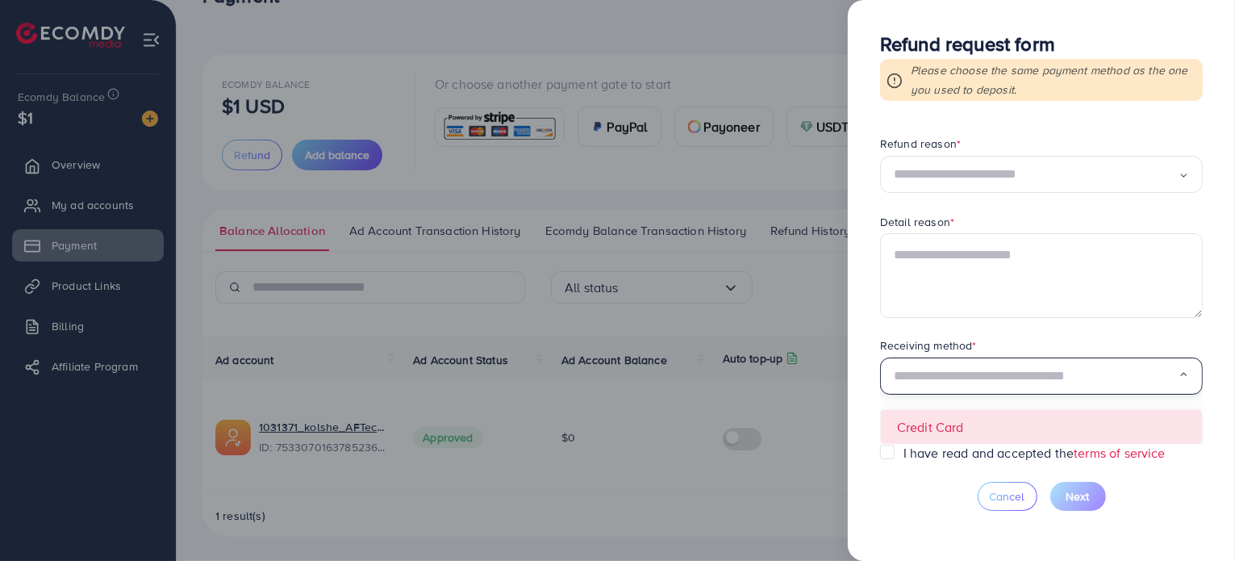
click at [727, 420] on form "Requested amount * $ Max Refund reason * Loading... Detail reason * Receiving m…" at bounding box center [1041, 284] width 323 height 319
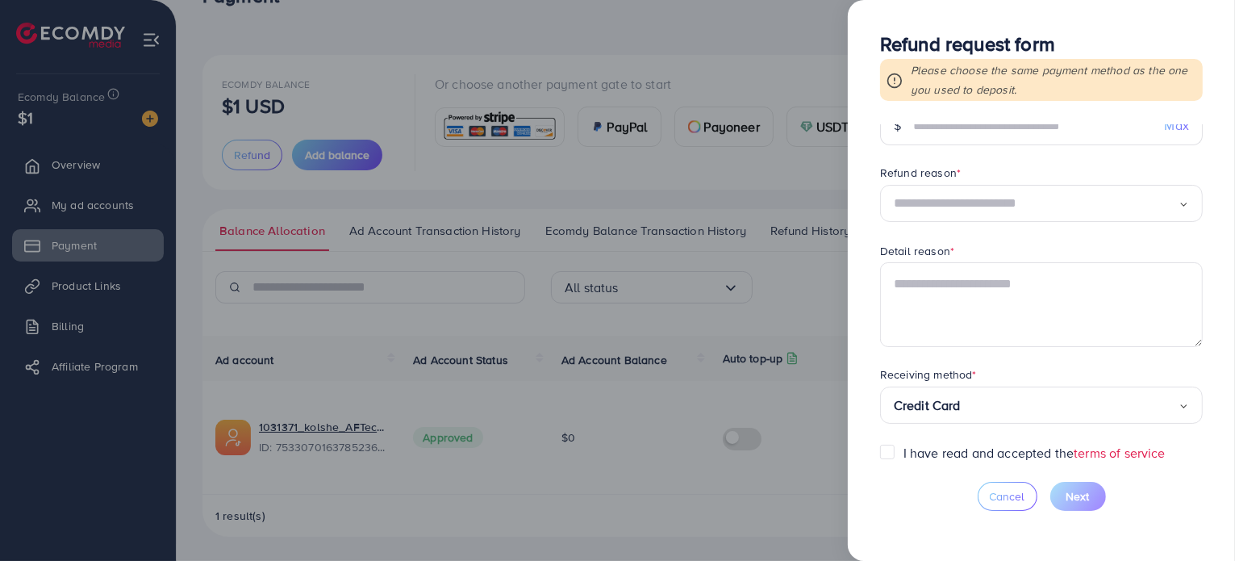
click at [727, 299] on div at bounding box center [617, 280] width 1235 height 561
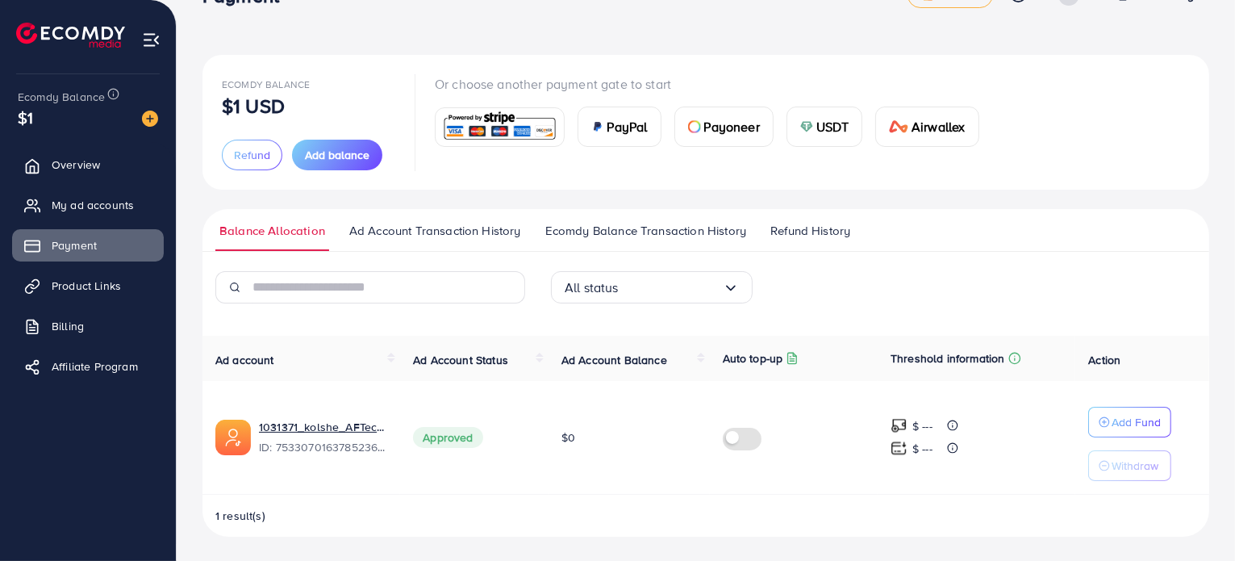
scroll to position [0, 0]
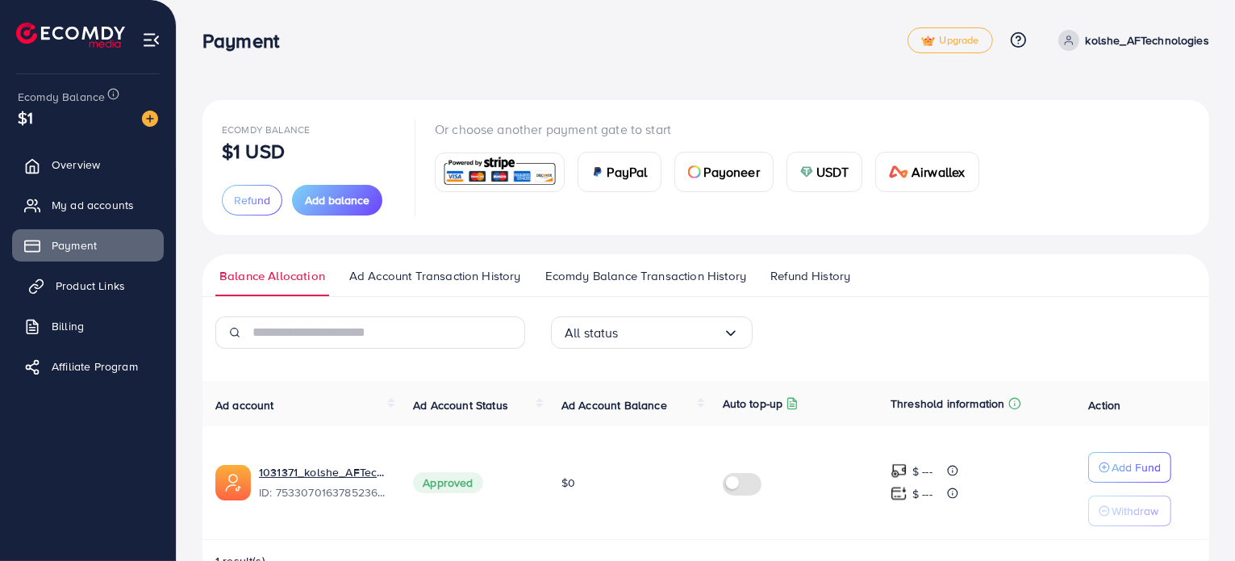
click at [86, 283] on span "Product Links" at bounding box center [90, 286] width 69 height 16
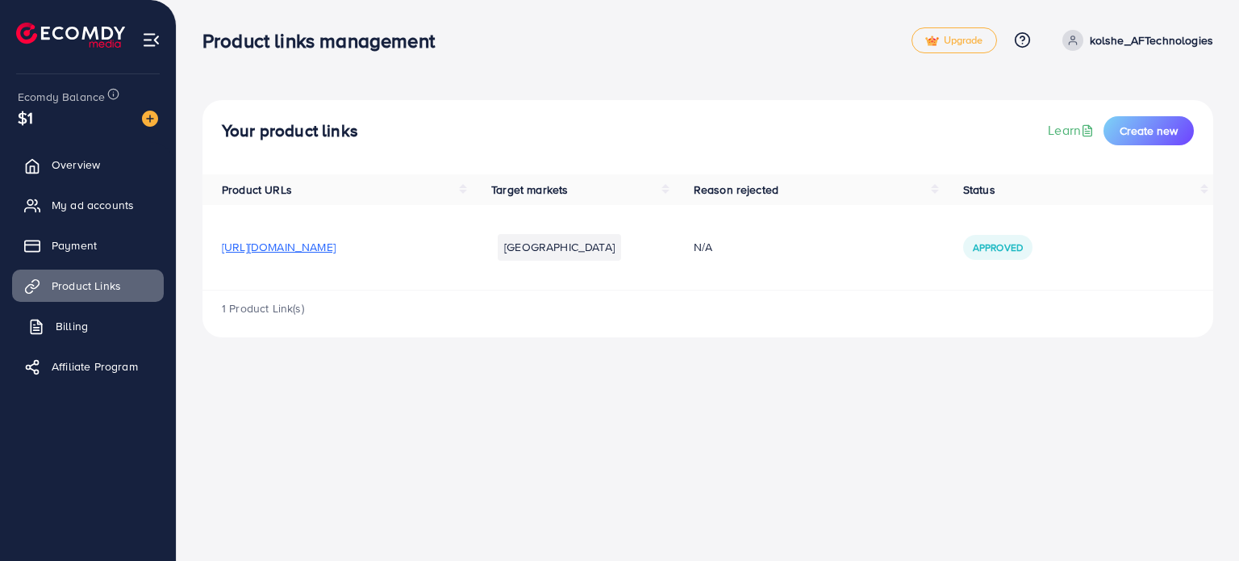
click at [69, 321] on span "Billing" at bounding box center [72, 326] width 32 height 16
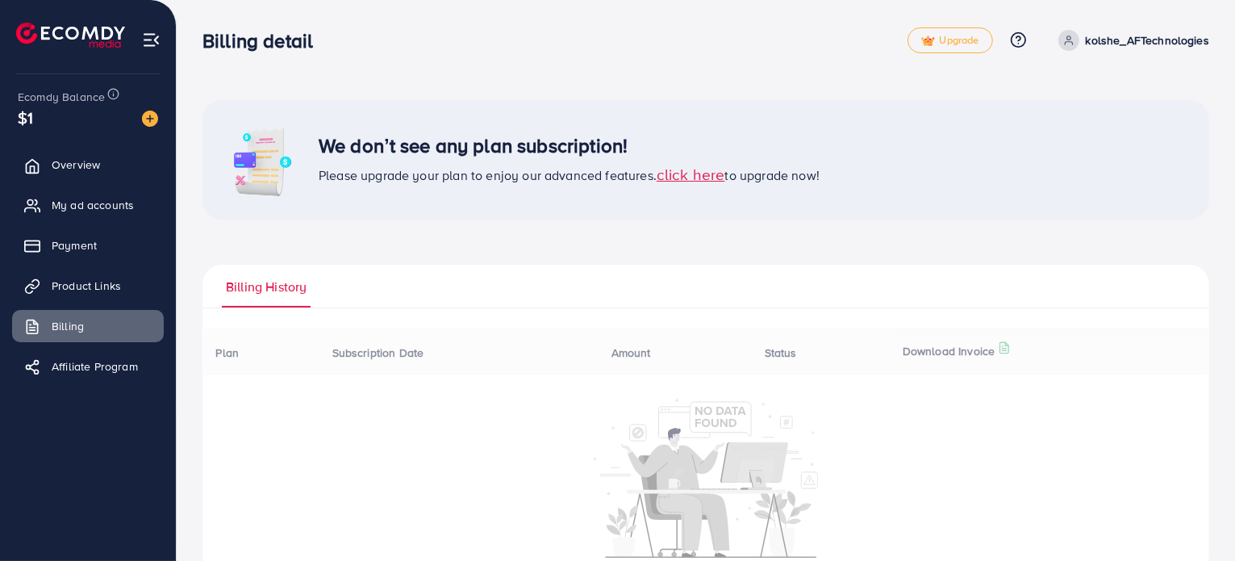
scroll to position [44, 0]
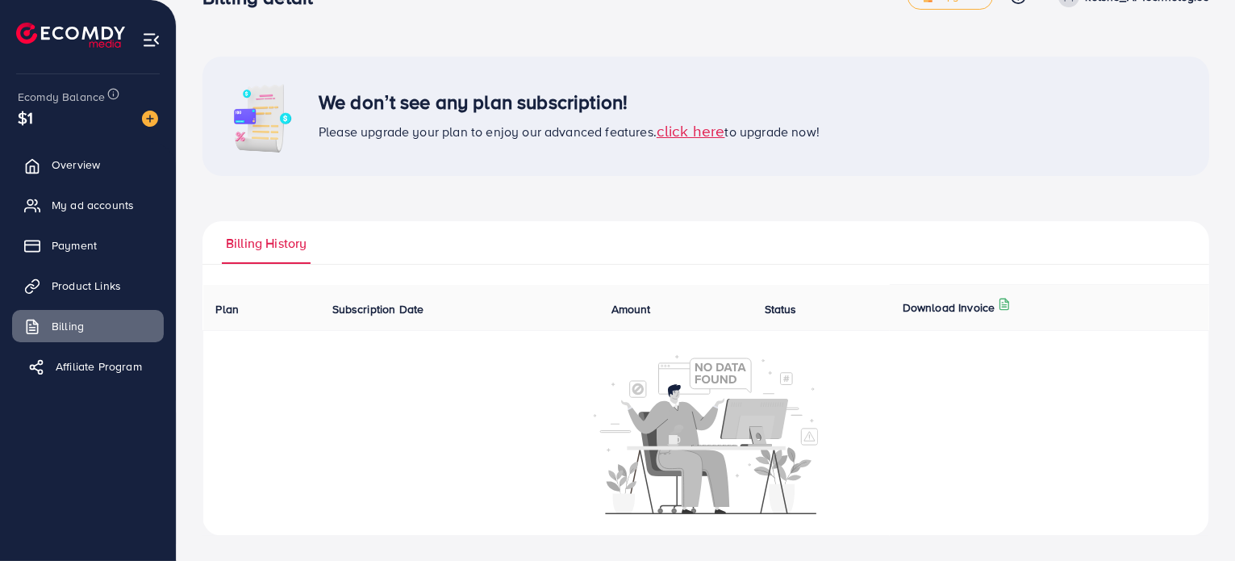
click at [136, 364] on span "Affiliate Program" at bounding box center [99, 366] width 86 height 16
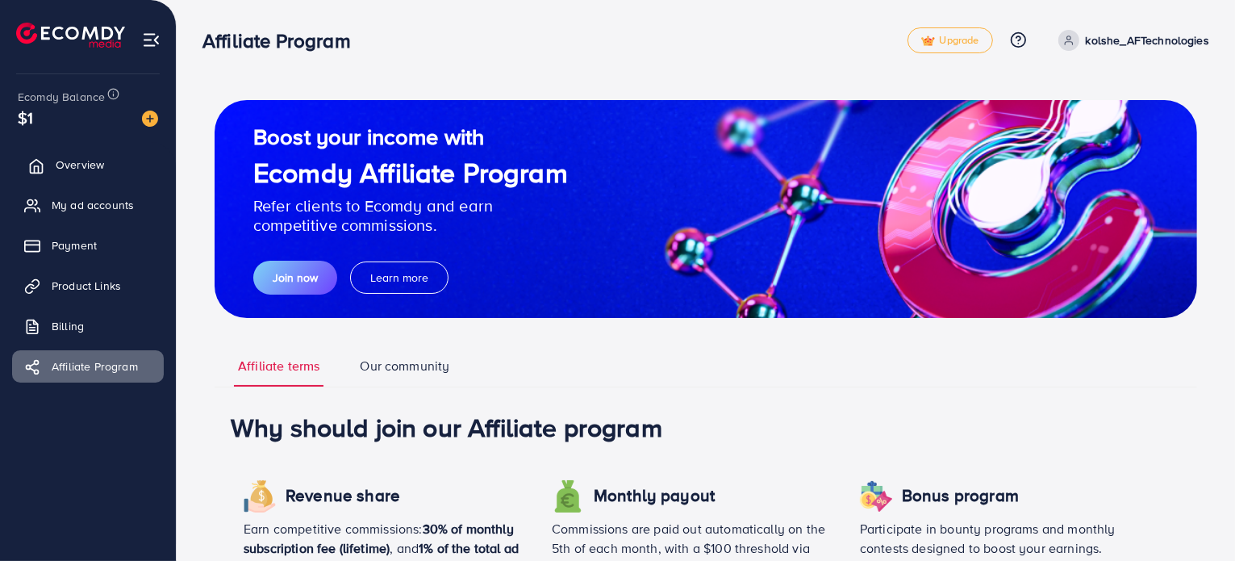
click at [78, 167] on span "Overview" at bounding box center [80, 165] width 48 height 16
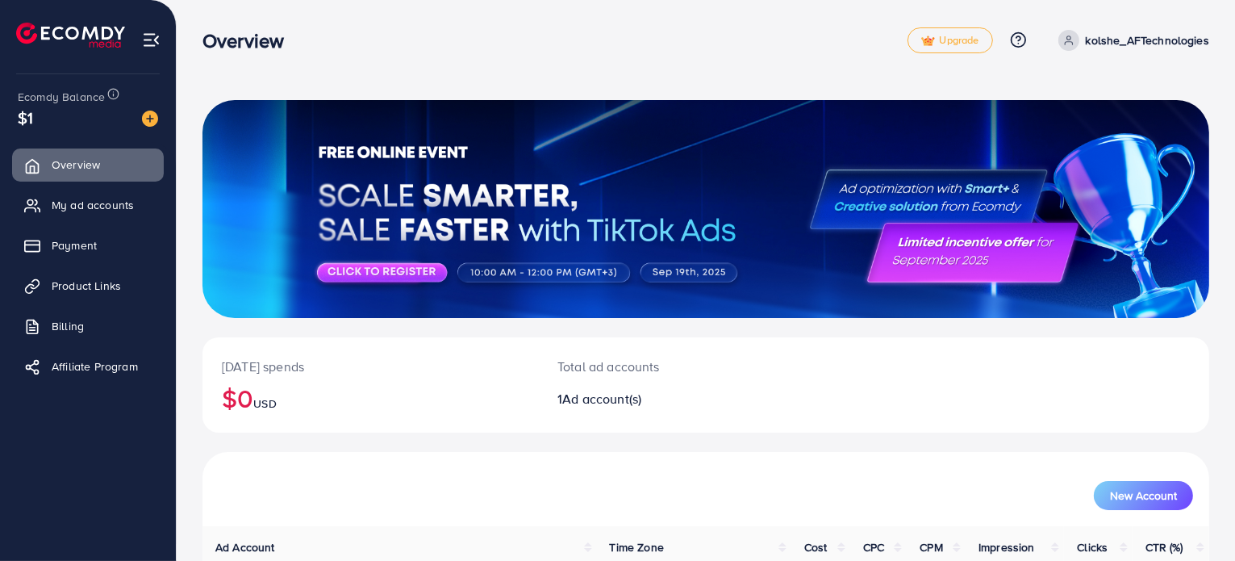
scroll to position [139, 0]
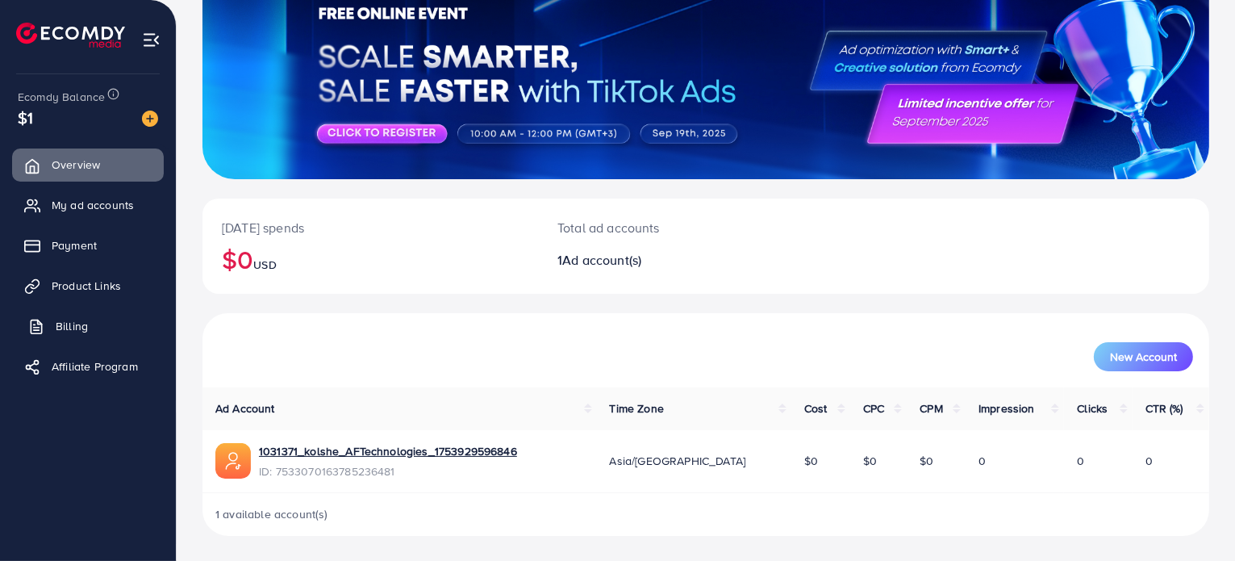
click at [61, 340] on link "Billing" at bounding box center [88, 326] width 152 height 32
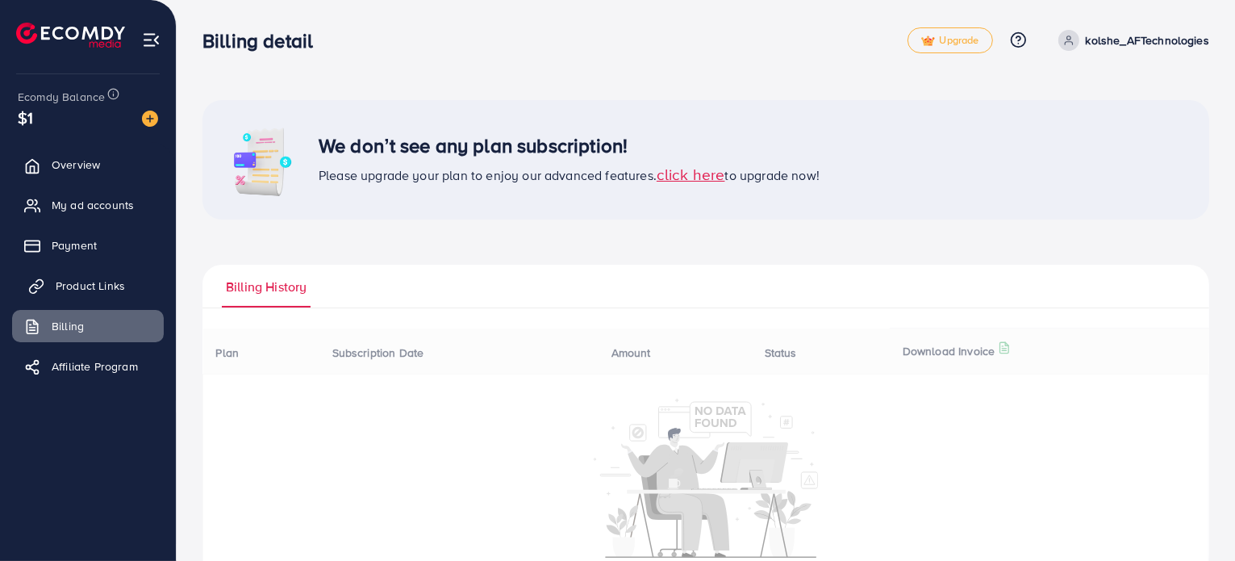
click at [74, 291] on span "Product Links" at bounding box center [90, 286] width 69 height 16
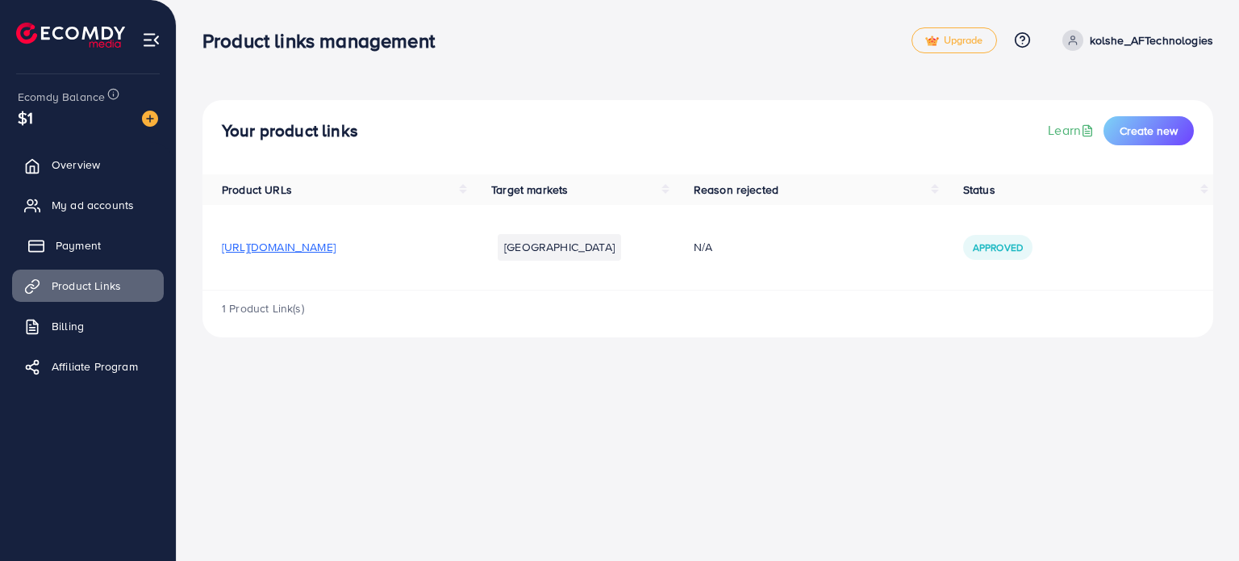
click at [87, 244] on span "Payment" at bounding box center [78, 245] width 45 height 16
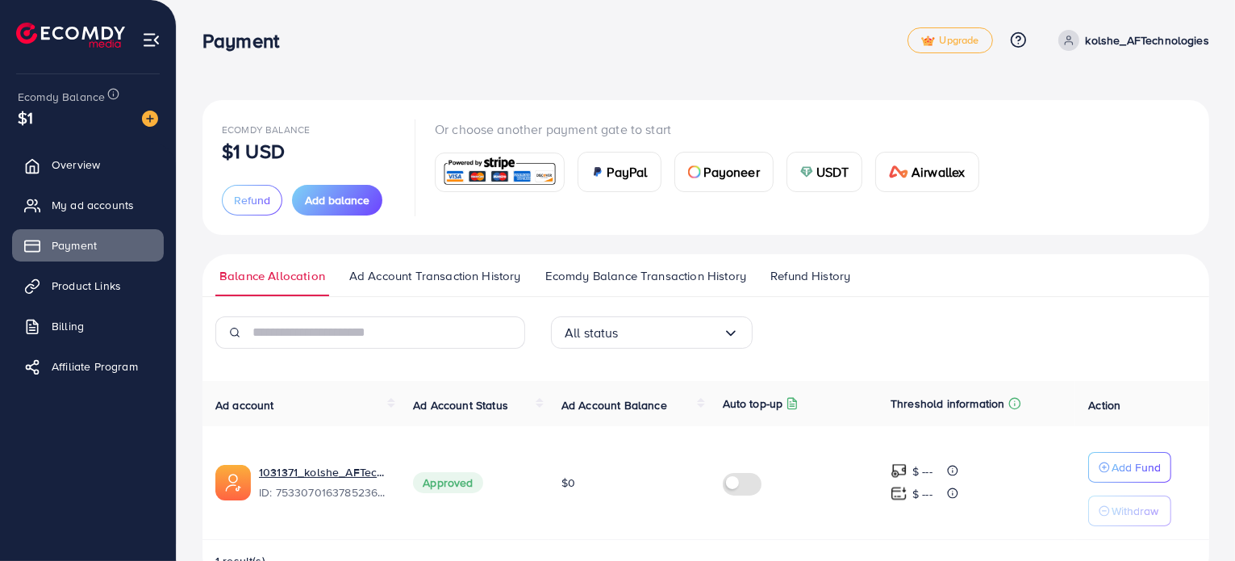
click at [727, 41] on p "kolshe_AFTechnologies" at bounding box center [1147, 40] width 123 height 19
click at [727, 99] on span "Profile" at bounding box center [1109, 95] width 37 height 19
select select "*******"
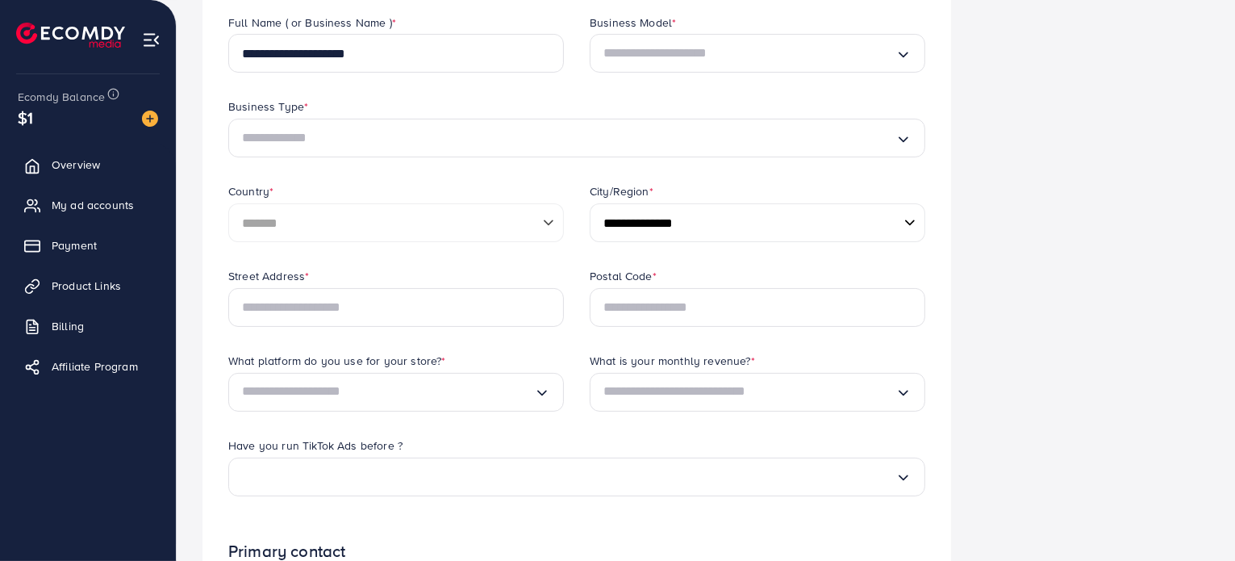
scroll to position [81, 0]
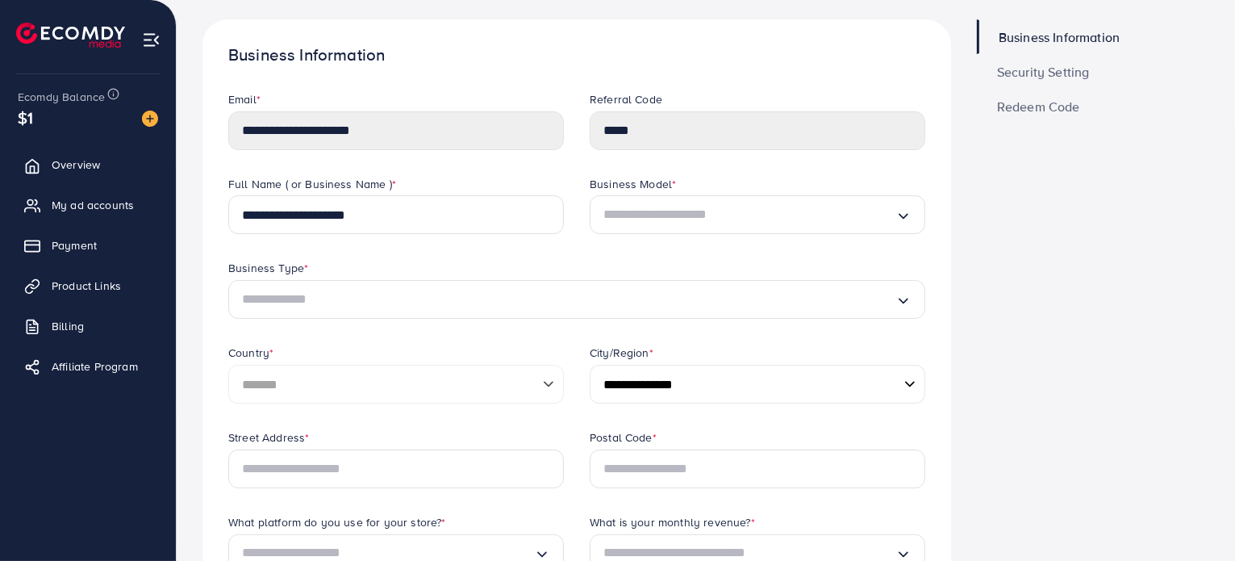
click at [727, 212] on input "Search for option" at bounding box center [749, 215] width 292 height 26
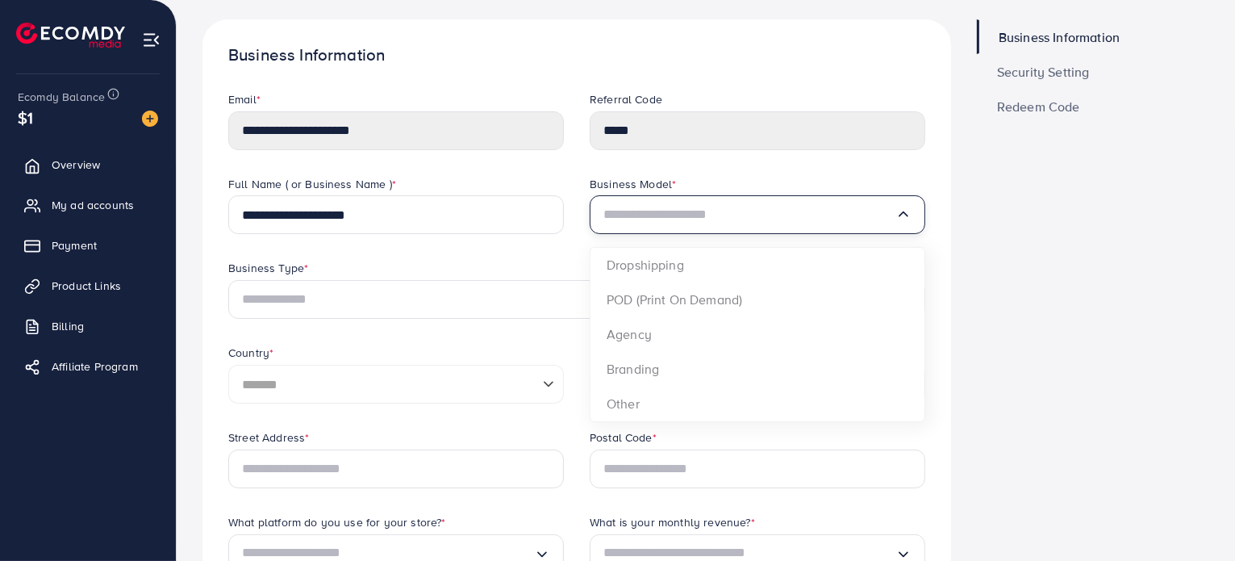
click at [727, 212] on input "Search for option" at bounding box center [749, 215] width 292 height 26
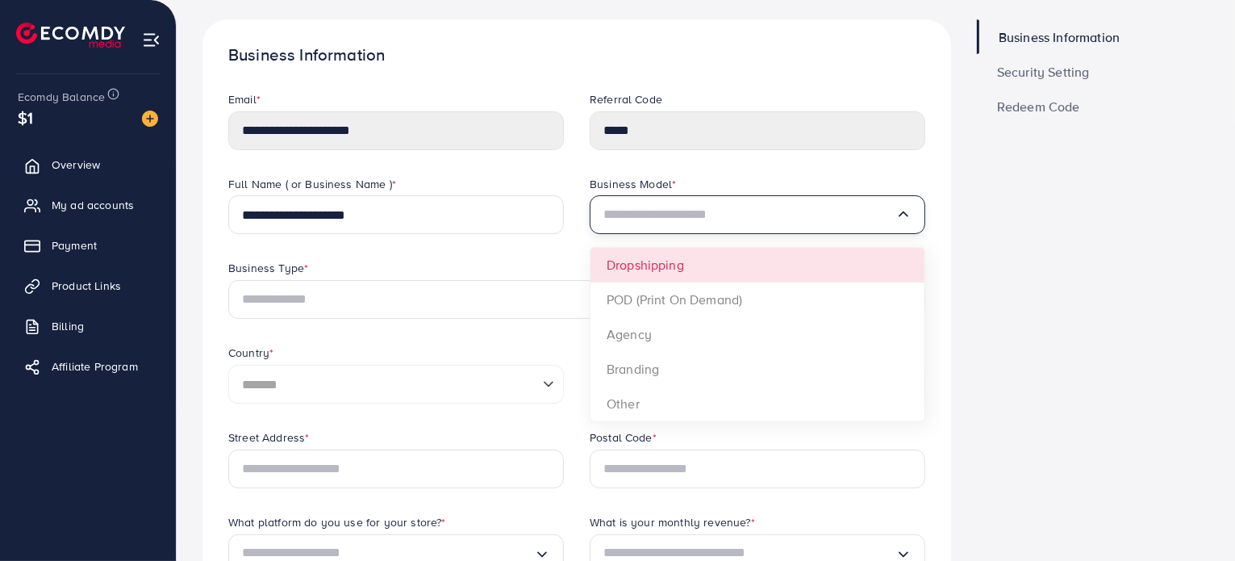
click at [480, 272] on div "Business Type *" at bounding box center [576, 270] width 697 height 20
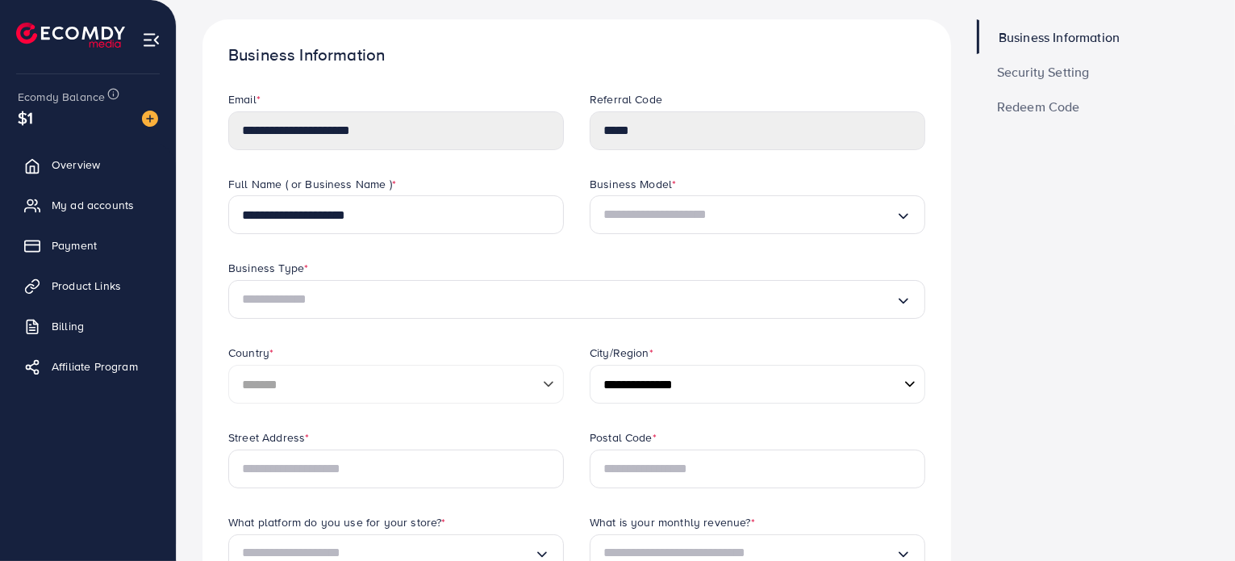
click at [727, 67] on span "Security Setting" at bounding box center [1043, 71] width 93 height 13
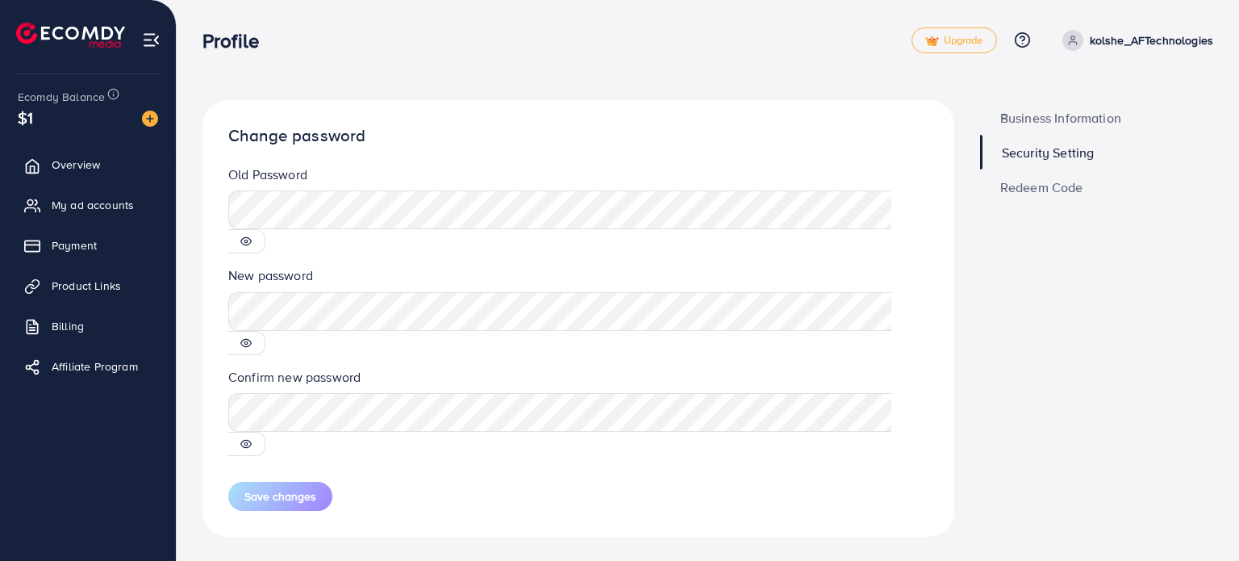
click at [727, 184] on span "Redeem Code" at bounding box center [1041, 187] width 83 height 13
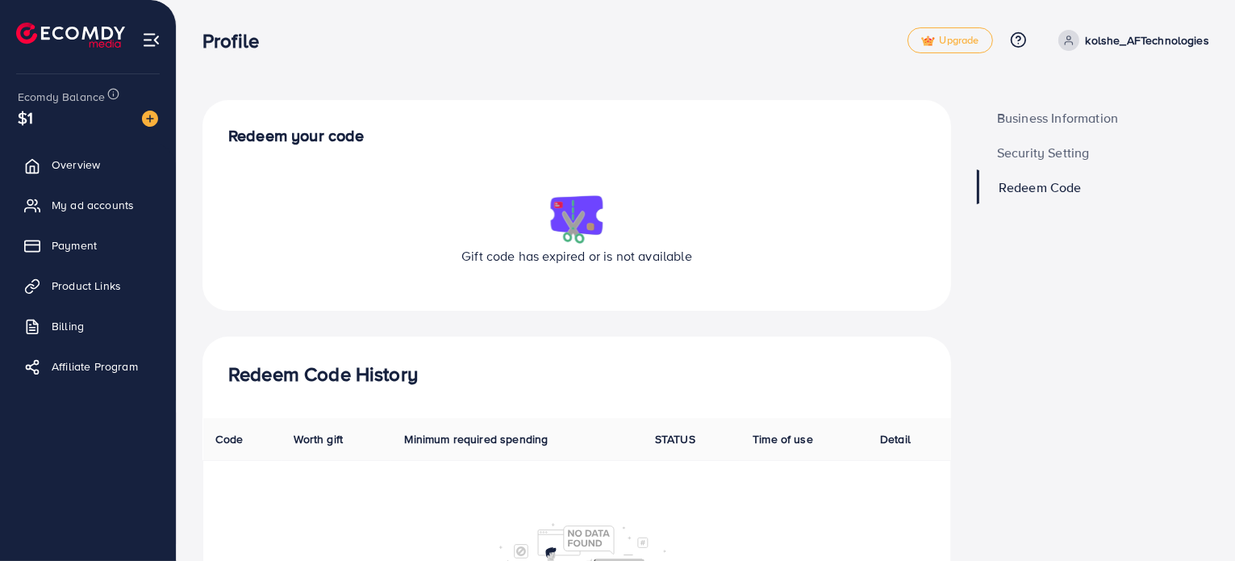
click at [727, 121] on span "Business Information" at bounding box center [1057, 117] width 121 height 13
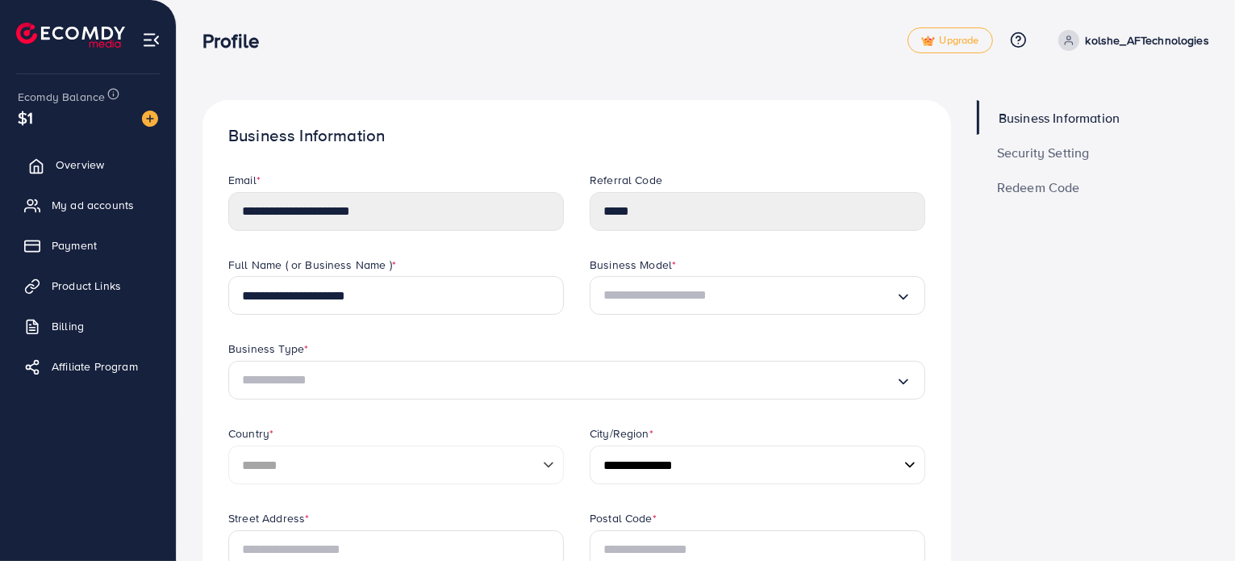
click at [73, 173] on link "Overview" at bounding box center [88, 164] width 152 height 32
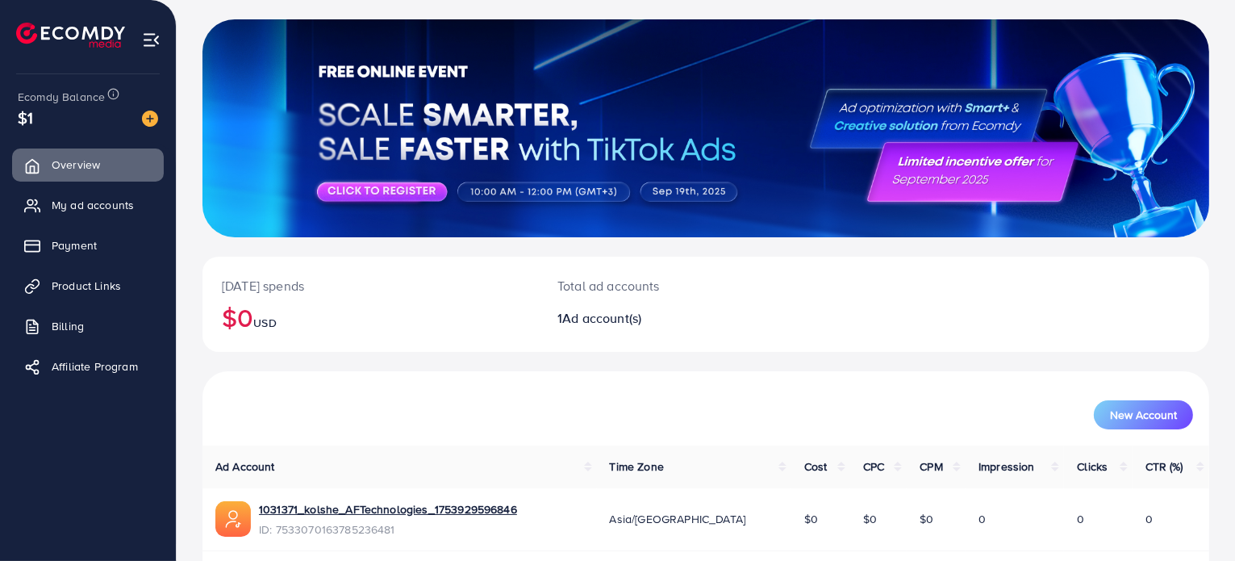
scroll to position [139, 0]
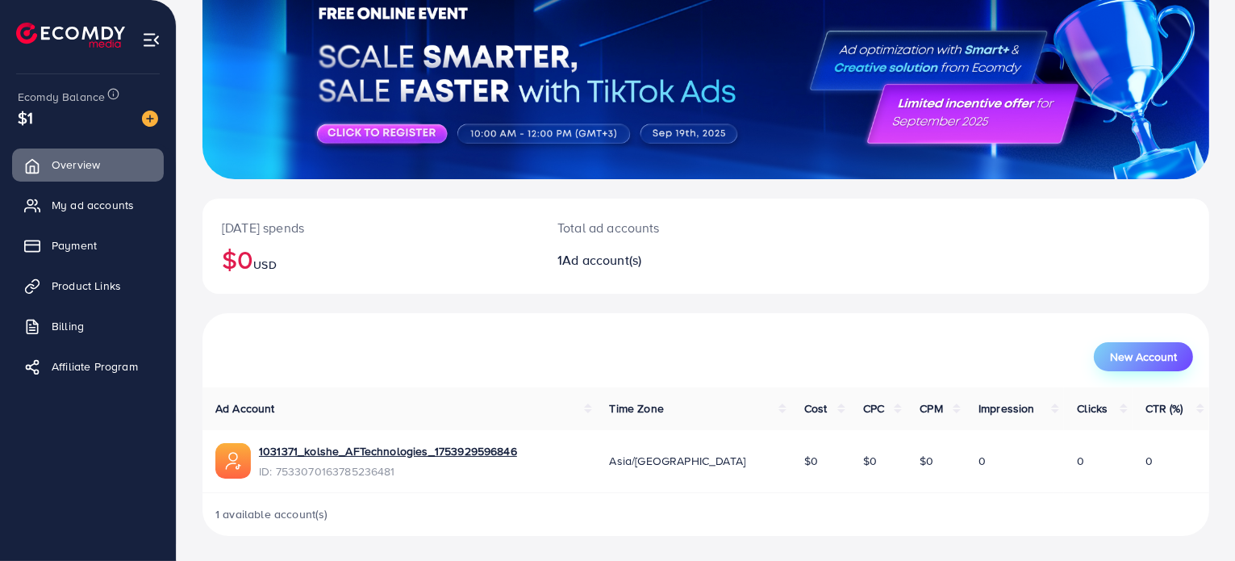
click at [727, 362] on span "New Account" at bounding box center [1143, 356] width 67 height 11
